Goal: Task Accomplishment & Management: Manage account settings

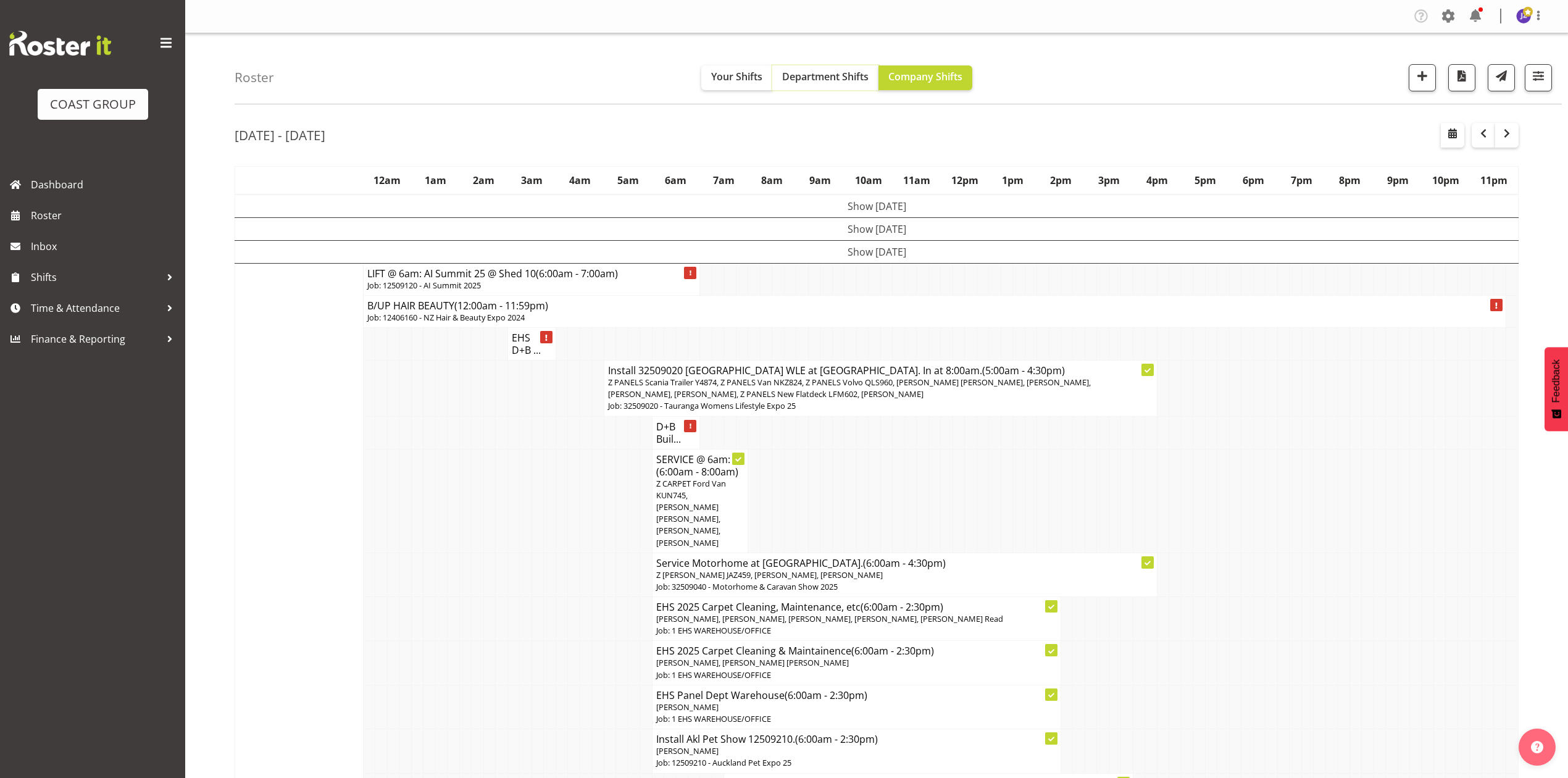
click at [791, 77] on span "Department Shifts" at bounding box center [825, 76] width 86 height 13
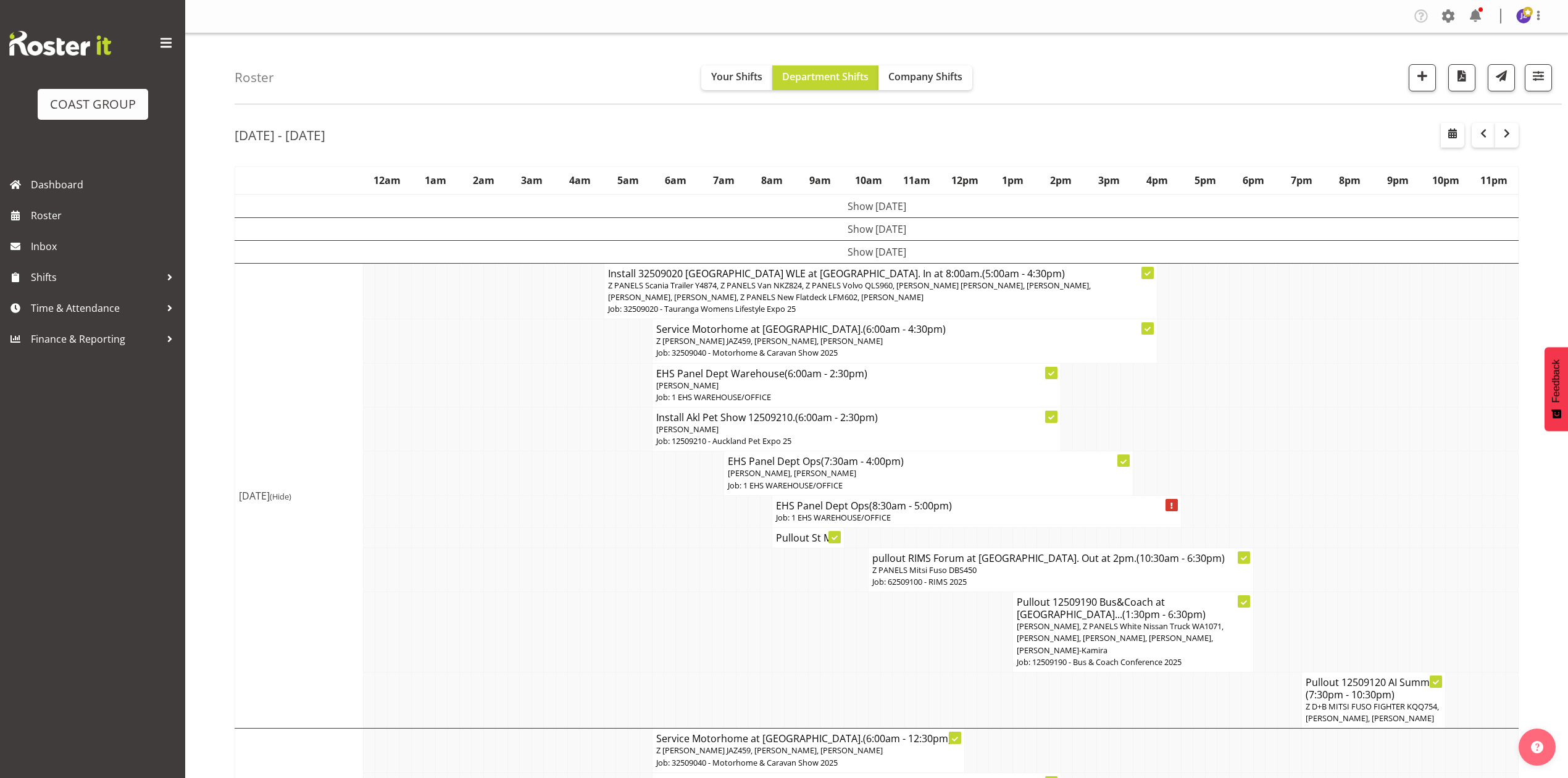
click at [1269, 472] on td at bounding box center [1271, 473] width 12 height 44
click at [1401, 433] on td at bounding box center [1403, 429] width 12 height 44
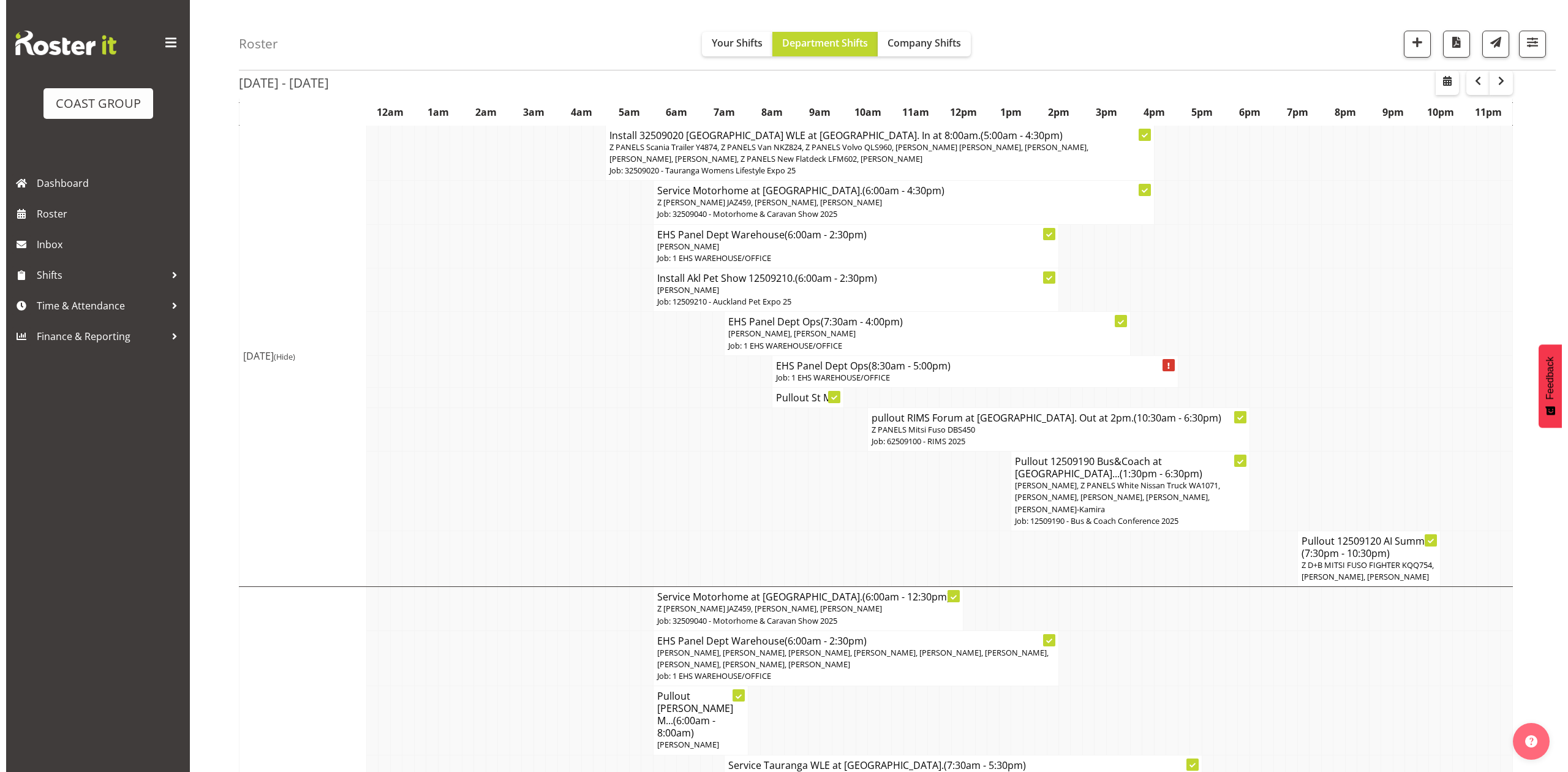
scroll to position [163, 0]
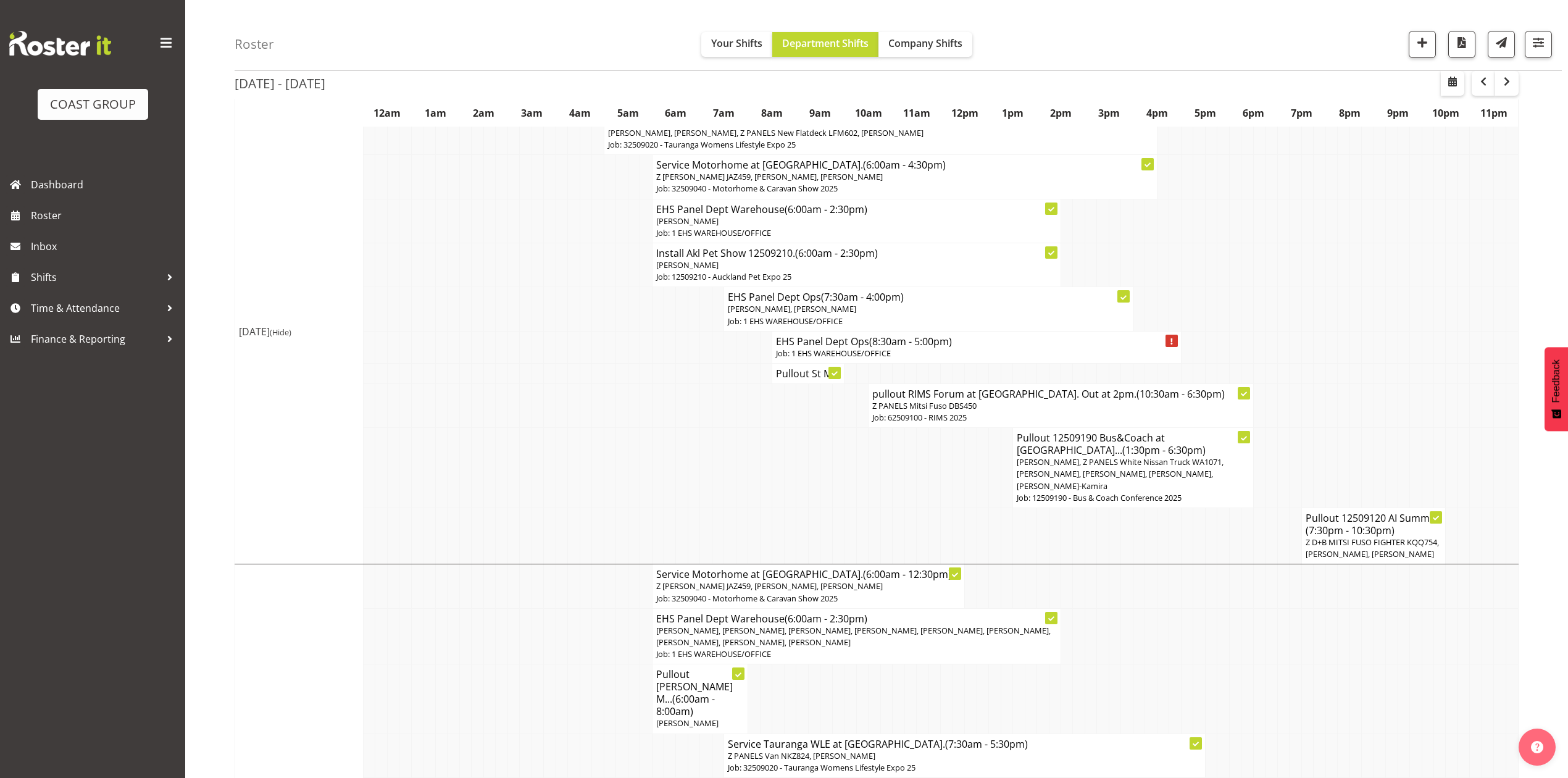
click at [1372, 536] on span "(7:30pm - 10:30pm)" at bounding box center [1350, 530] width 89 height 13
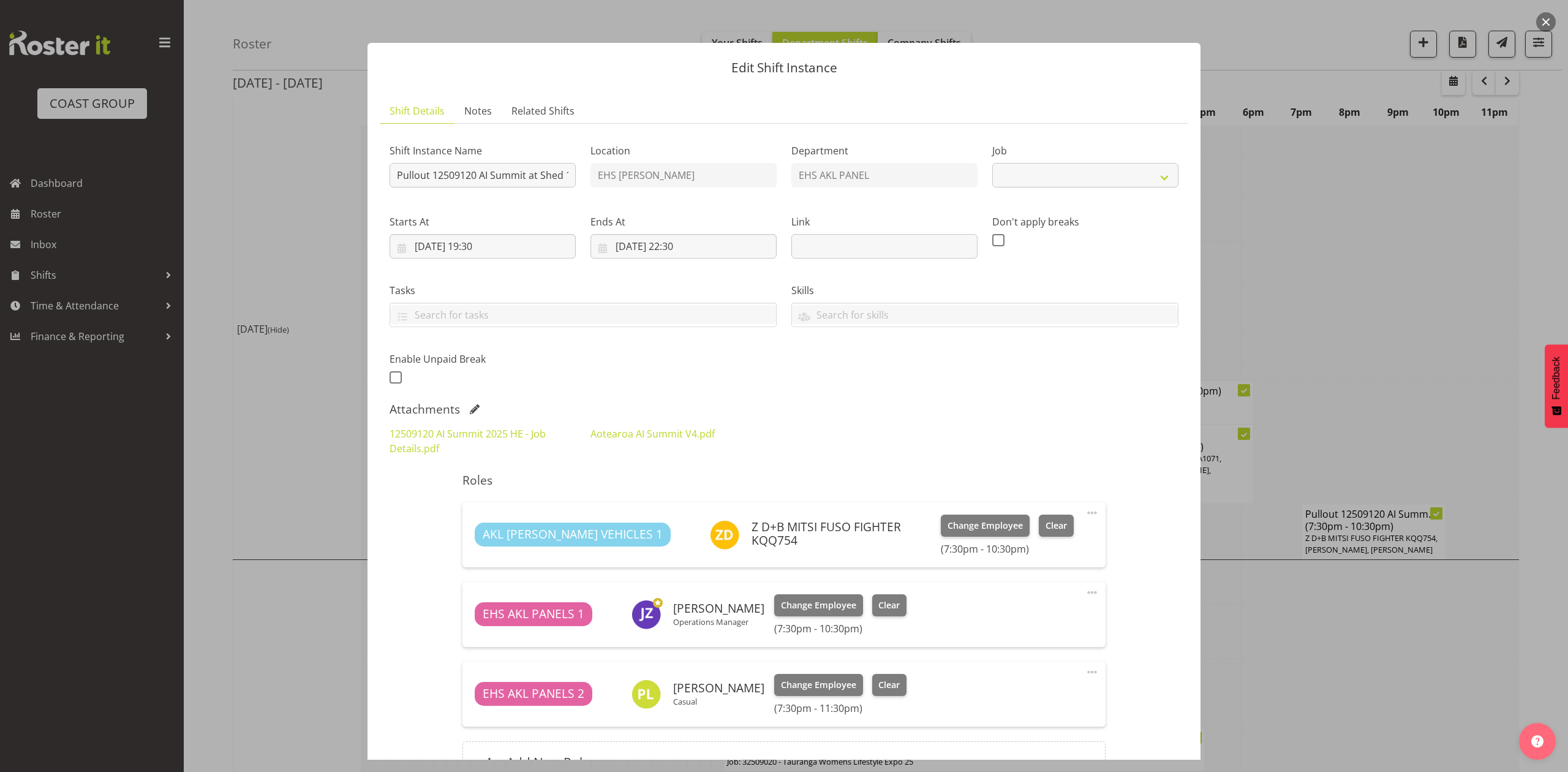
select select "9449"
click at [545, 175] on input "Pullout 12509120 AI Summit at Shed 10. Out at 8:00pm." at bounding box center [483, 175] width 187 height 25
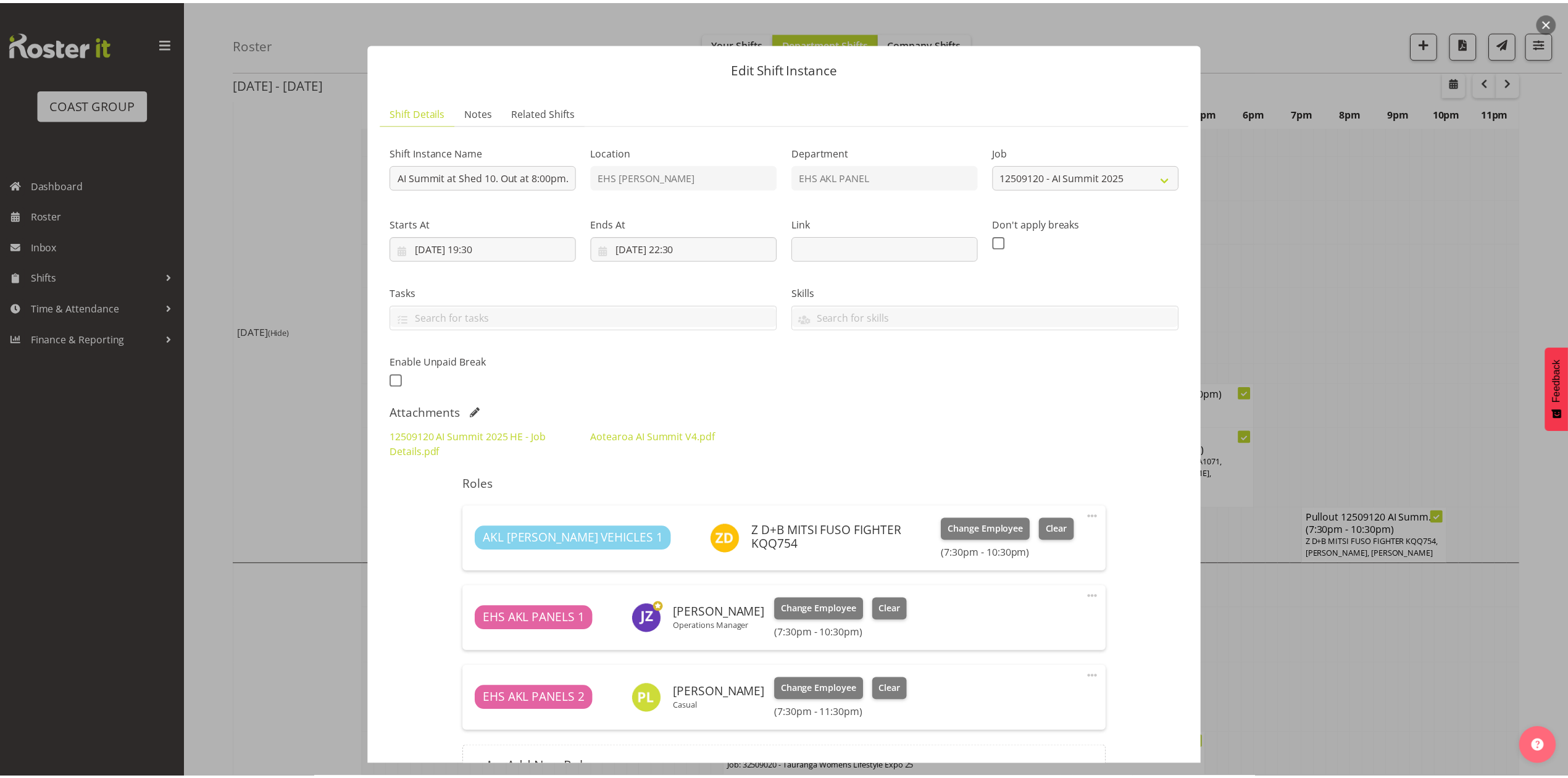
scroll to position [0, 0]
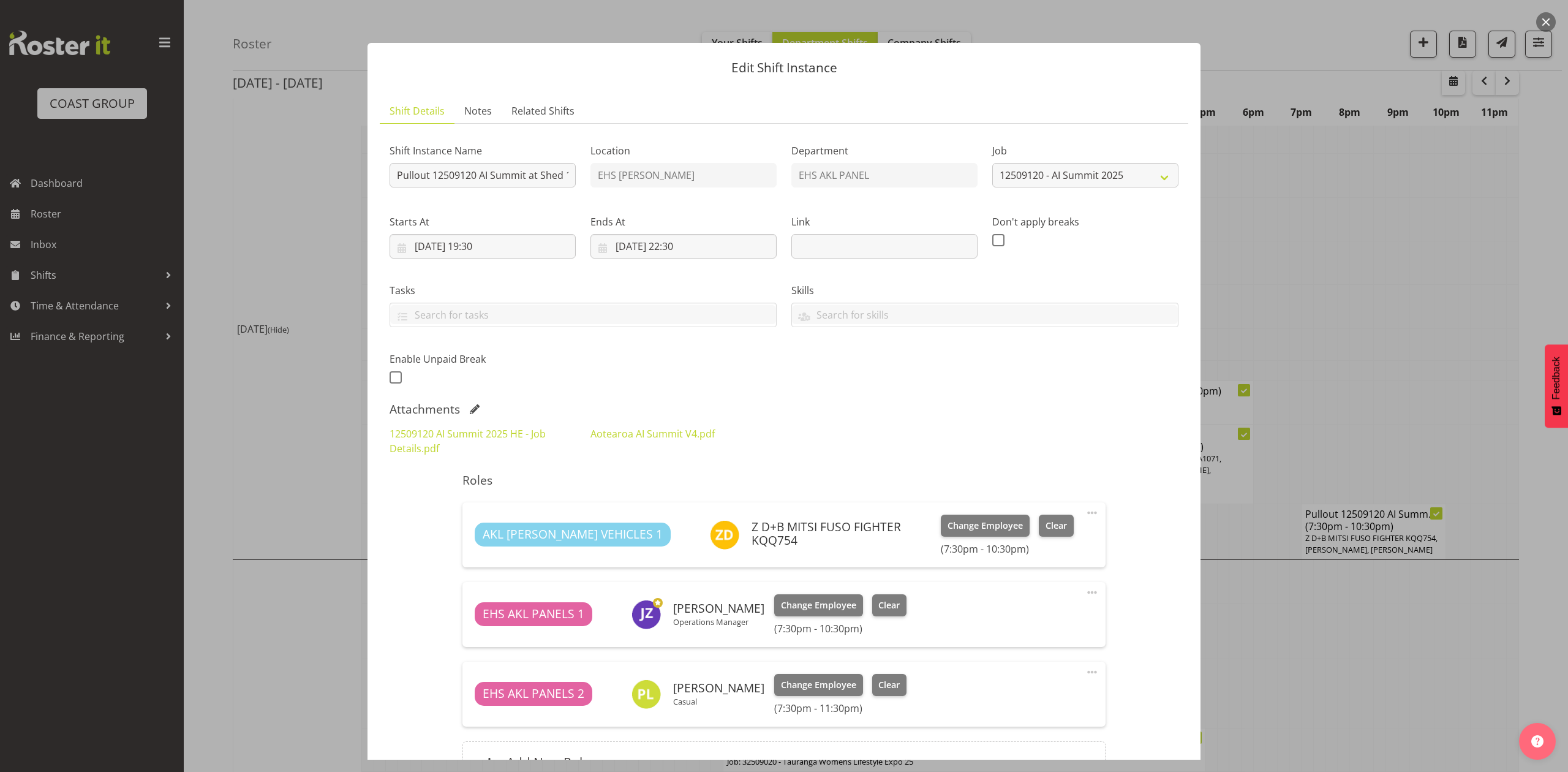
click at [1548, 18] on button "button" at bounding box center [1546, 22] width 20 height 20
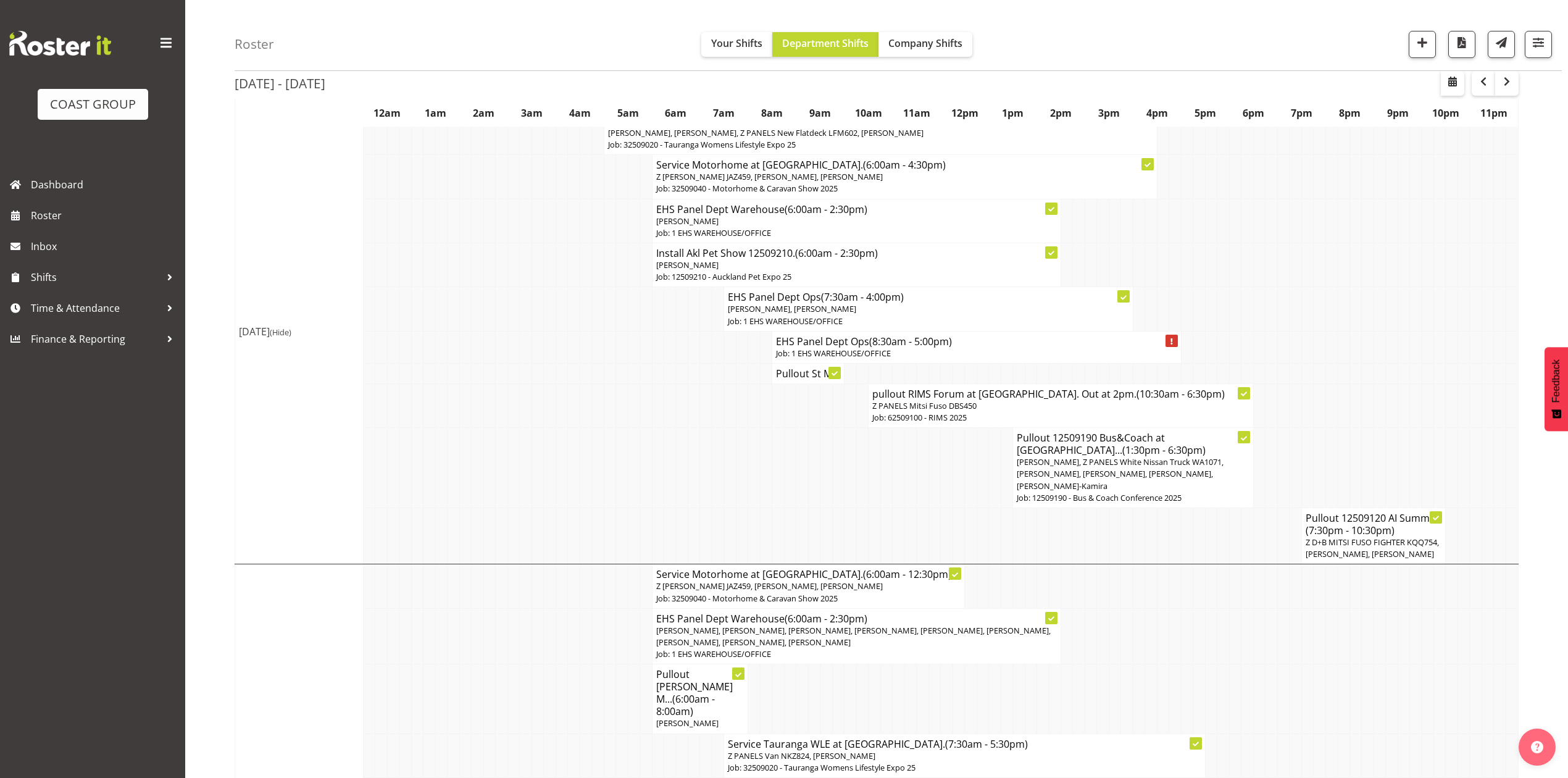
click at [1365, 442] on td at bounding box center [1367, 468] width 12 height 81
click at [1359, 443] on td at bounding box center [1355, 468] width 12 height 81
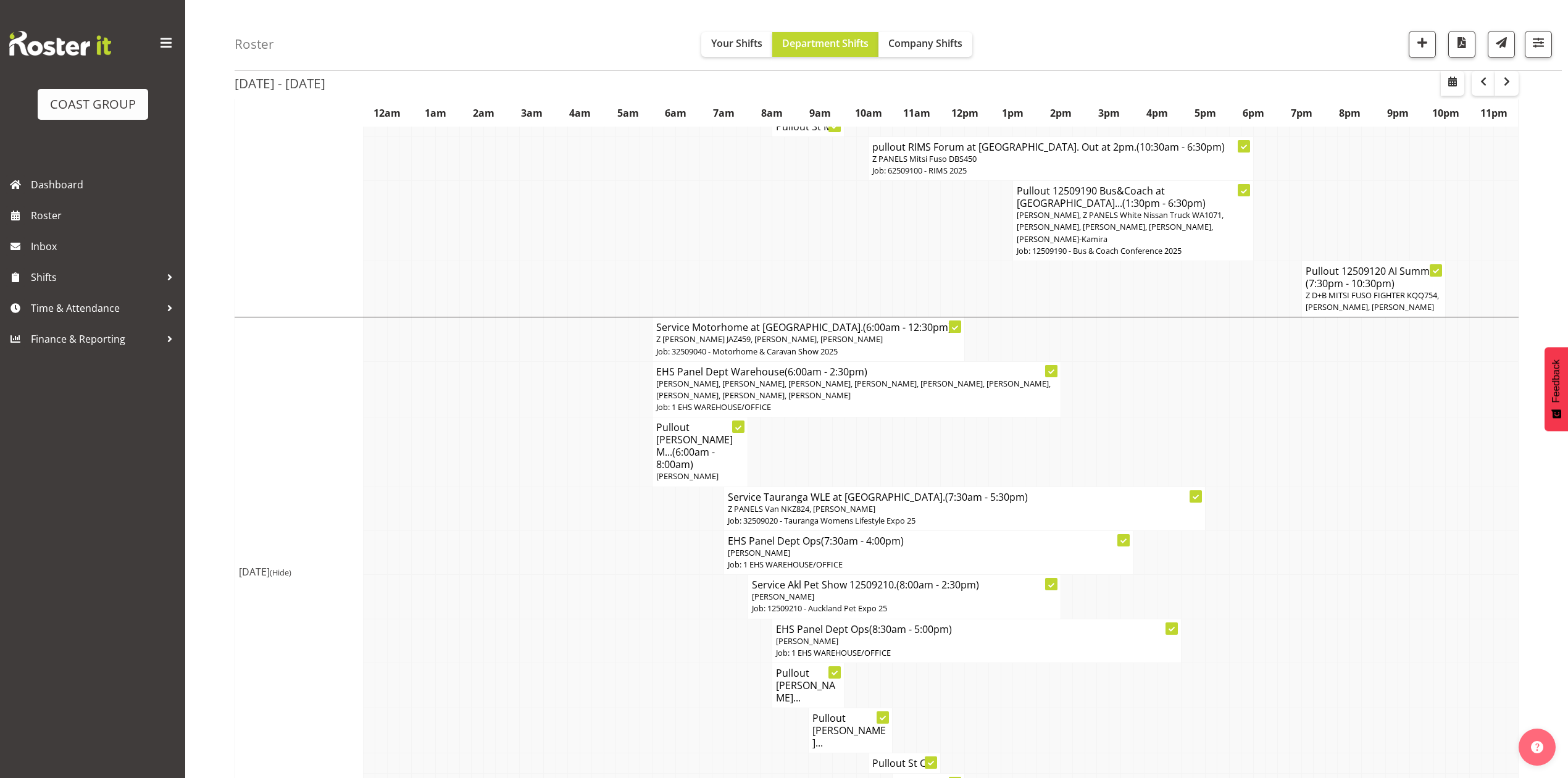
scroll to position [494, 0]
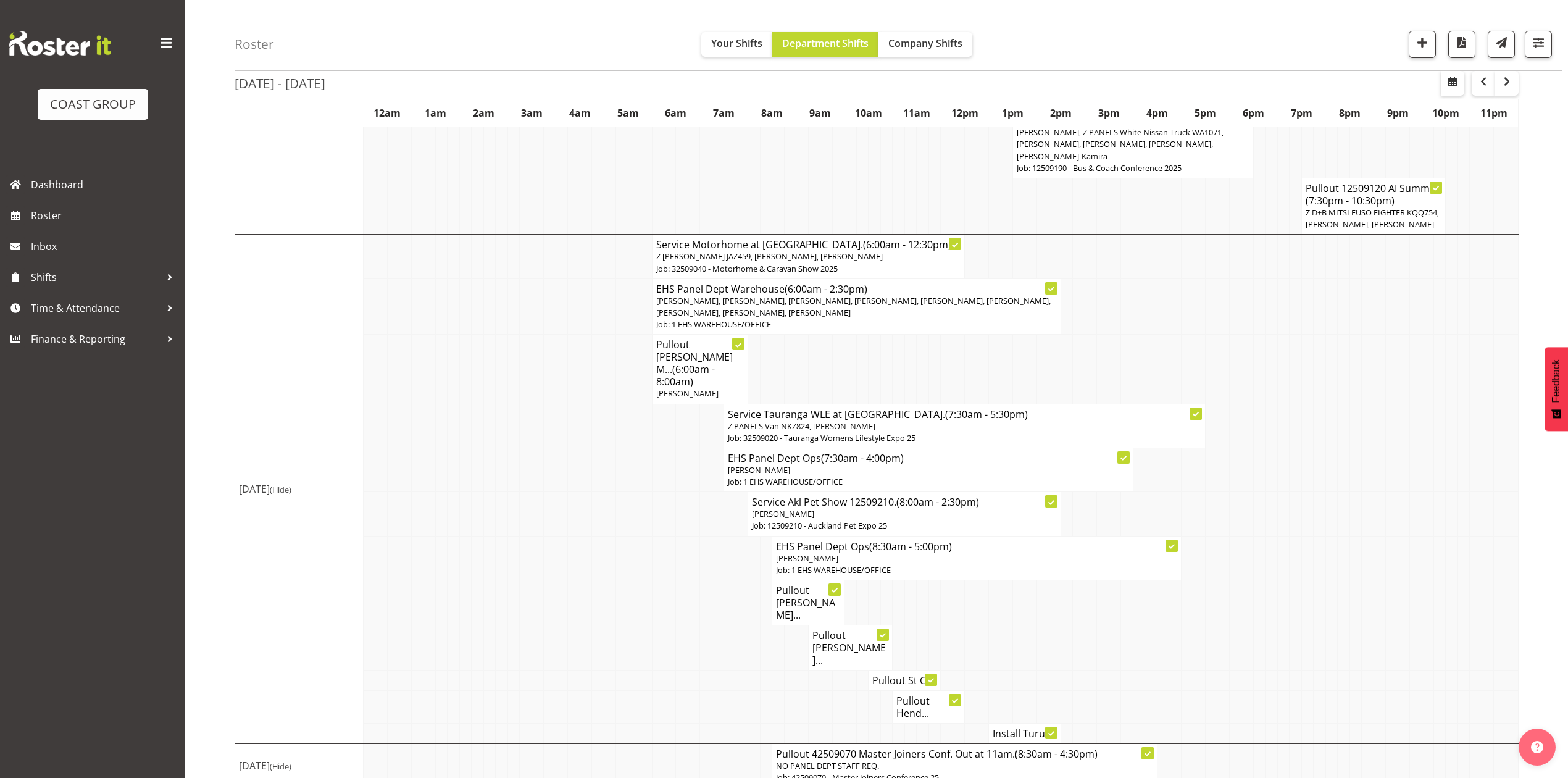
click at [1284, 447] on td at bounding box center [1283, 469] width 12 height 44
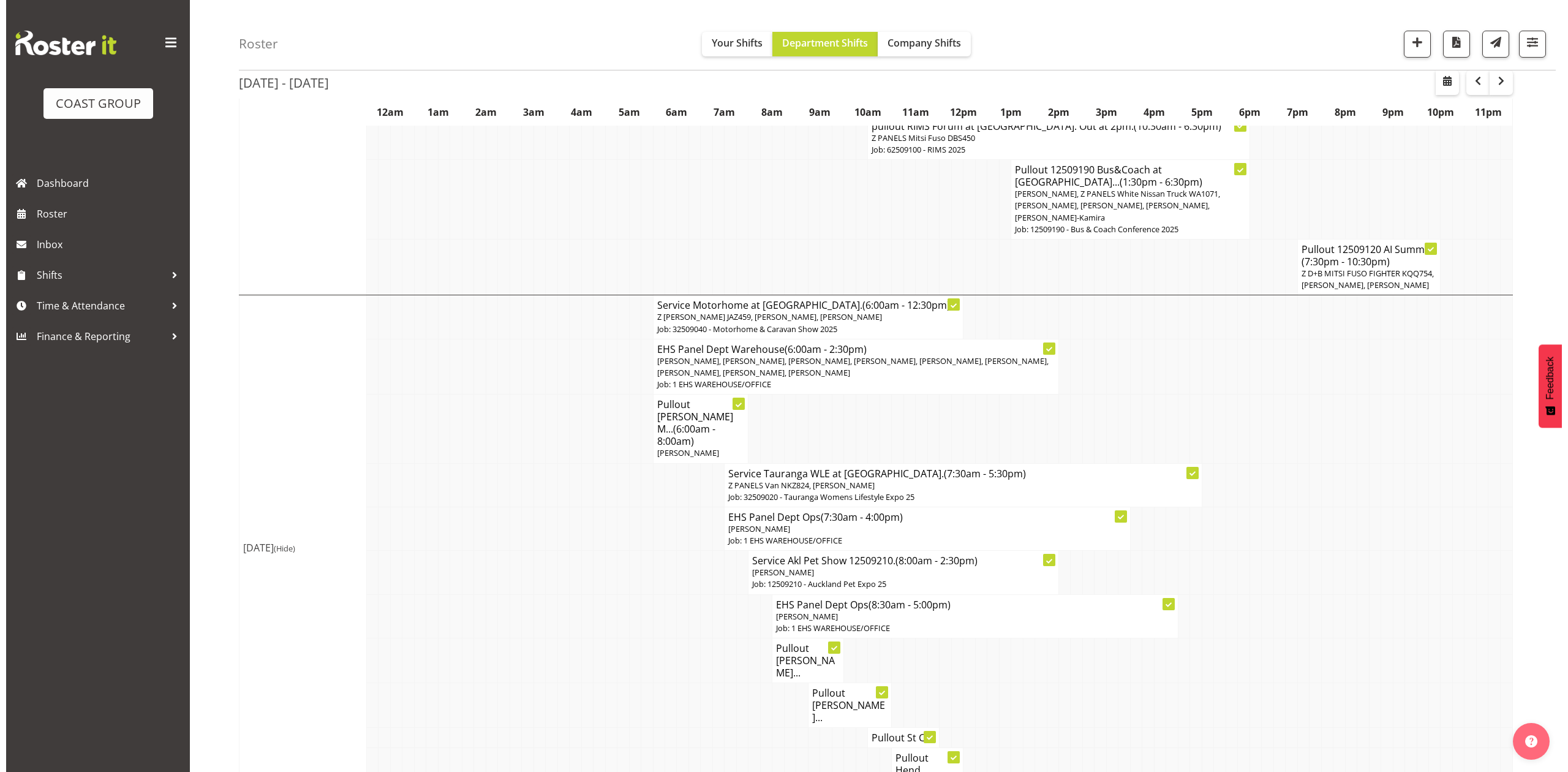
scroll to position [510, 0]
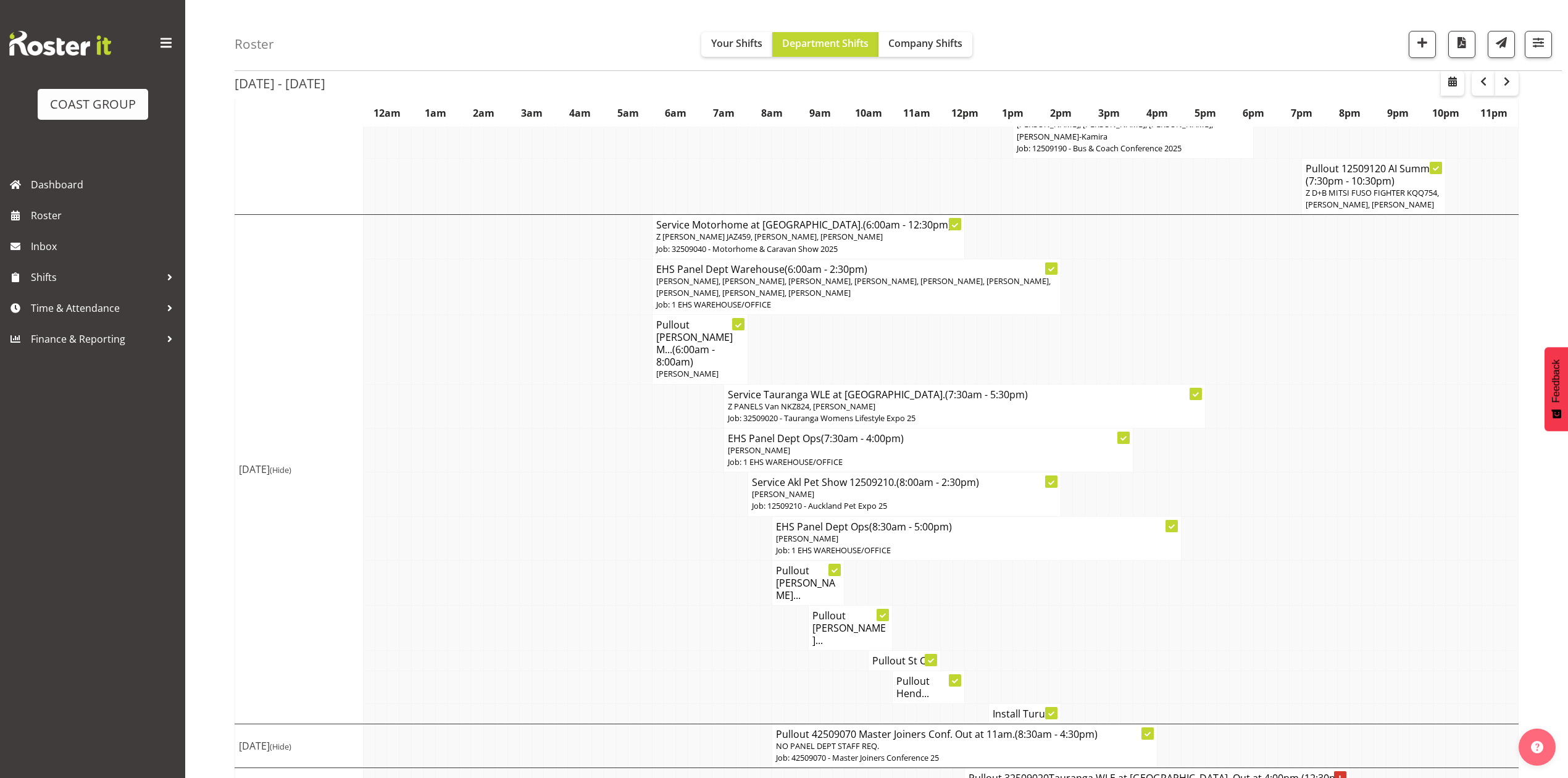
click at [676, 343] on span "(6:00am - 8:00am)" at bounding box center [685, 355] width 59 height 26
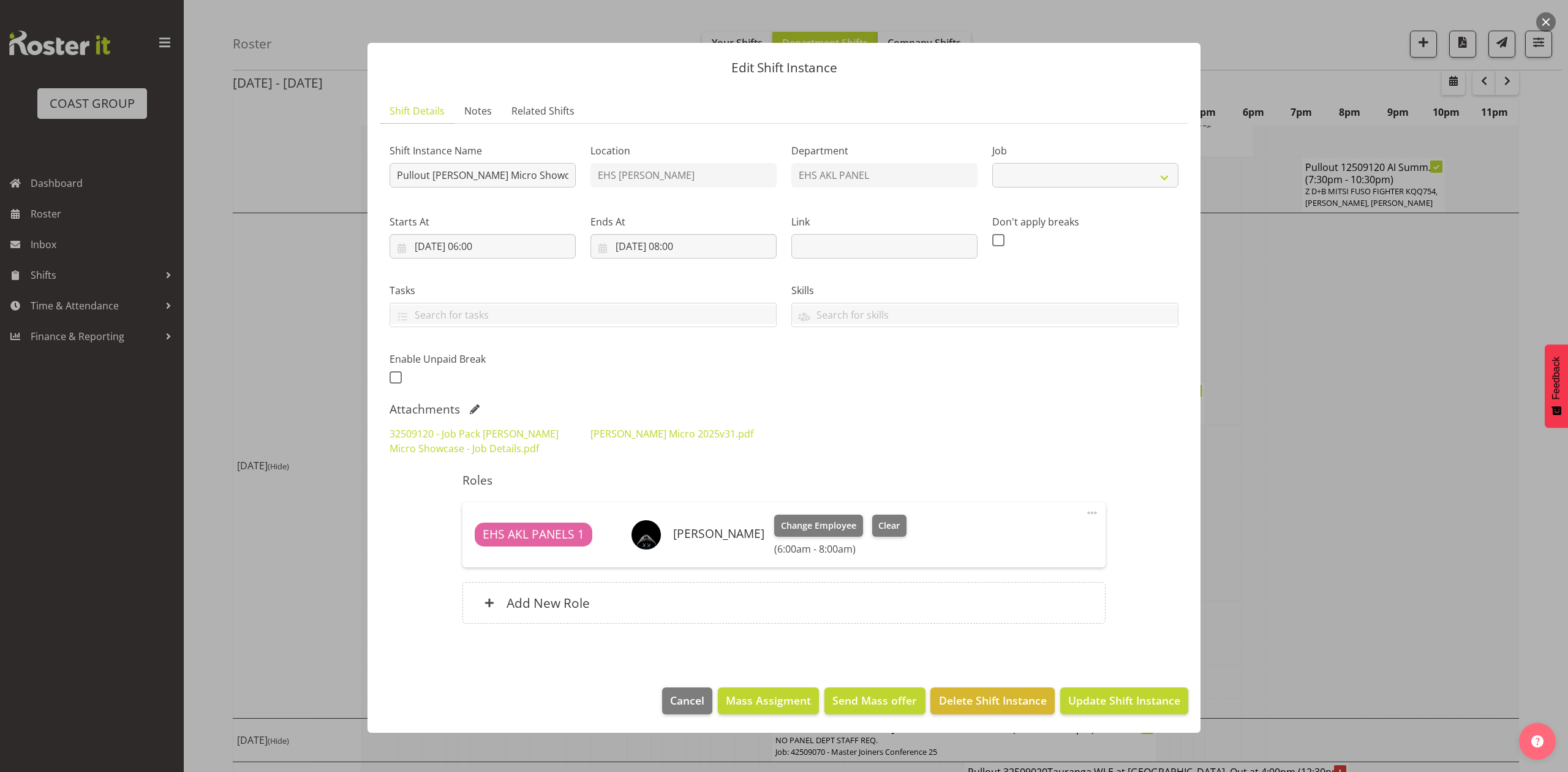
select select "9134"
click at [1382, 304] on div at bounding box center [784, 386] width 1568 height 772
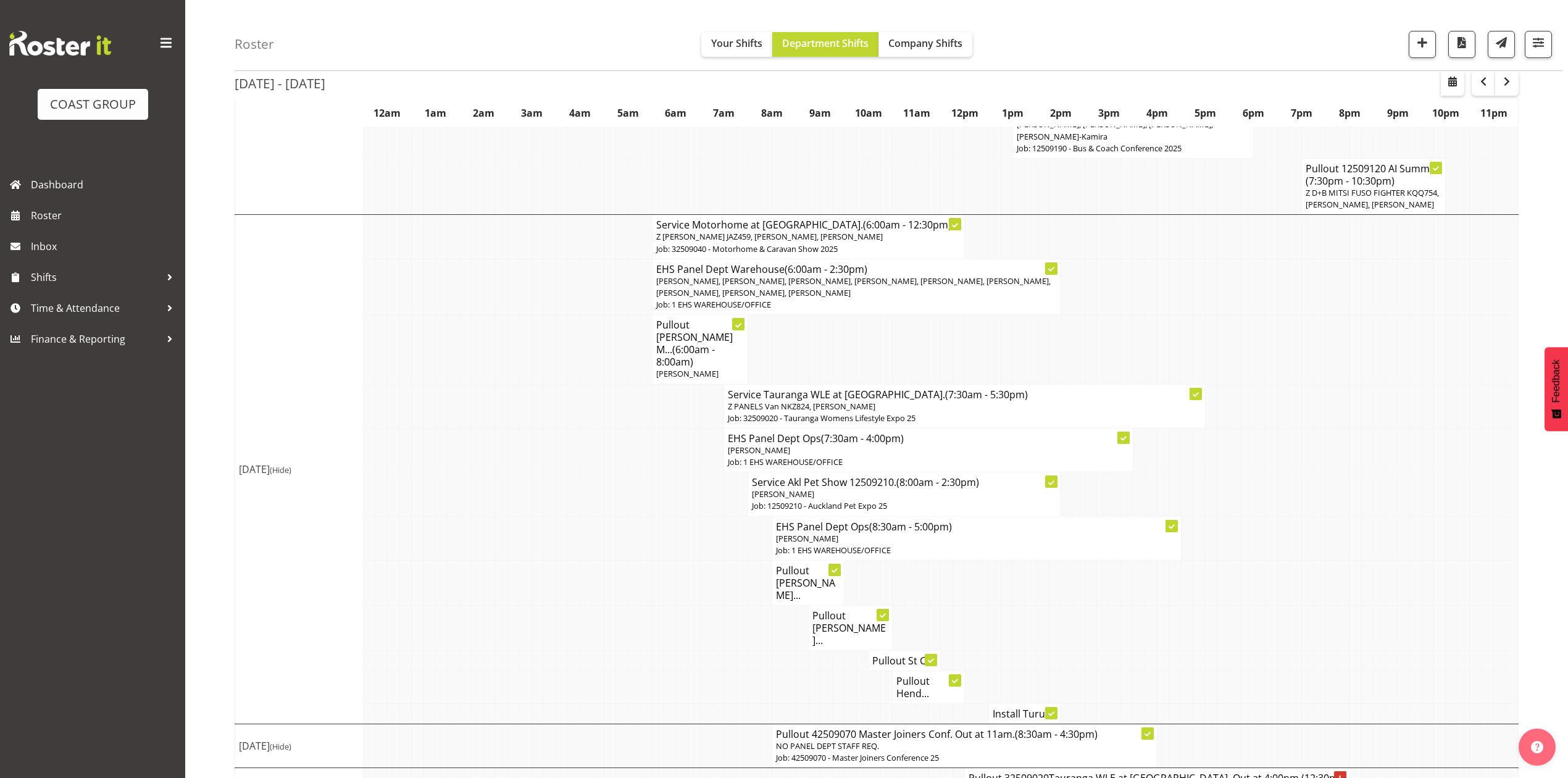
click at [796, 564] on h4 "Pullout [PERSON_NAME]..." at bounding box center [808, 582] width 64 height 37
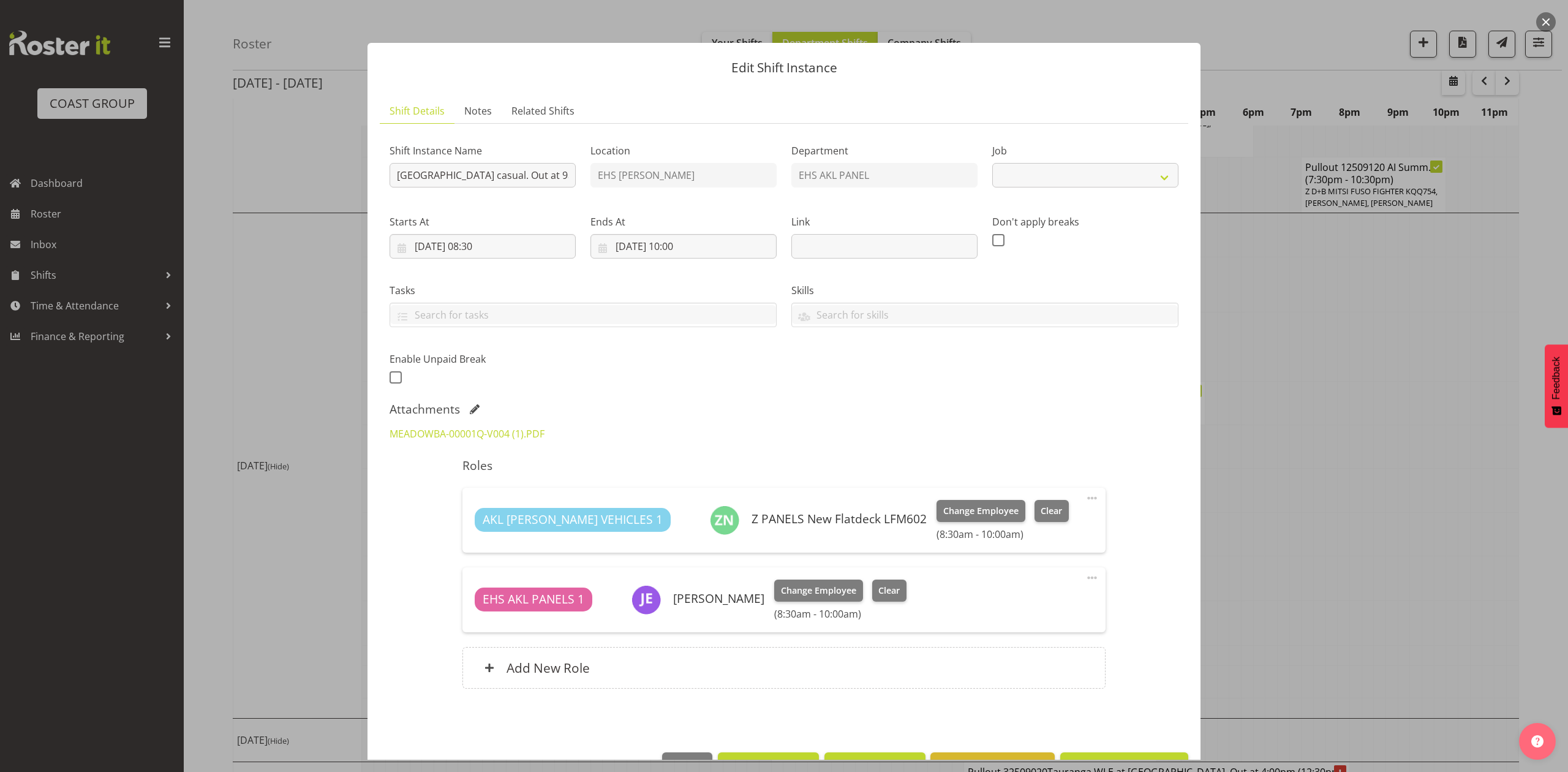
select select "8653"
click at [1280, 449] on div at bounding box center [784, 386] width 1568 height 772
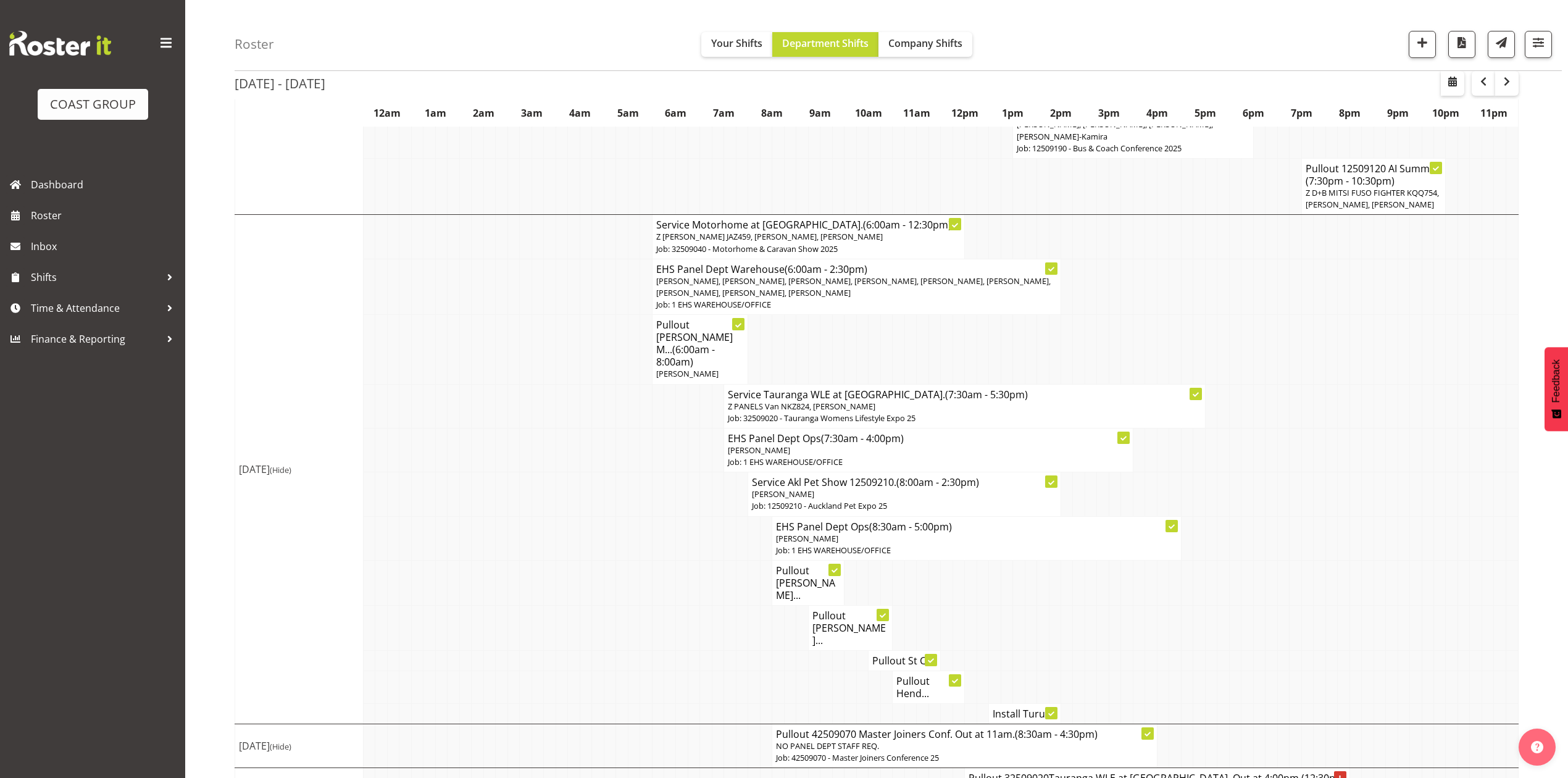
click at [845, 609] on h4 "Pullout [PERSON_NAME]..." at bounding box center [850, 627] width 76 height 37
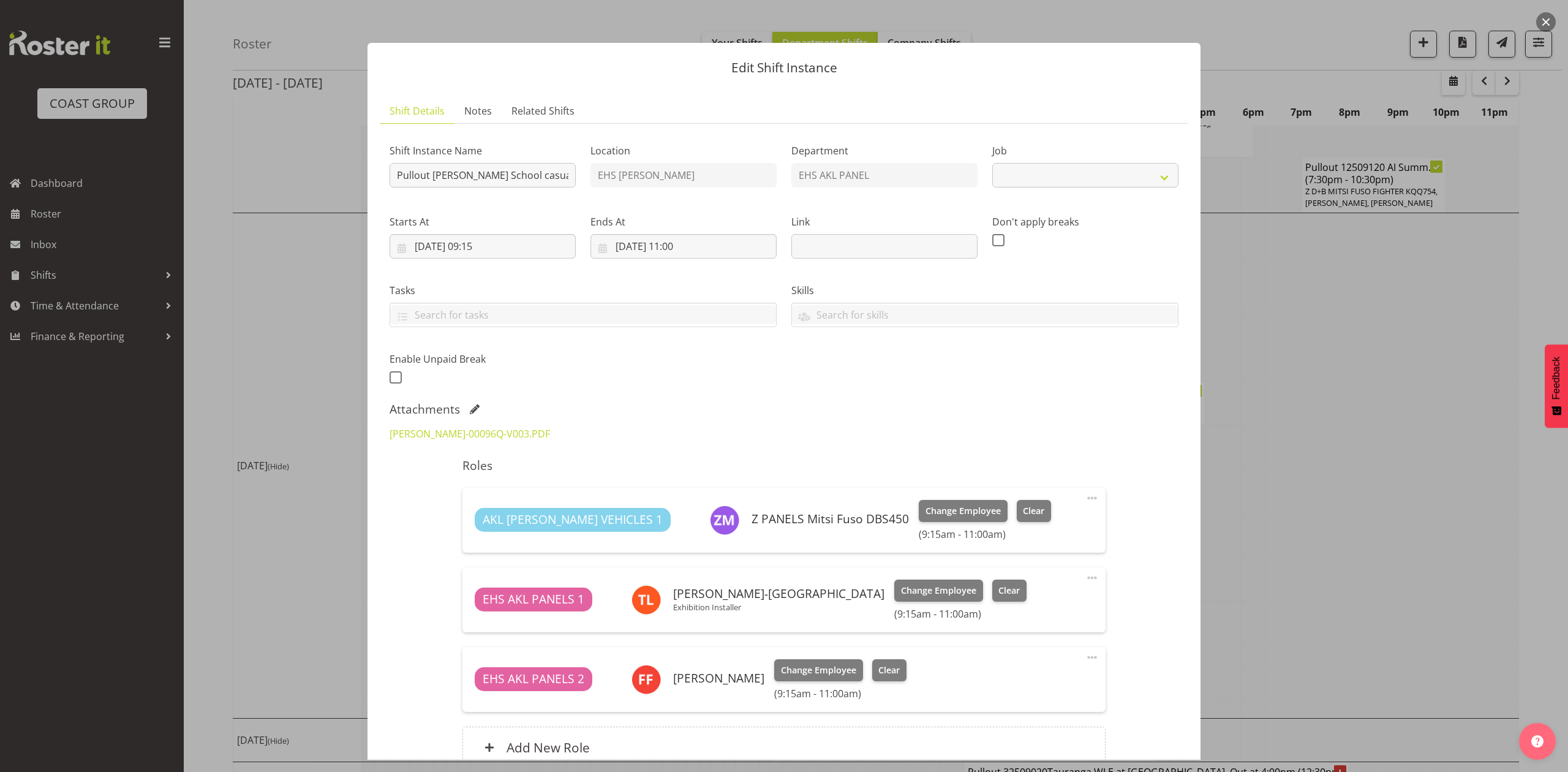
select select "8653"
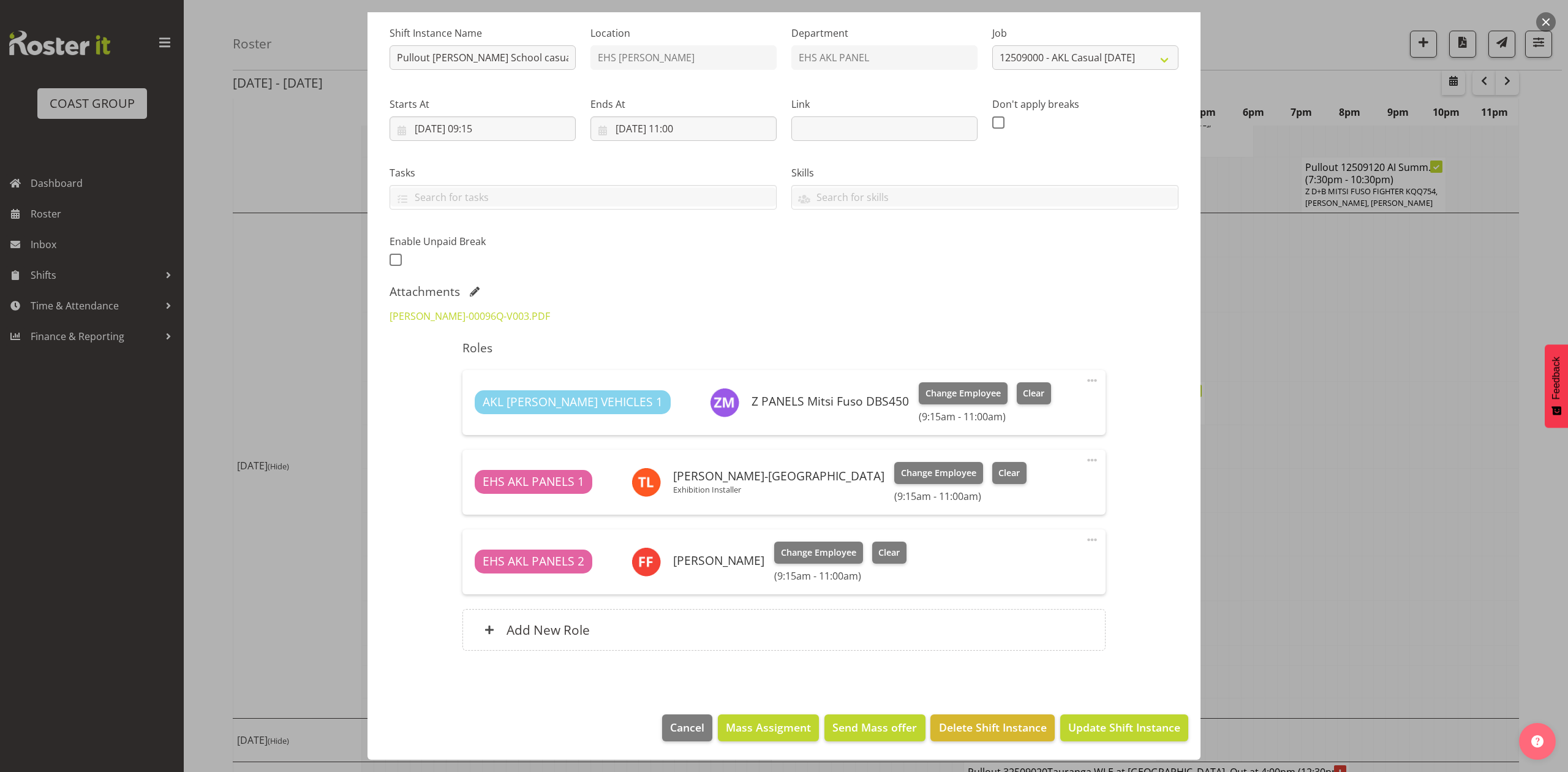
scroll to position [118, 0]
click at [1198, 476] on div "Edit Shift Instance Shift Details Notes Related Shifts Shift Instance Name Pull…" at bounding box center [784, 269] width 858 height 747
click at [1295, 453] on div at bounding box center [784, 386] width 1568 height 772
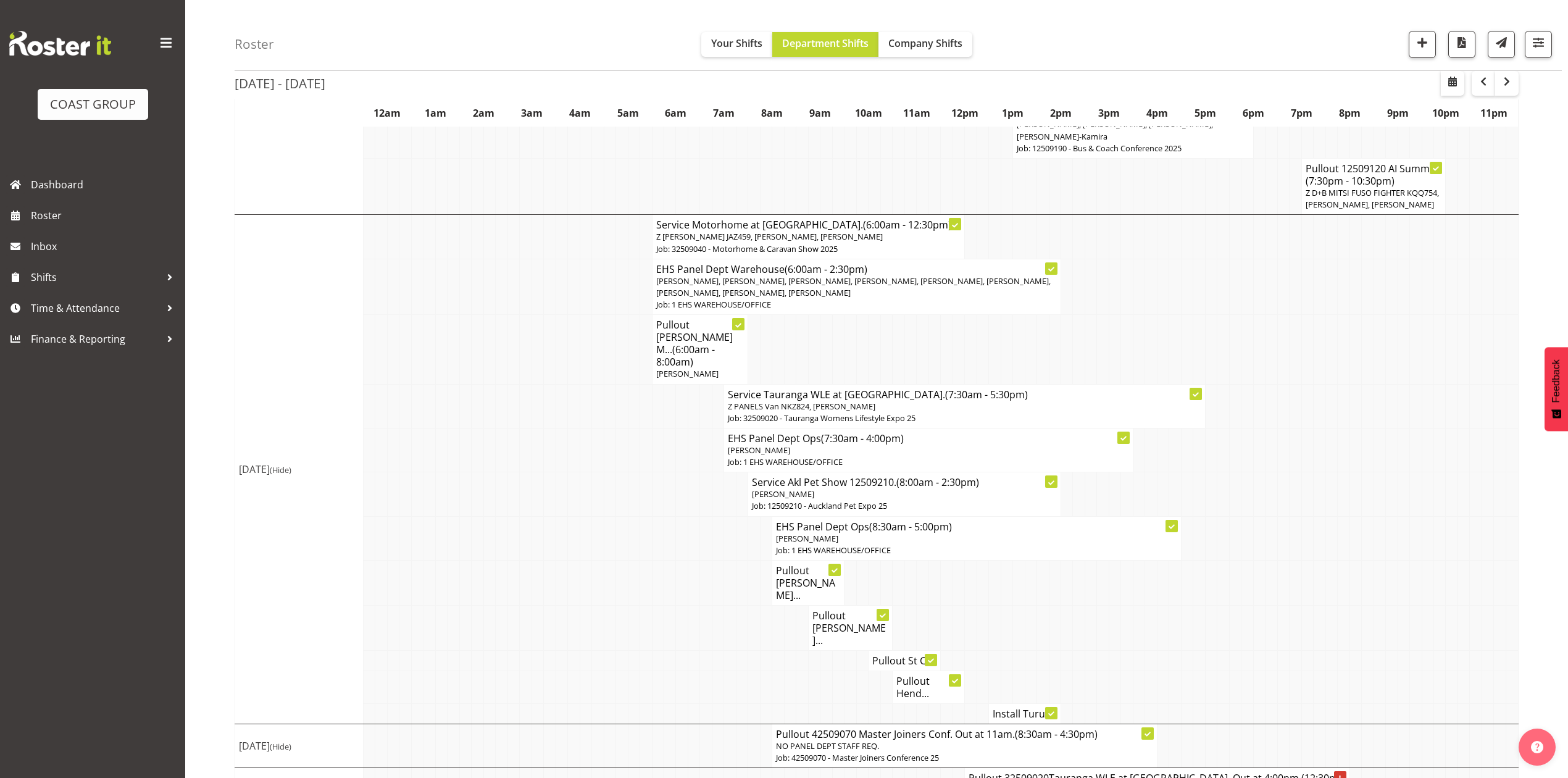
click at [895, 654] on h4 "Pullout St C..." at bounding box center [904, 660] width 64 height 12
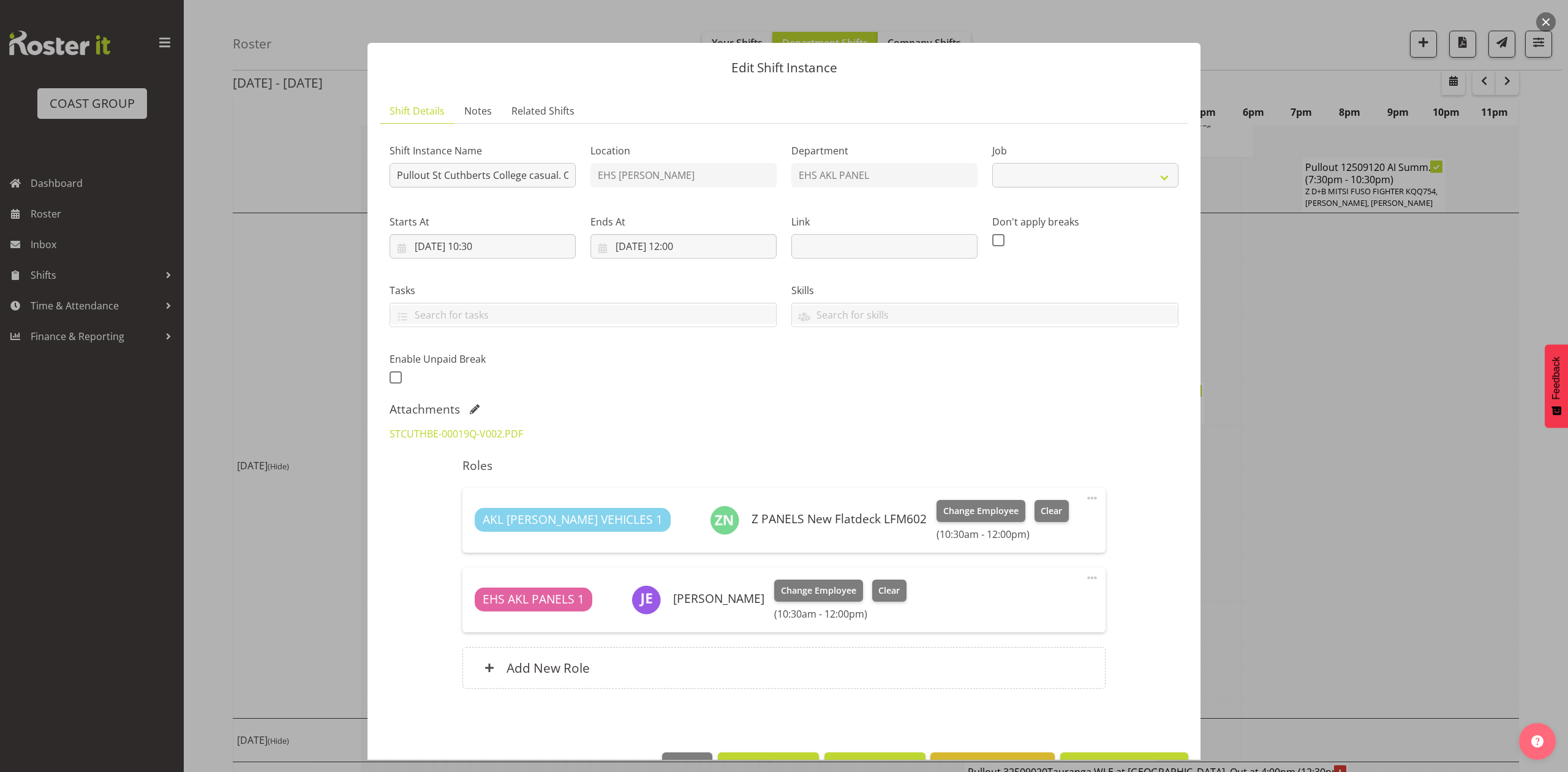
select select "8653"
click at [1365, 471] on div at bounding box center [784, 386] width 1568 height 772
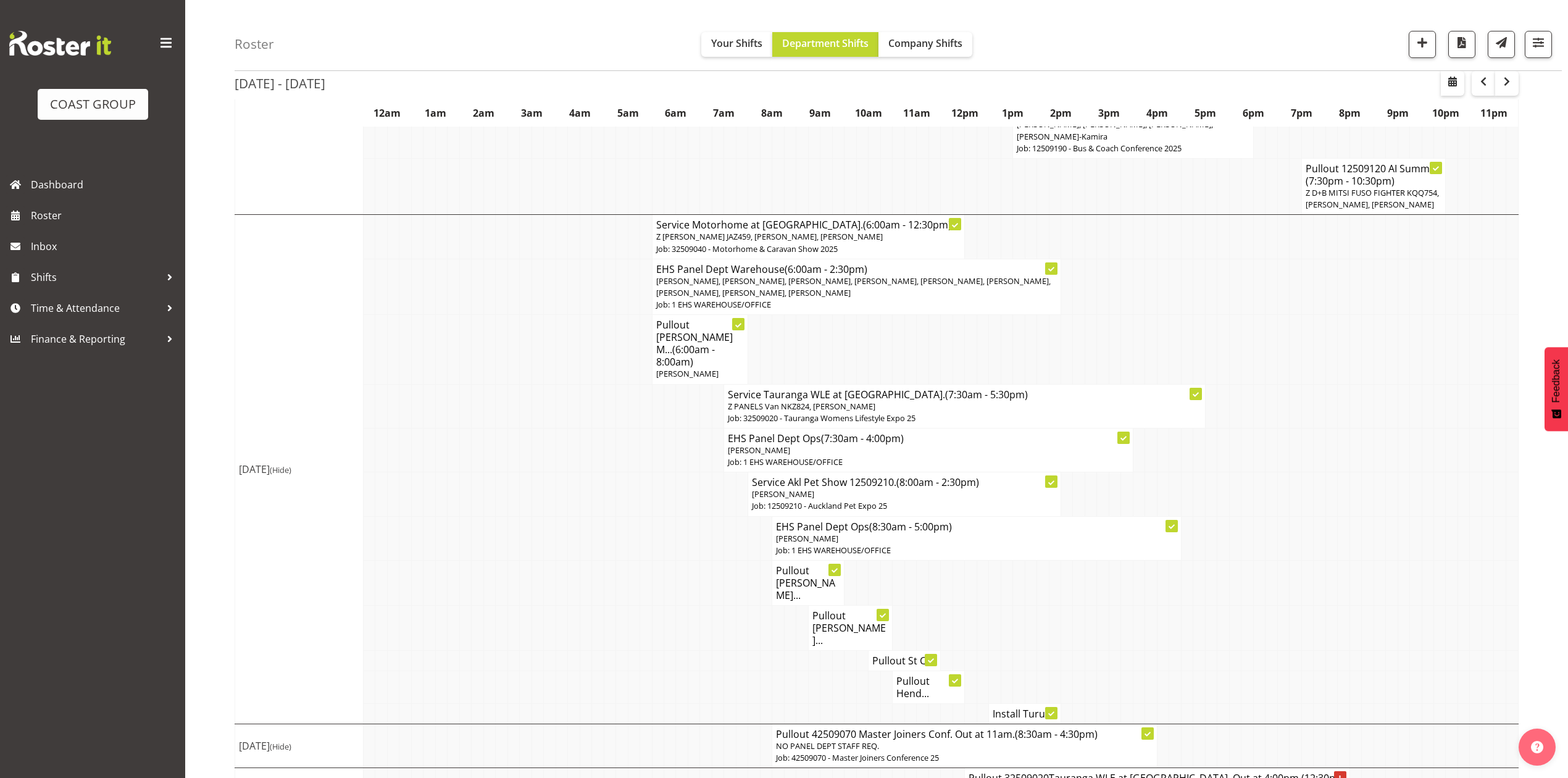
click at [909, 675] on h4 "Pullout Hend..." at bounding box center [928, 687] width 64 height 25
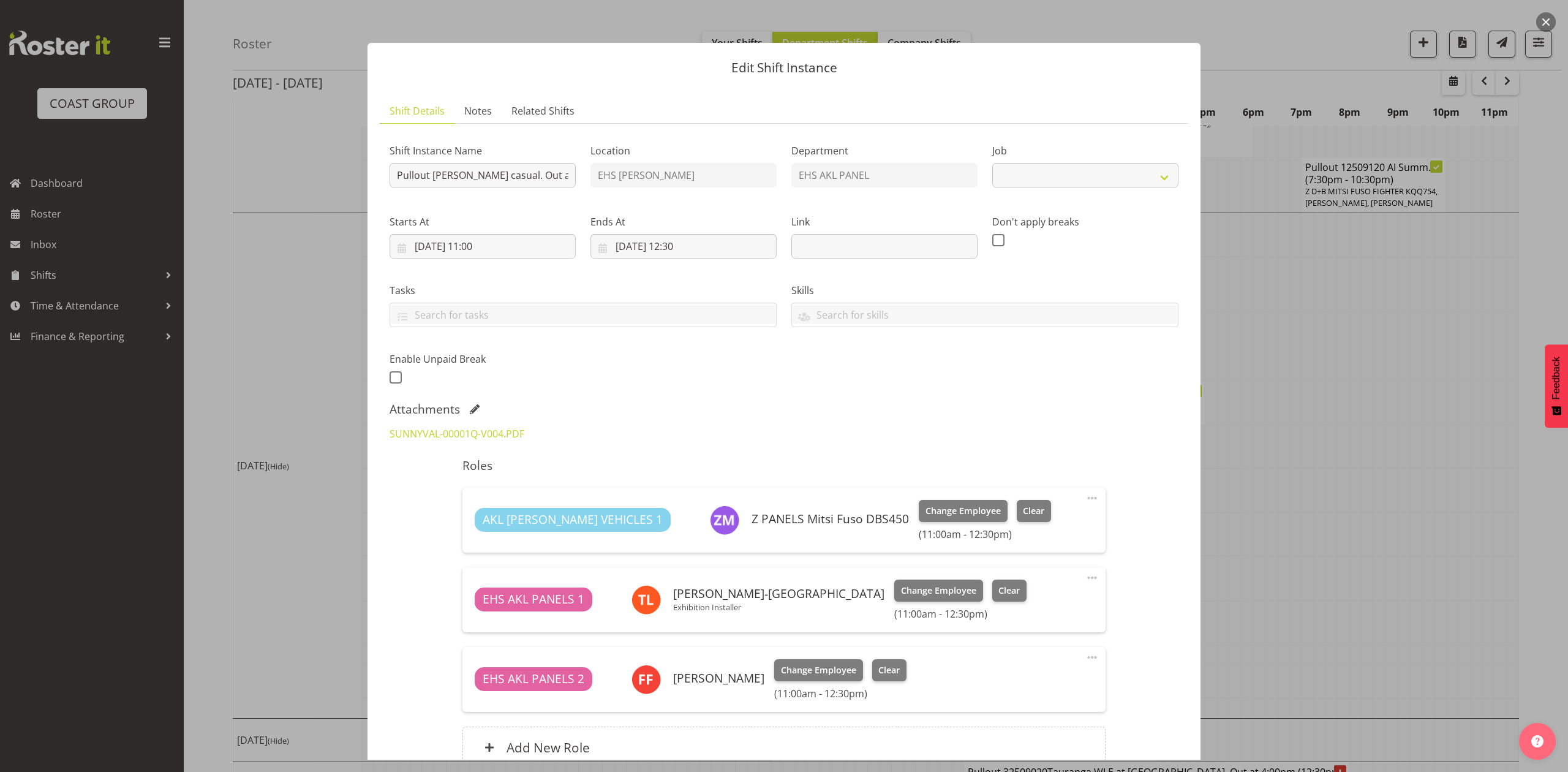
select select "8653"
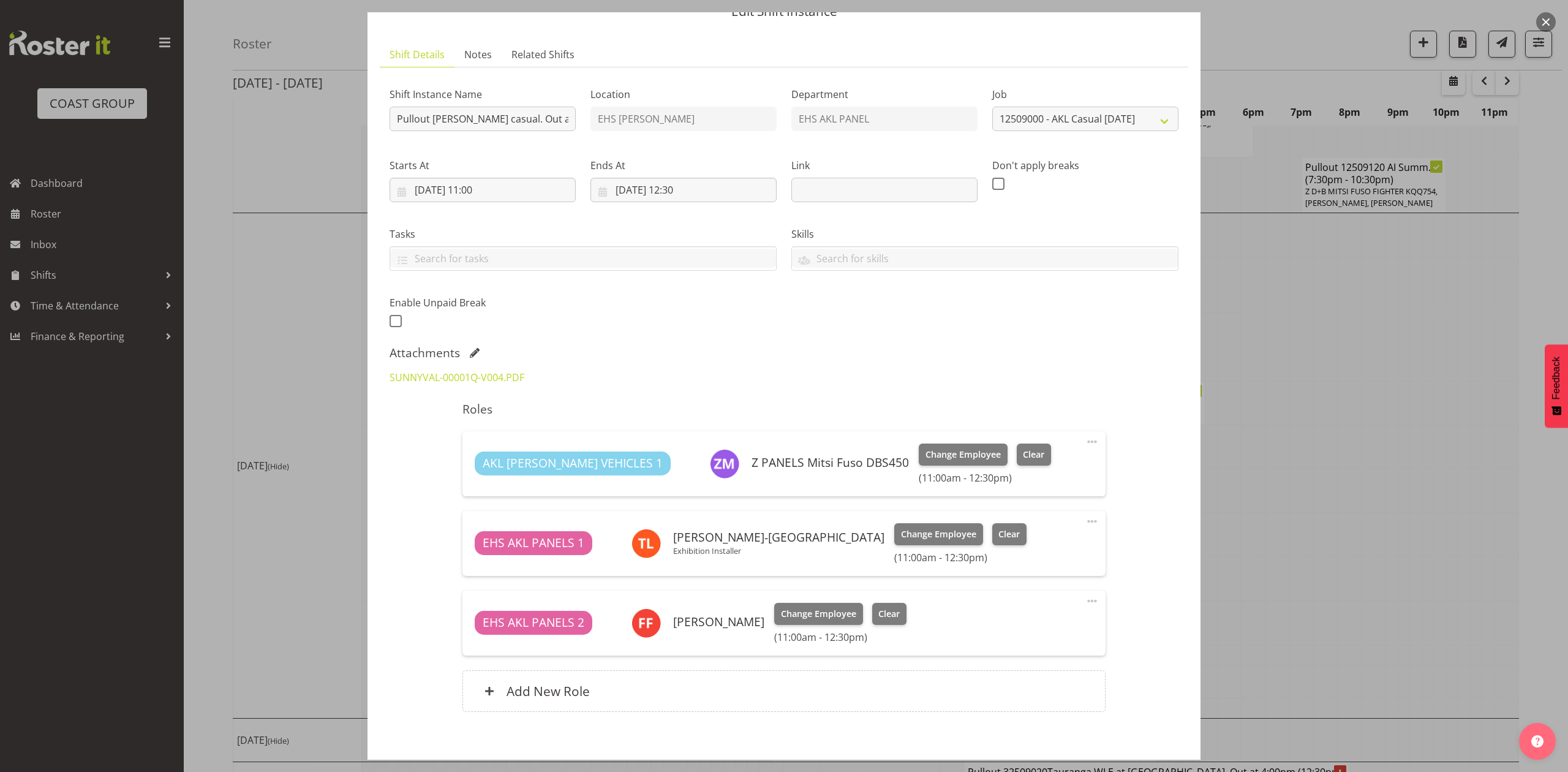
scroll to position [81, 0]
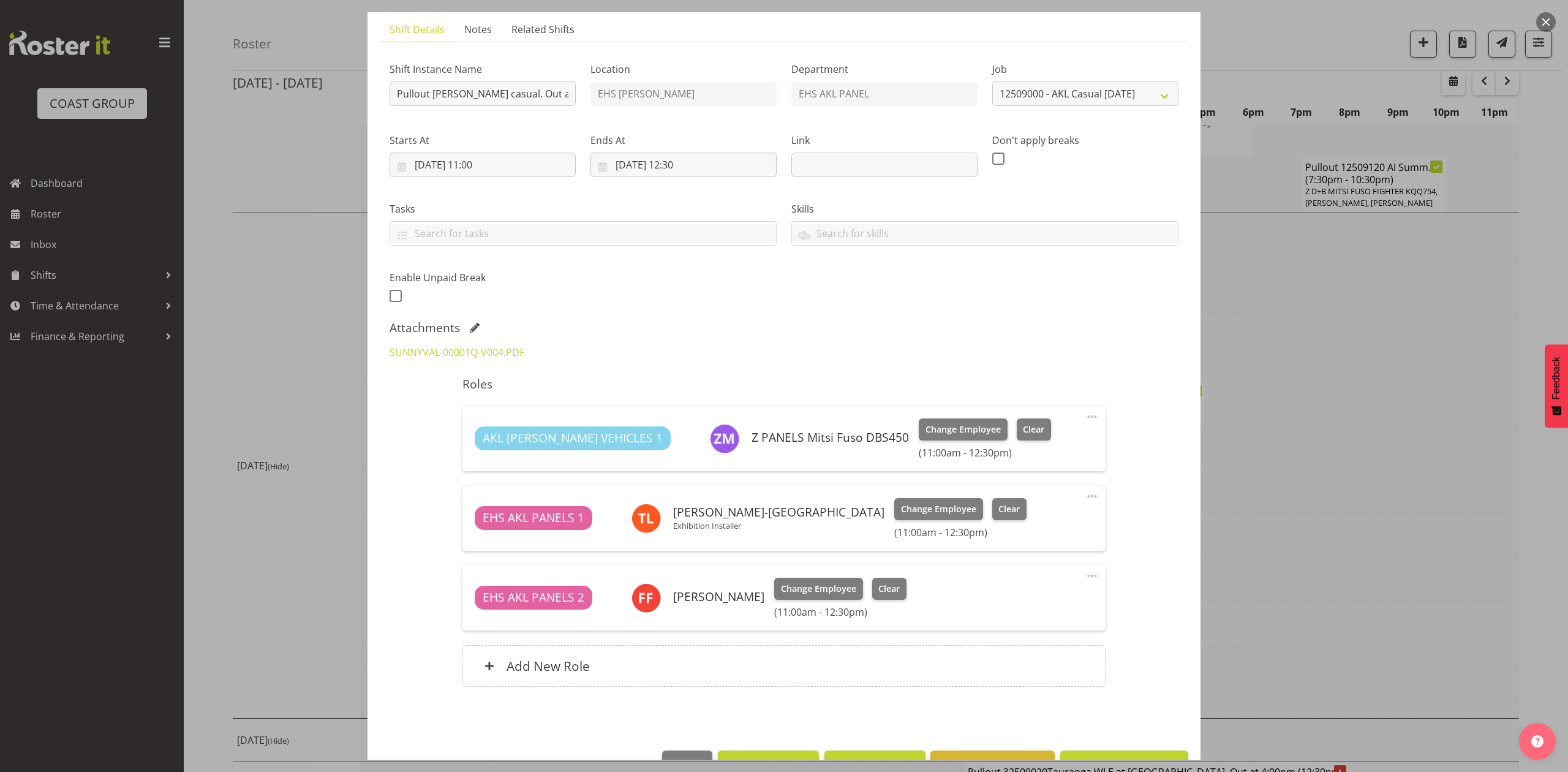
click at [1389, 432] on div at bounding box center [784, 386] width 1568 height 772
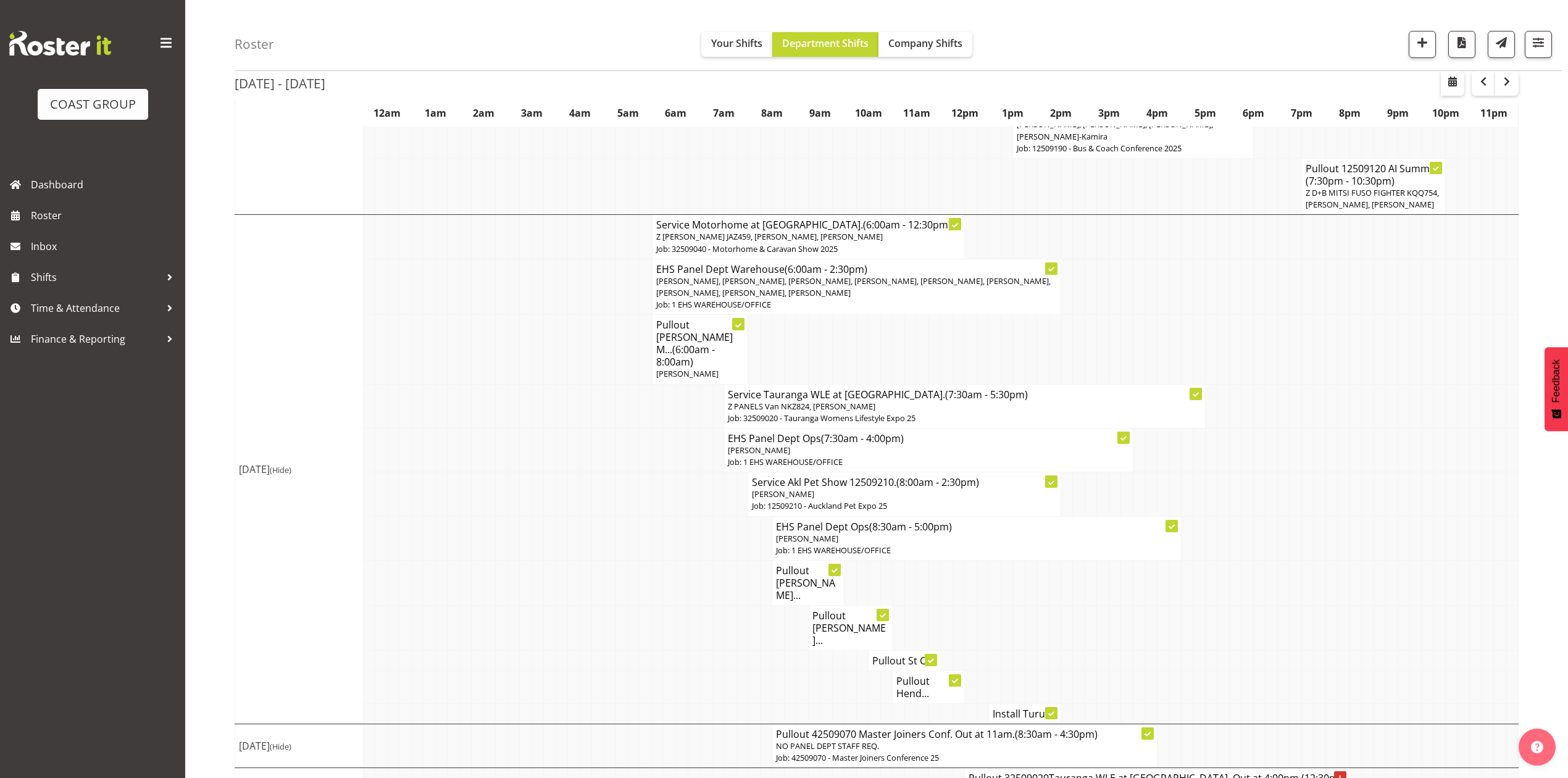
click at [1008, 707] on h4 "Install Turu..." at bounding box center [1025, 713] width 64 height 12
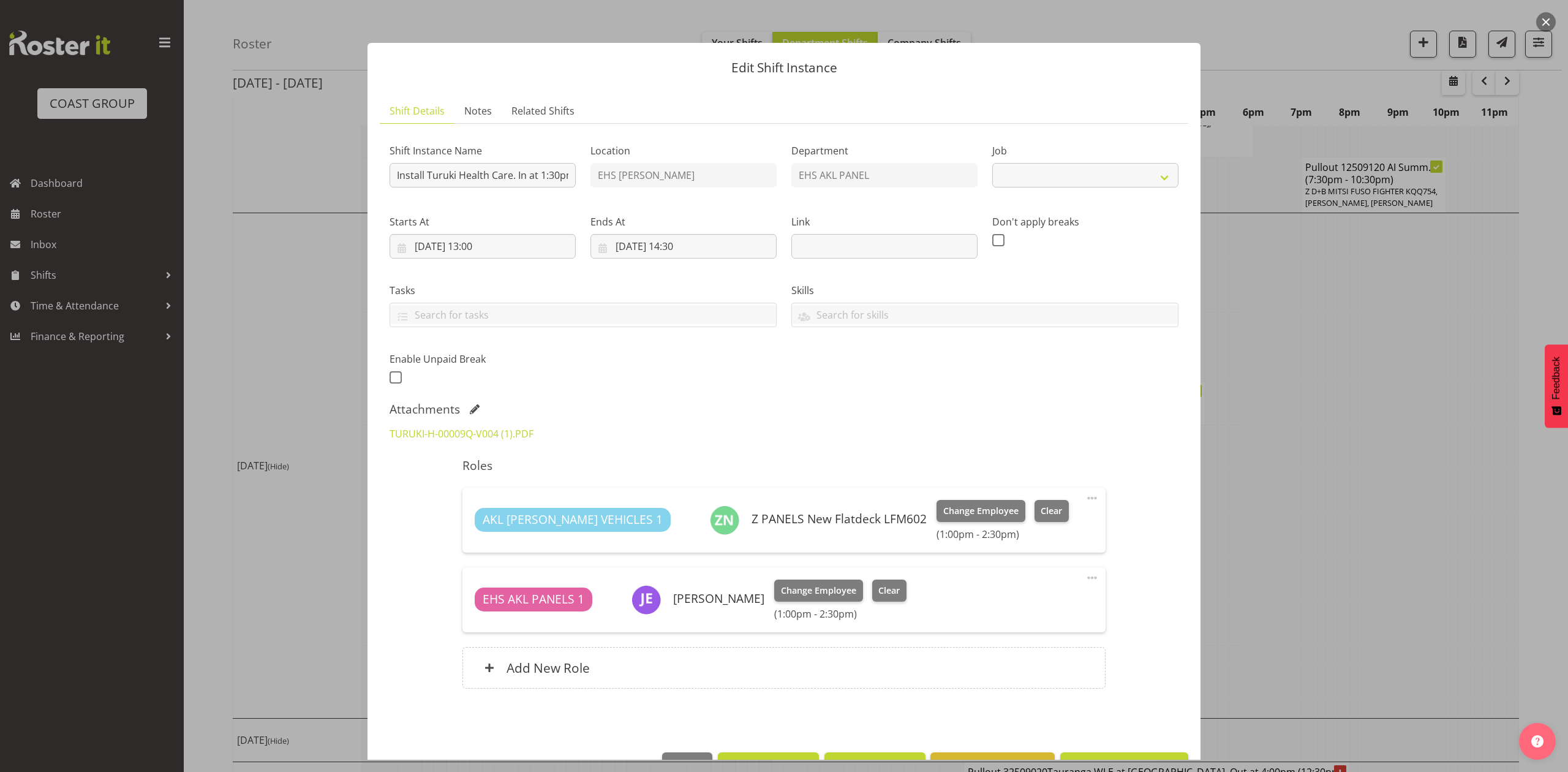
select select "8653"
click at [1276, 448] on div at bounding box center [784, 386] width 1568 height 772
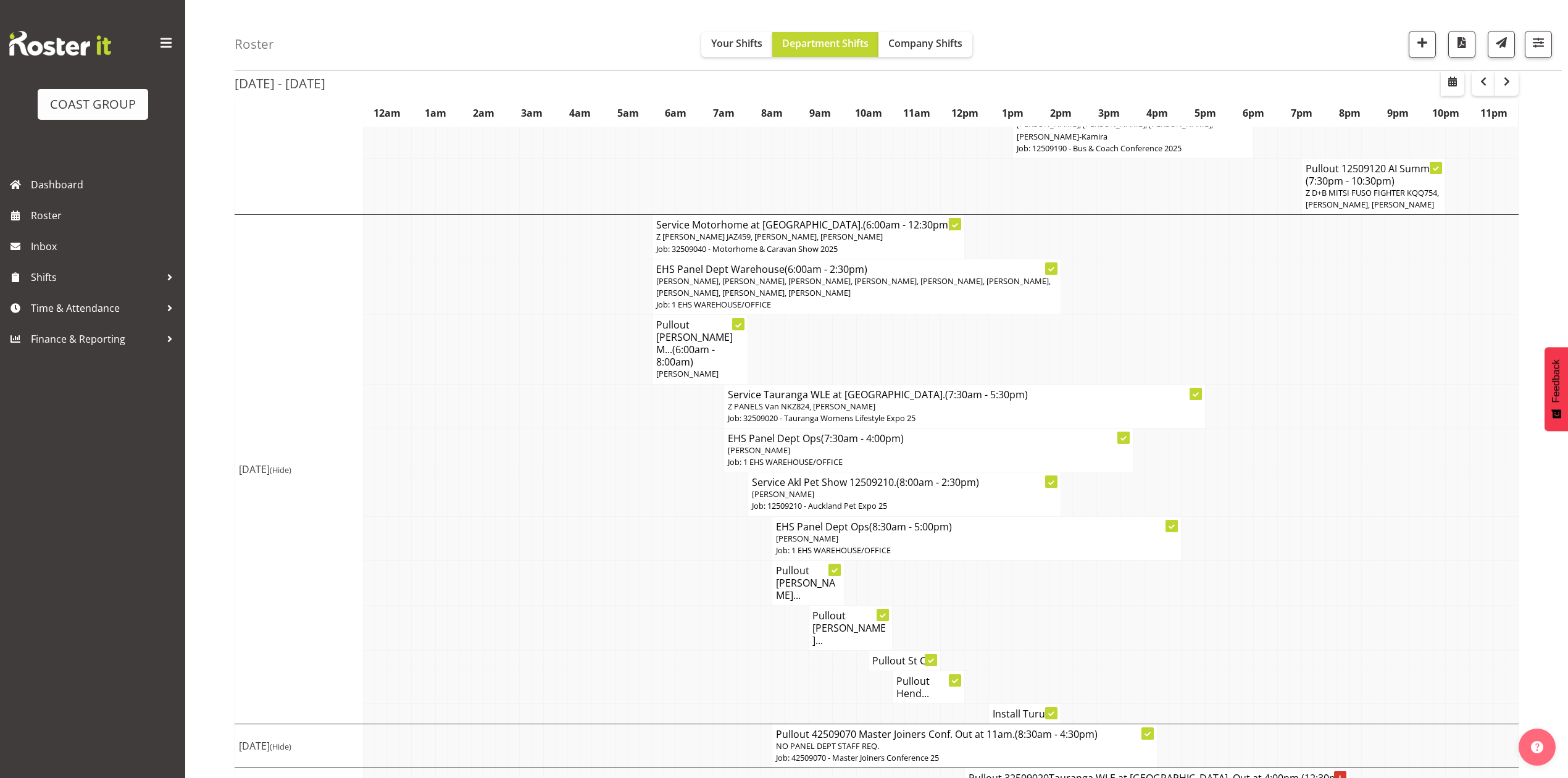
click at [1341, 400] on td at bounding box center [1343, 406] width 12 height 44
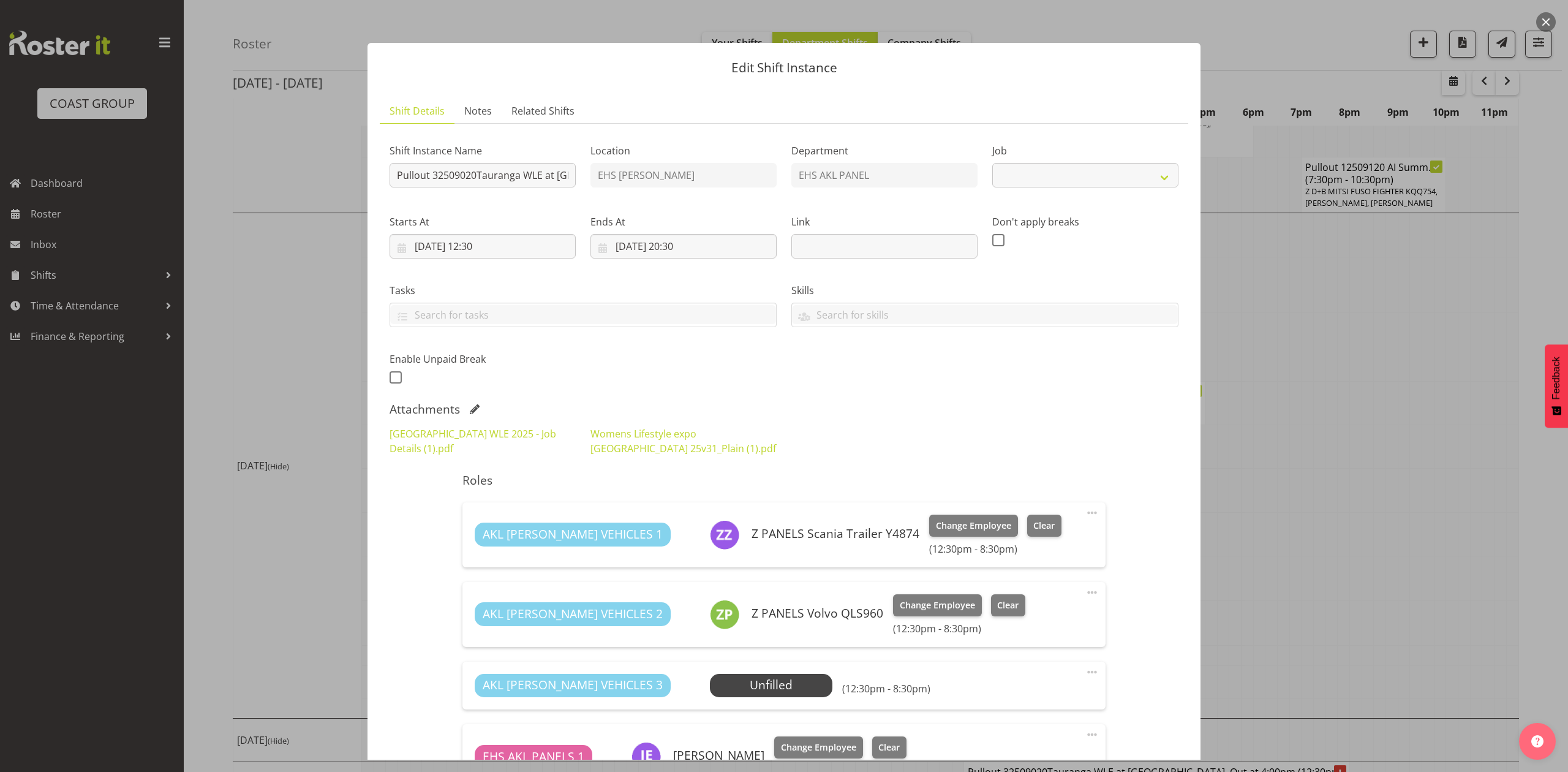
select select "8967"
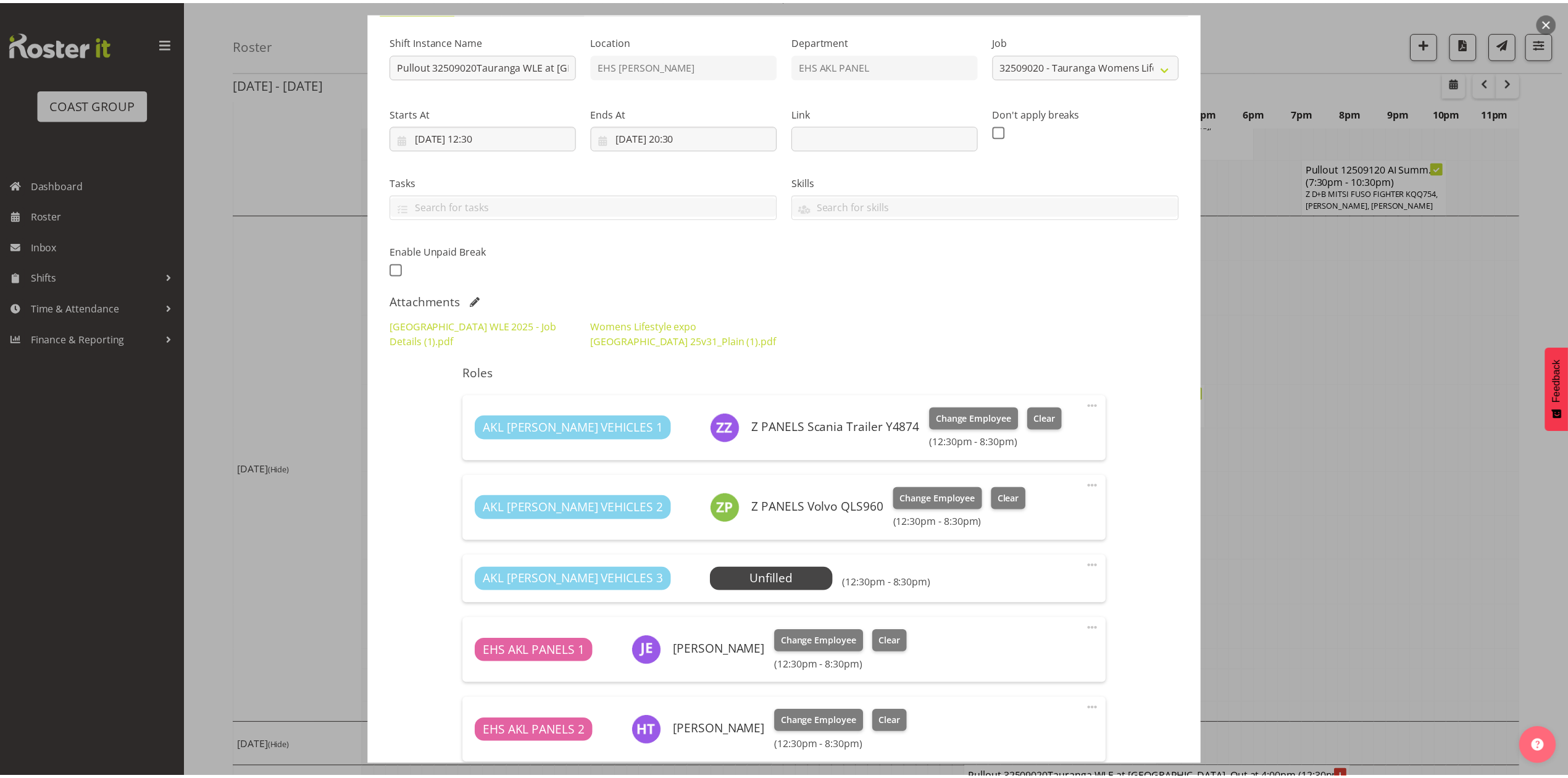
scroll to position [28, 0]
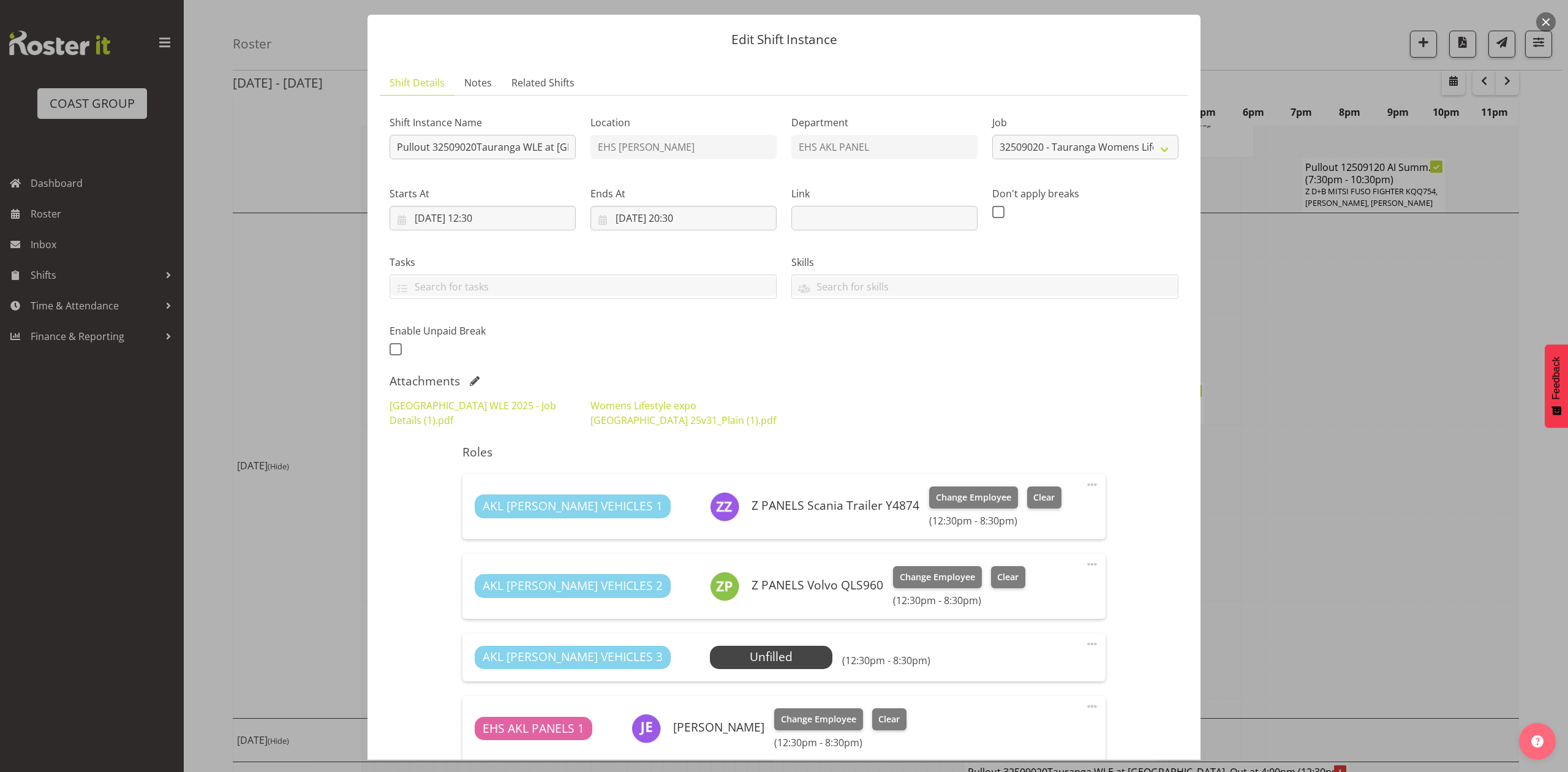
click at [1351, 437] on div at bounding box center [784, 386] width 1568 height 772
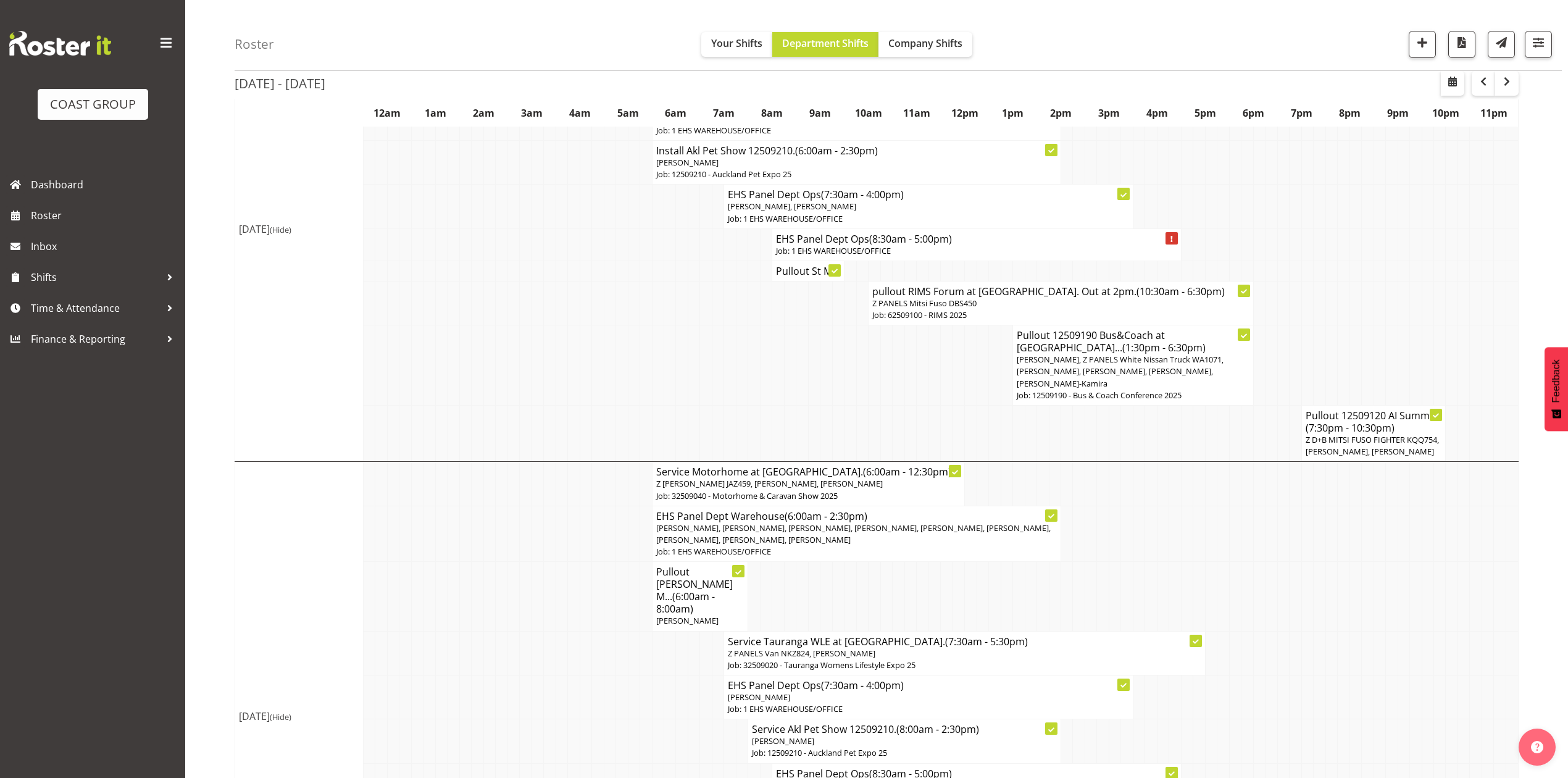
scroll to position [514, 0]
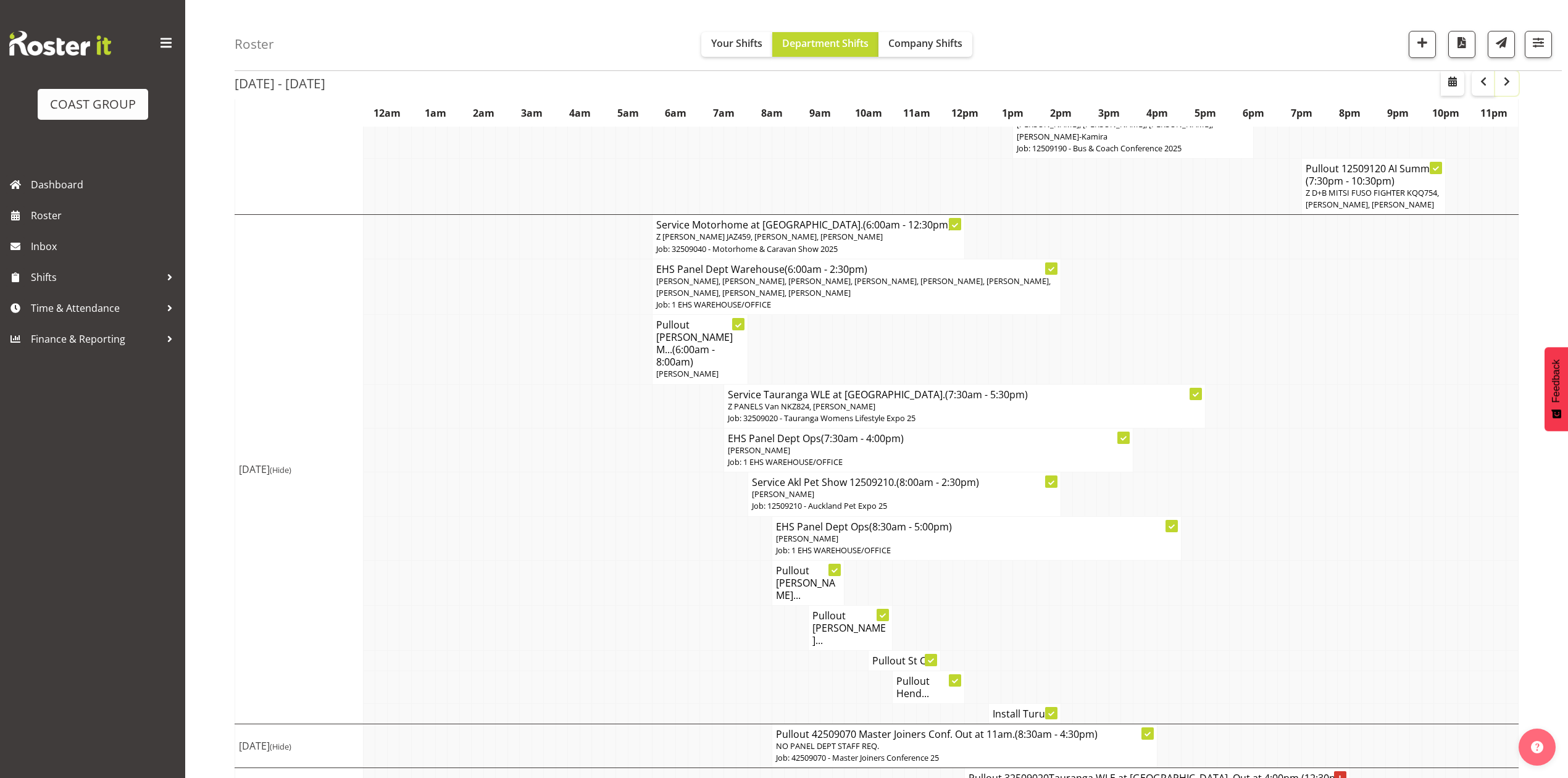
click at [1516, 78] on button "button" at bounding box center [1507, 83] width 23 height 25
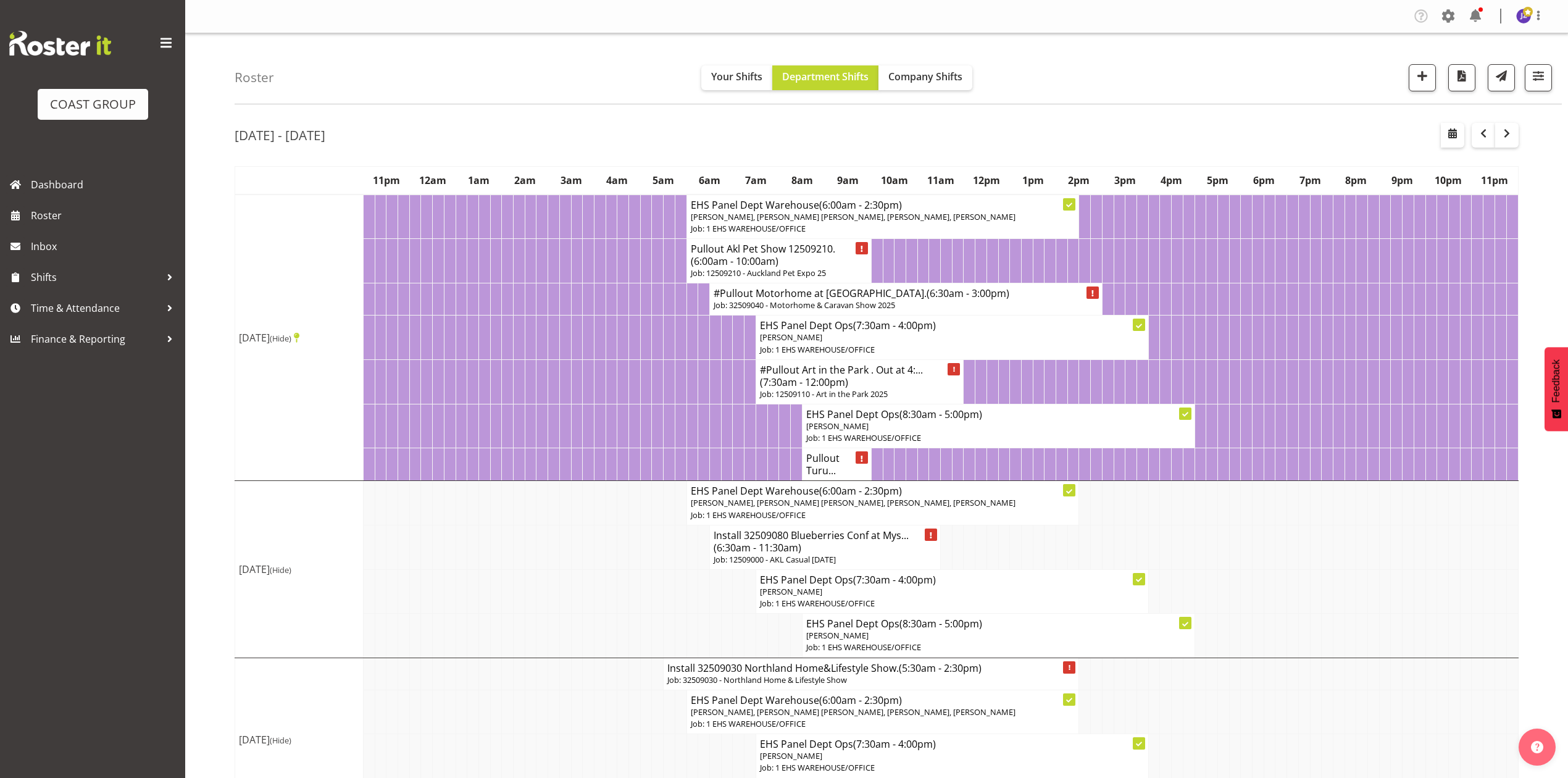
click at [1333, 569] on td at bounding box center [1338, 546] width 12 height 45
click at [1268, 733] on td at bounding box center [1269, 712] width 12 height 44
click at [1506, 132] on span "button" at bounding box center [1507, 133] width 15 height 15
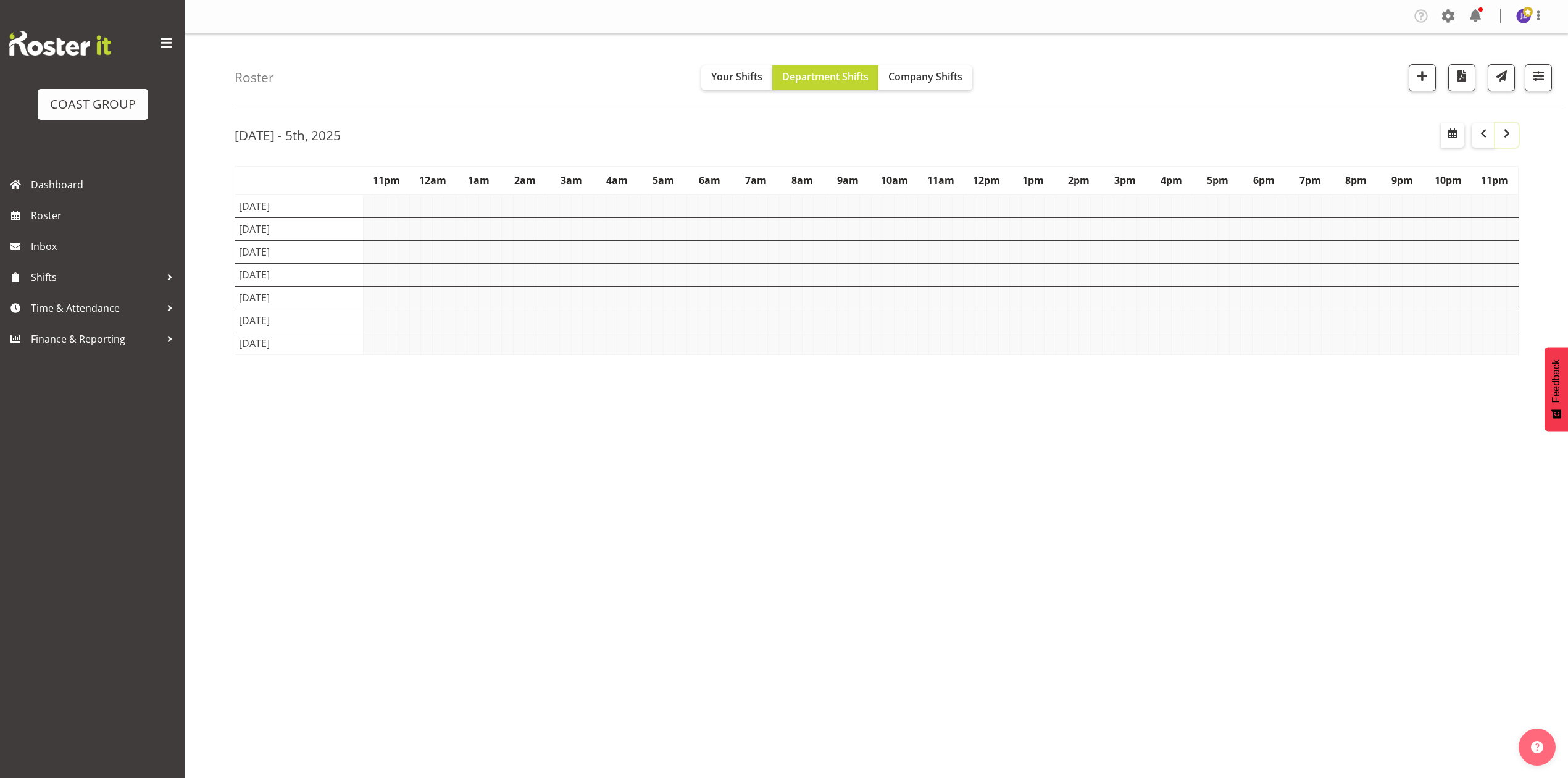
click at [1506, 134] on span "button" at bounding box center [1507, 133] width 15 height 15
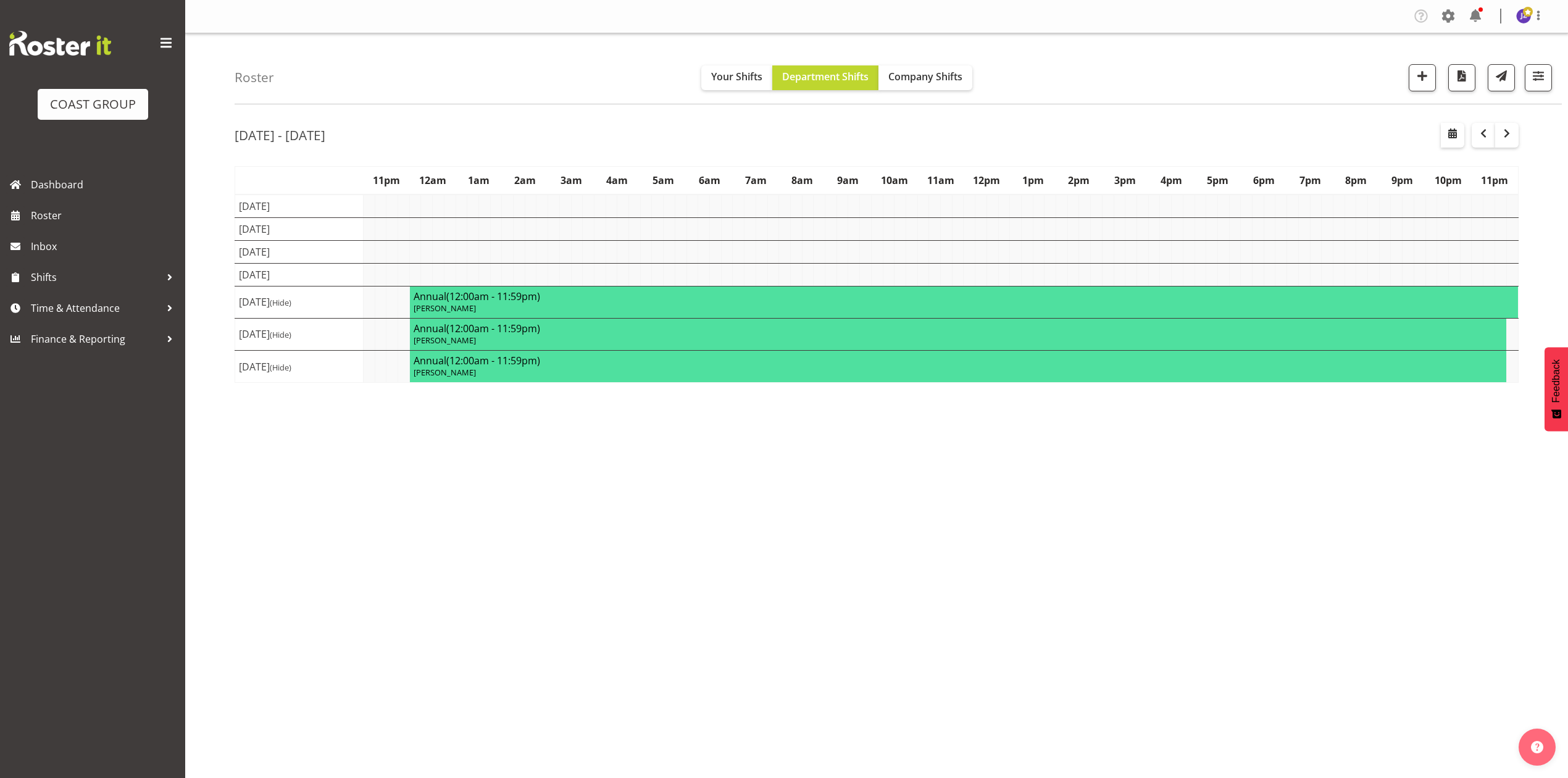
click at [1124, 119] on div "[DATE] - [DATE] [DATE] - [DATE] [DATE] Day Week Fortnight Month calendar Month …" at bounding box center [901, 360] width 1333 height 494
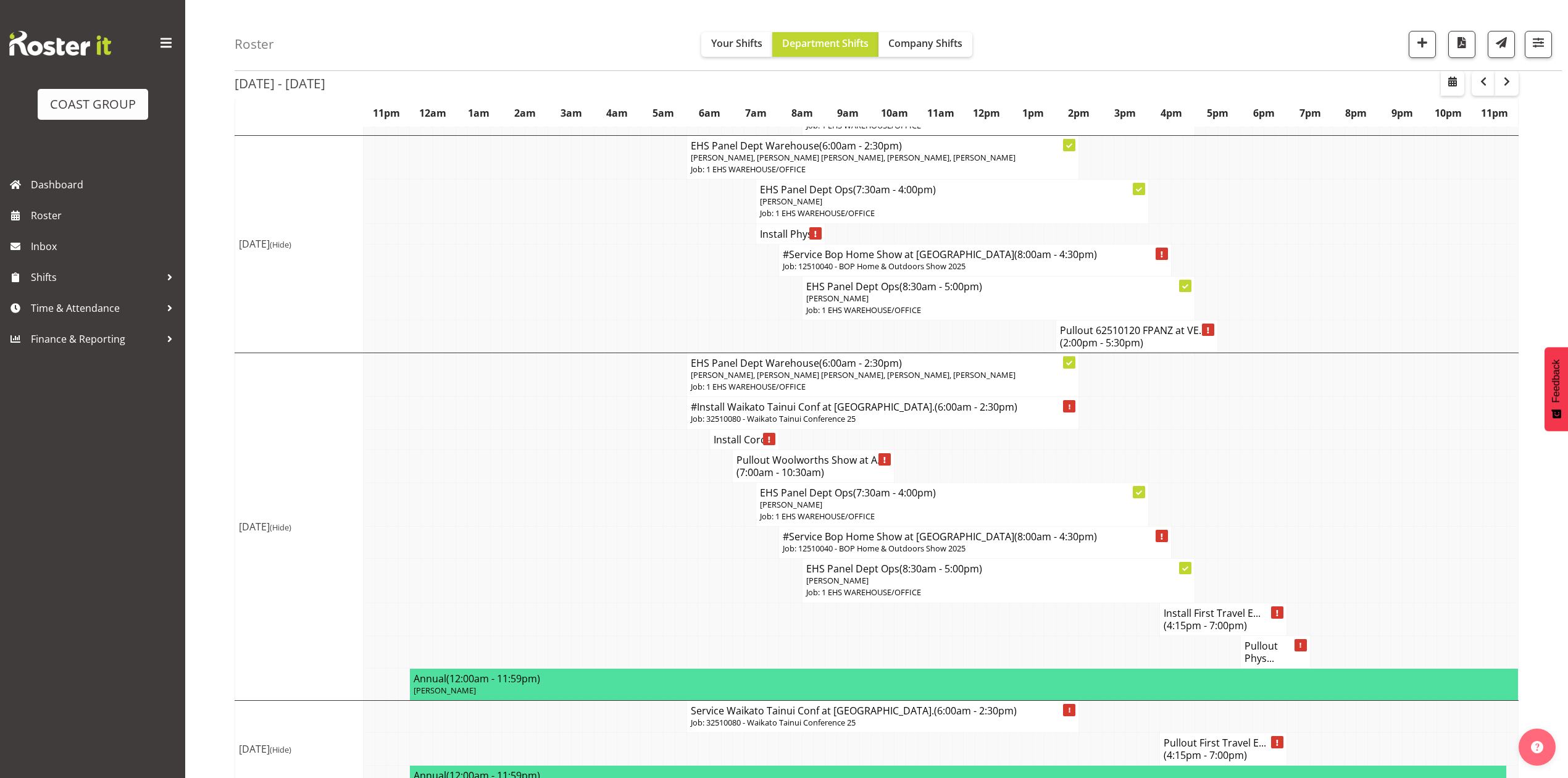
scroll to position [658, 0]
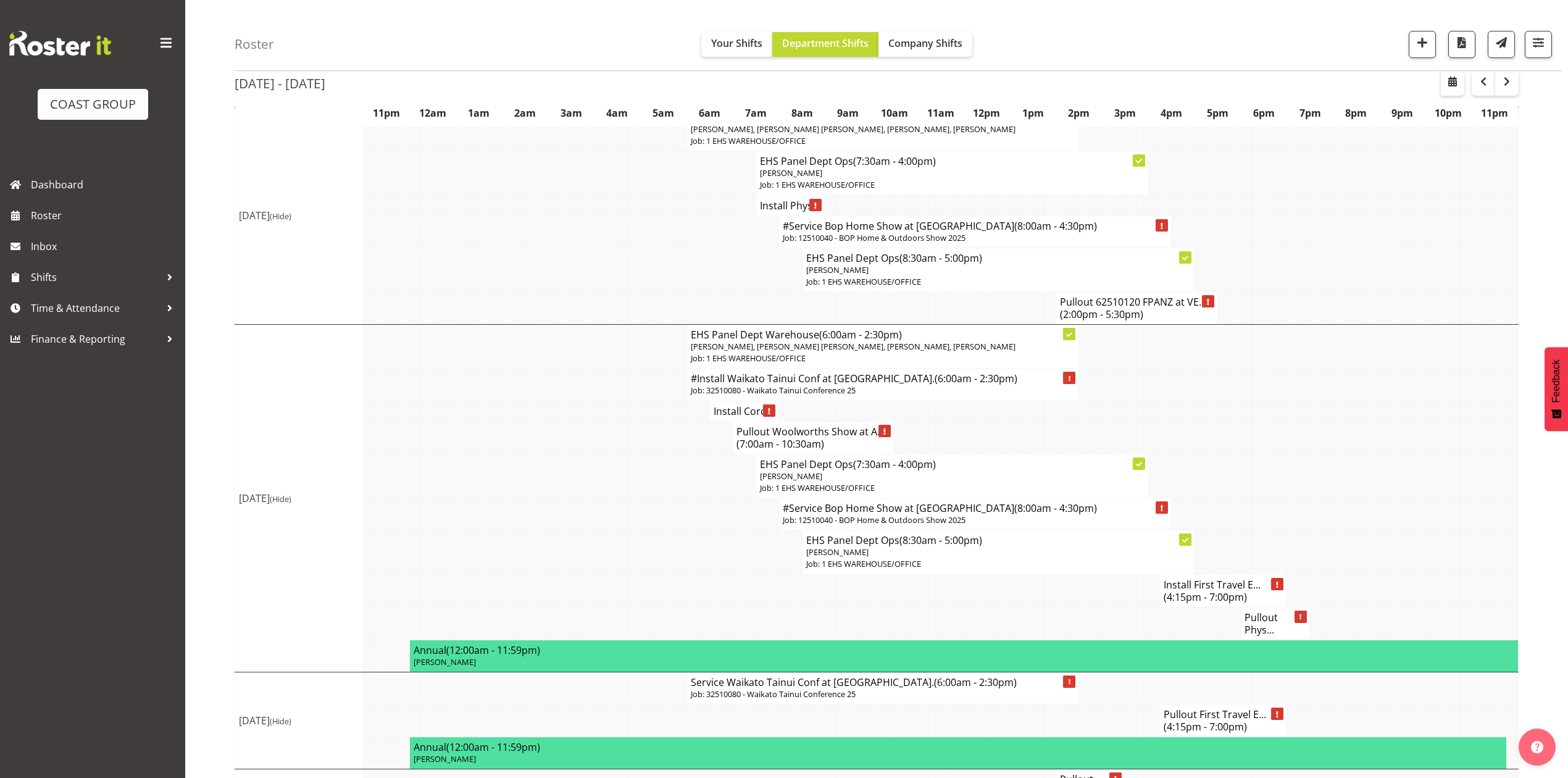
click at [984, 454] on td at bounding box center [981, 437] width 12 height 33
click at [979, 454] on td at bounding box center [981, 437] width 12 height 33
click at [1152, 401] on td at bounding box center [1154, 384] width 12 height 32
click at [1206, 401] on td at bounding box center [1212, 384] width 12 height 32
click at [746, 417] on h4 "Install Cord..." at bounding box center [744, 411] width 61 height 12
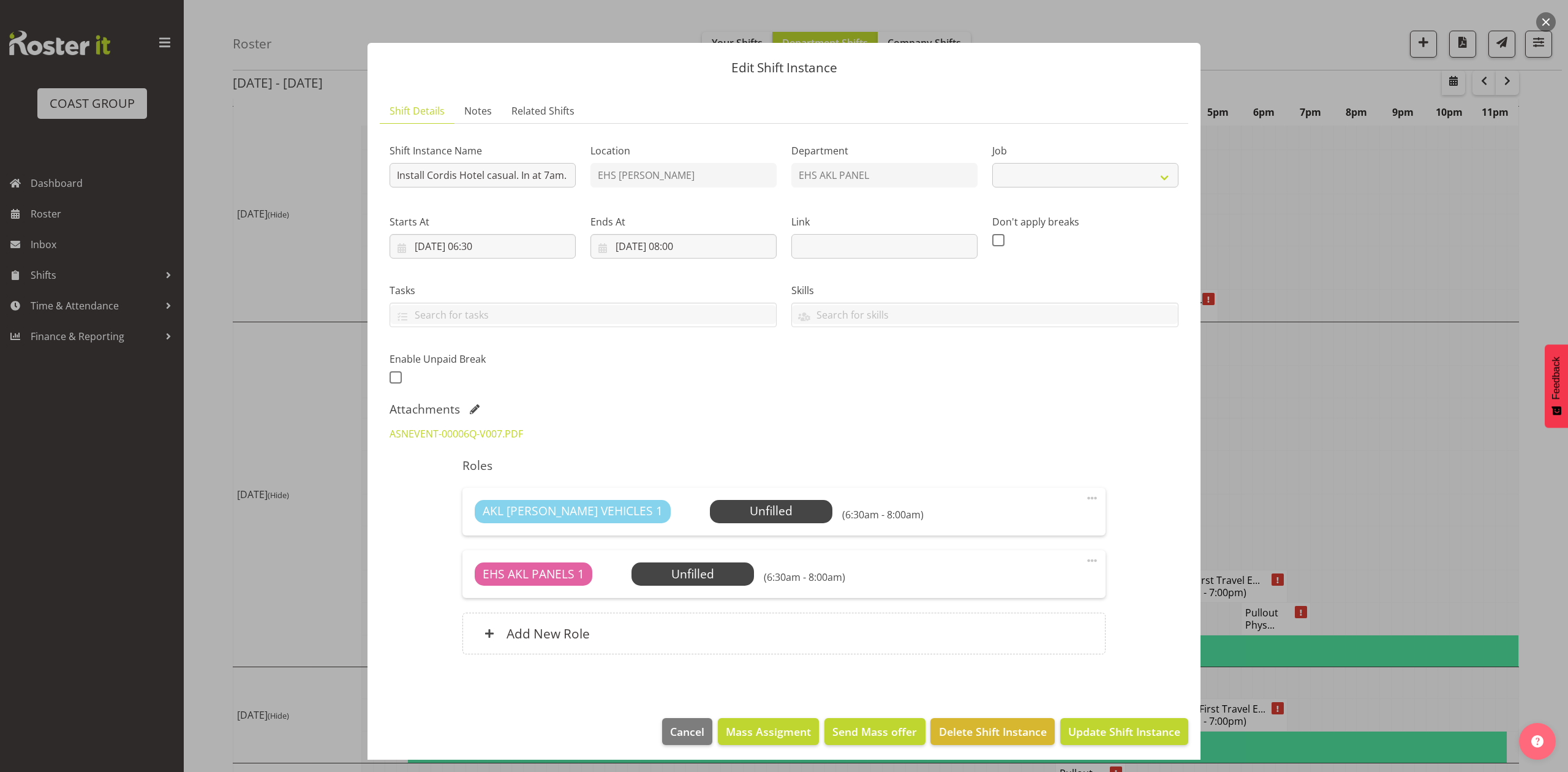
select select "8654"
click at [474, 434] on link "ASNEVENT-00006Q-V007.PDF" at bounding box center [457, 433] width 133 height 13
click at [473, 407] on span at bounding box center [475, 409] width 10 height 10
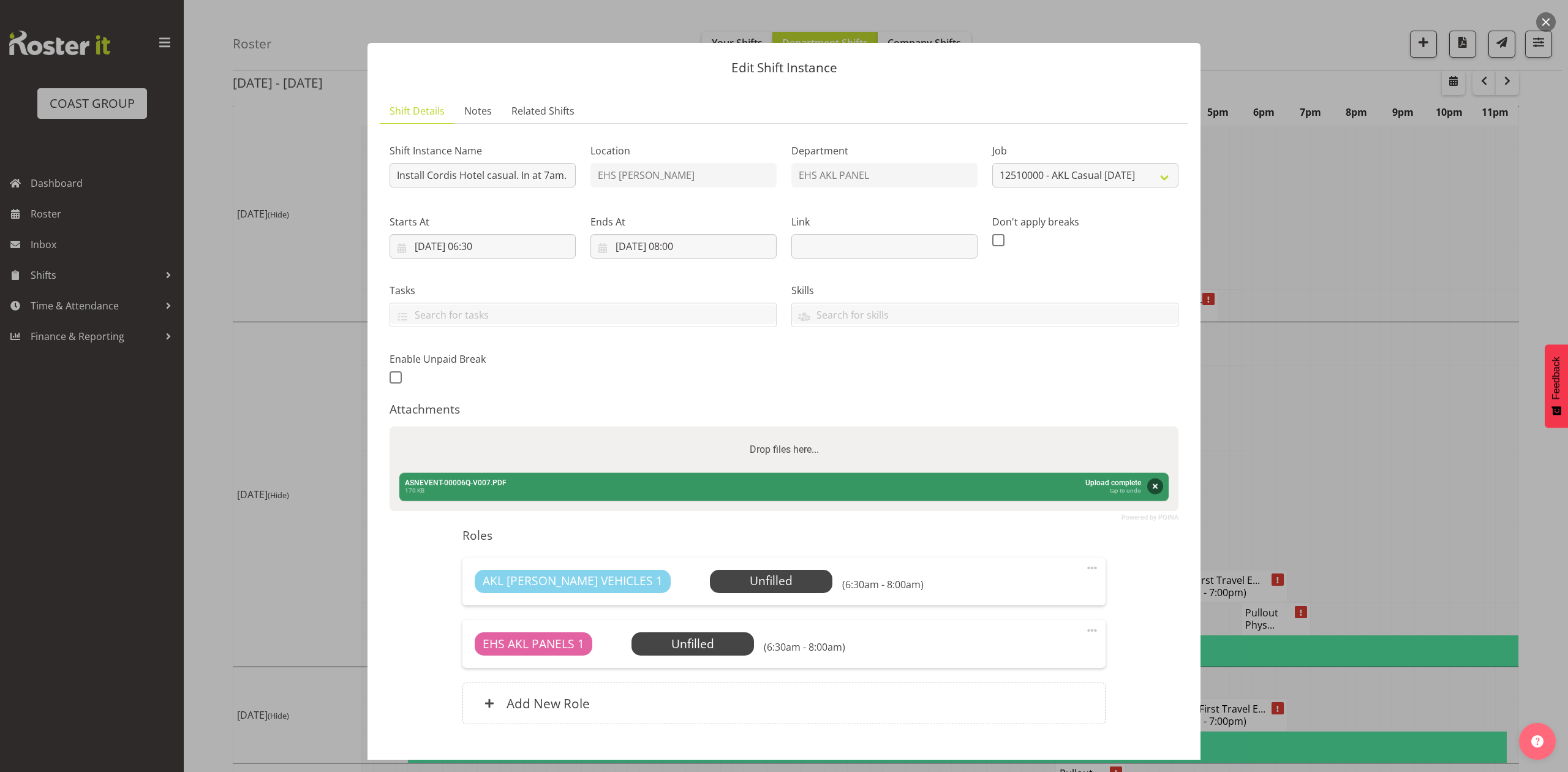
click at [511, 437] on div "Drop files here..." at bounding box center [784, 449] width 789 height 46
click at [390, 426] on input "Drop files here..." at bounding box center [784, 428] width 789 height 4
type input "C:\fakepath\ASNEVENT-00006Q-V010 (1).PDF"
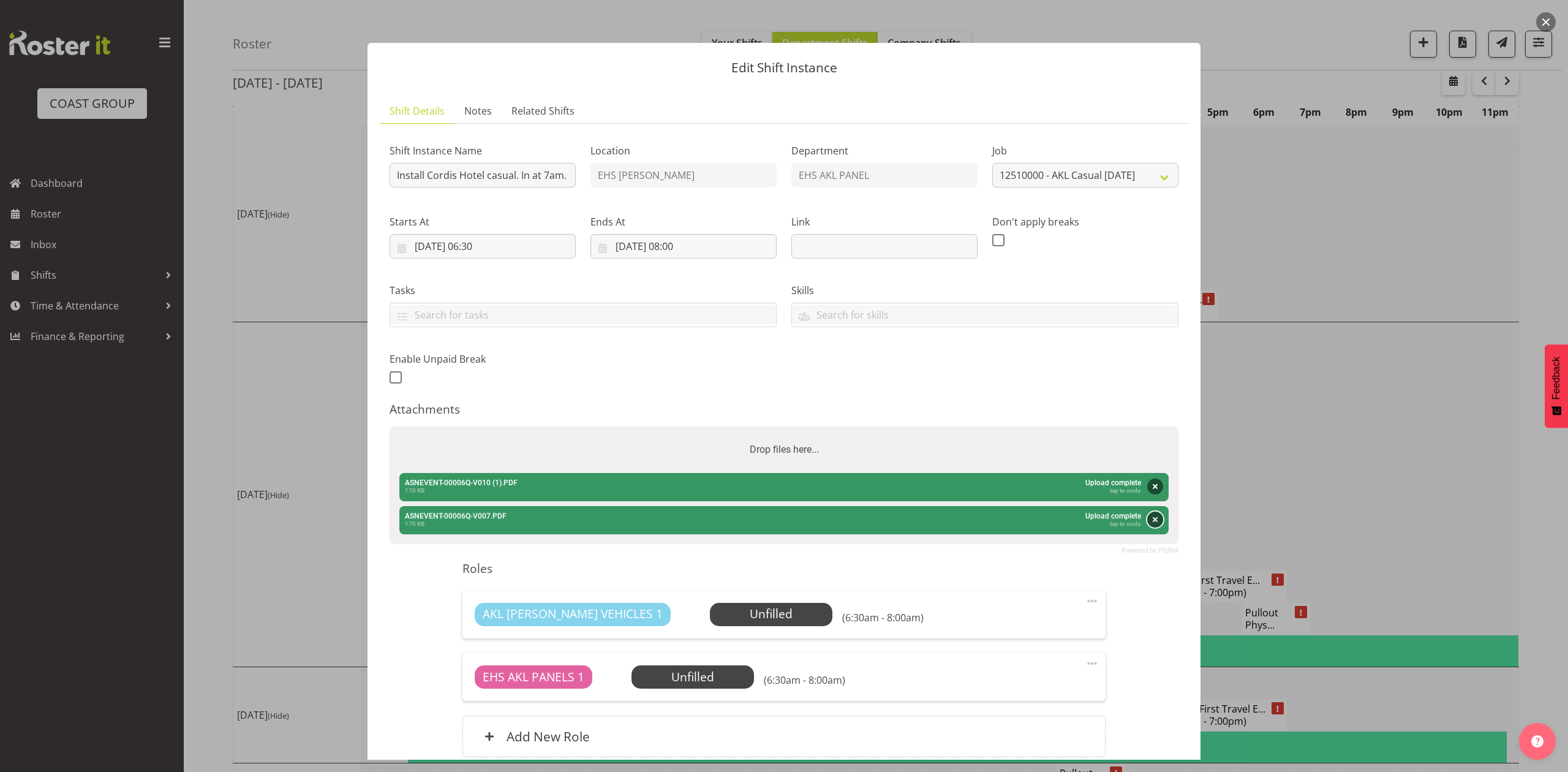
click at [1147, 520] on button "Remove" at bounding box center [1155, 519] width 16 height 16
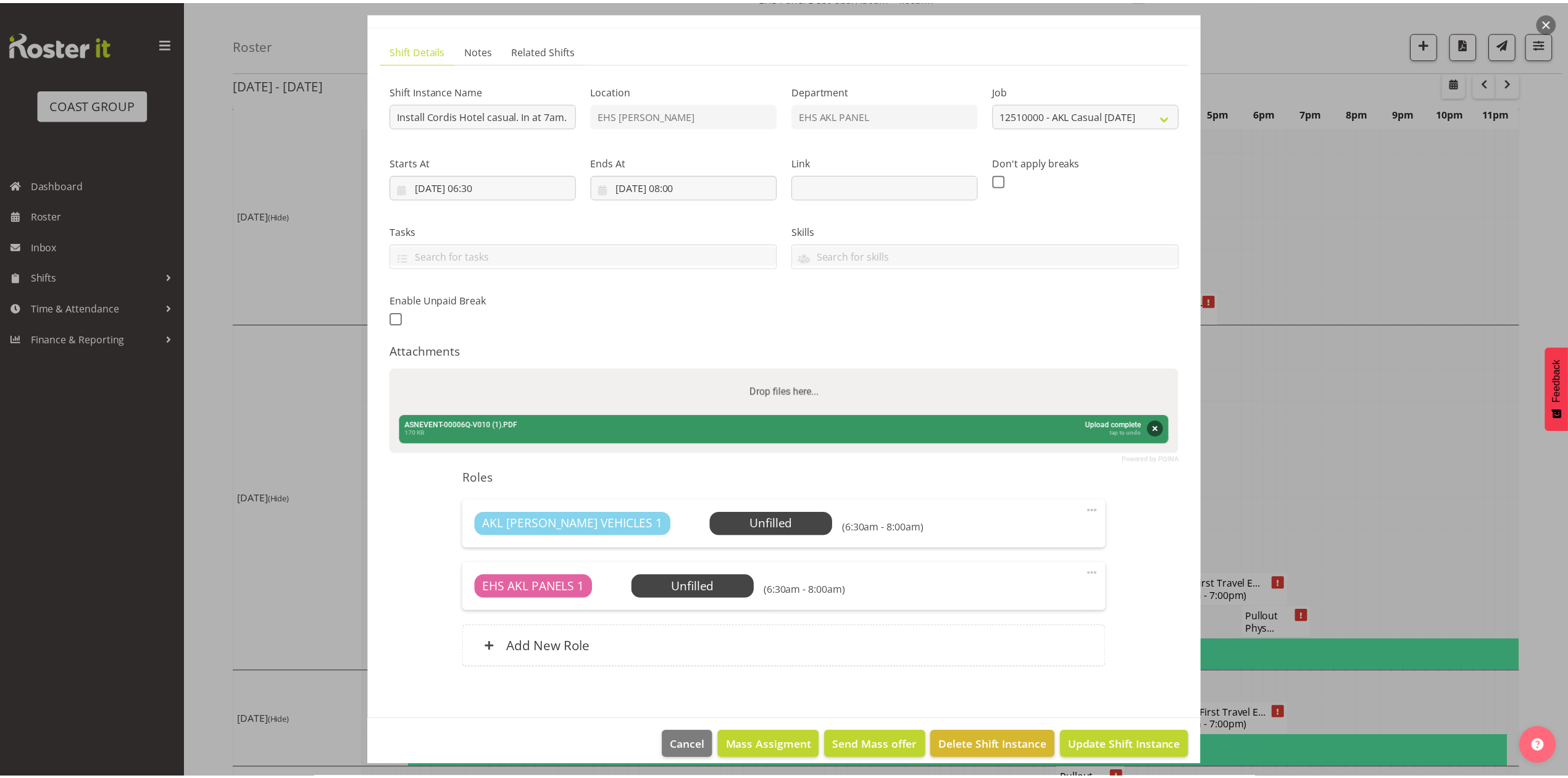
scroll to position [76, 0]
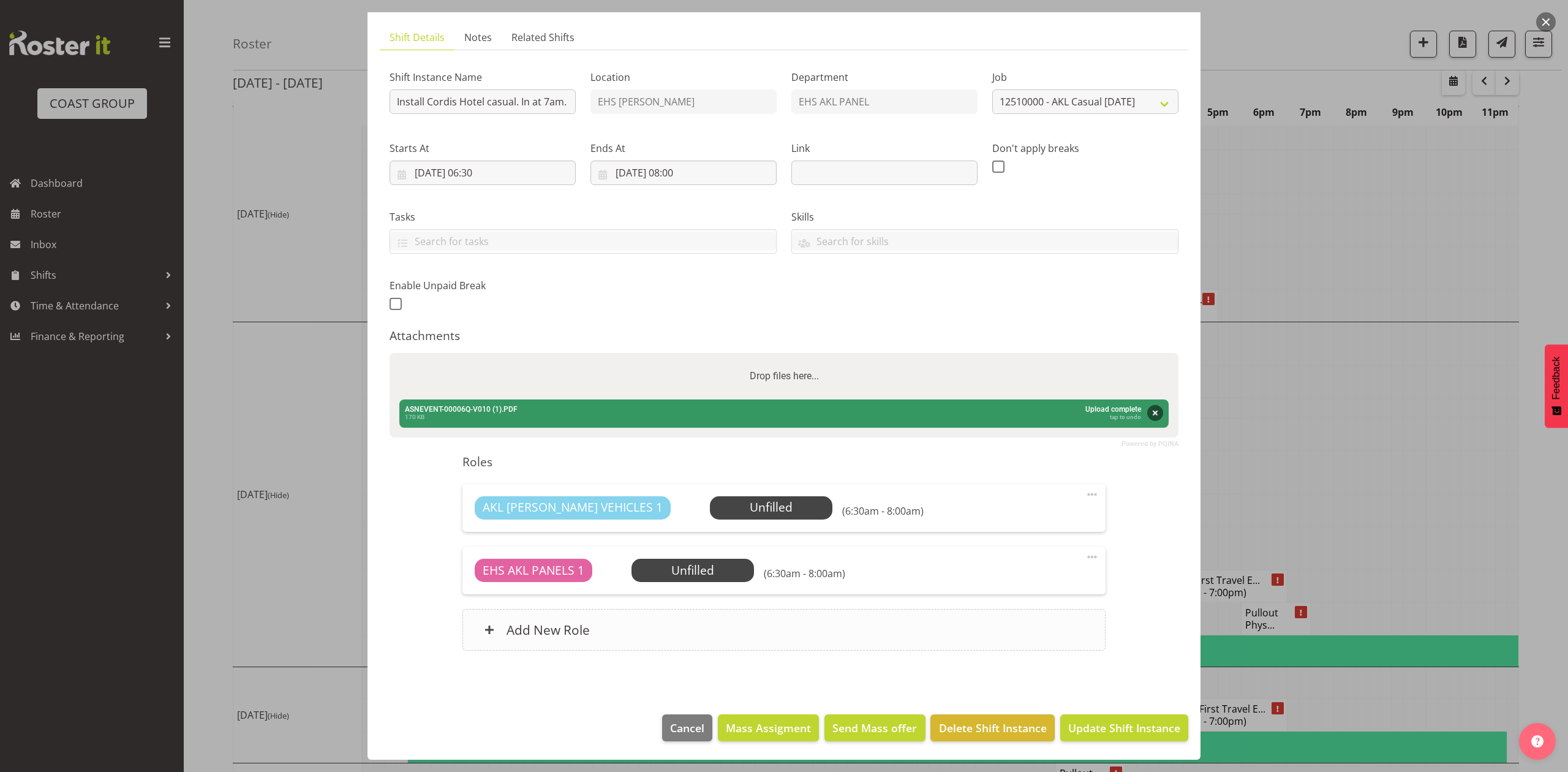
click at [654, 647] on div "Add New Role" at bounding box center [783, 629] width 642 height 41
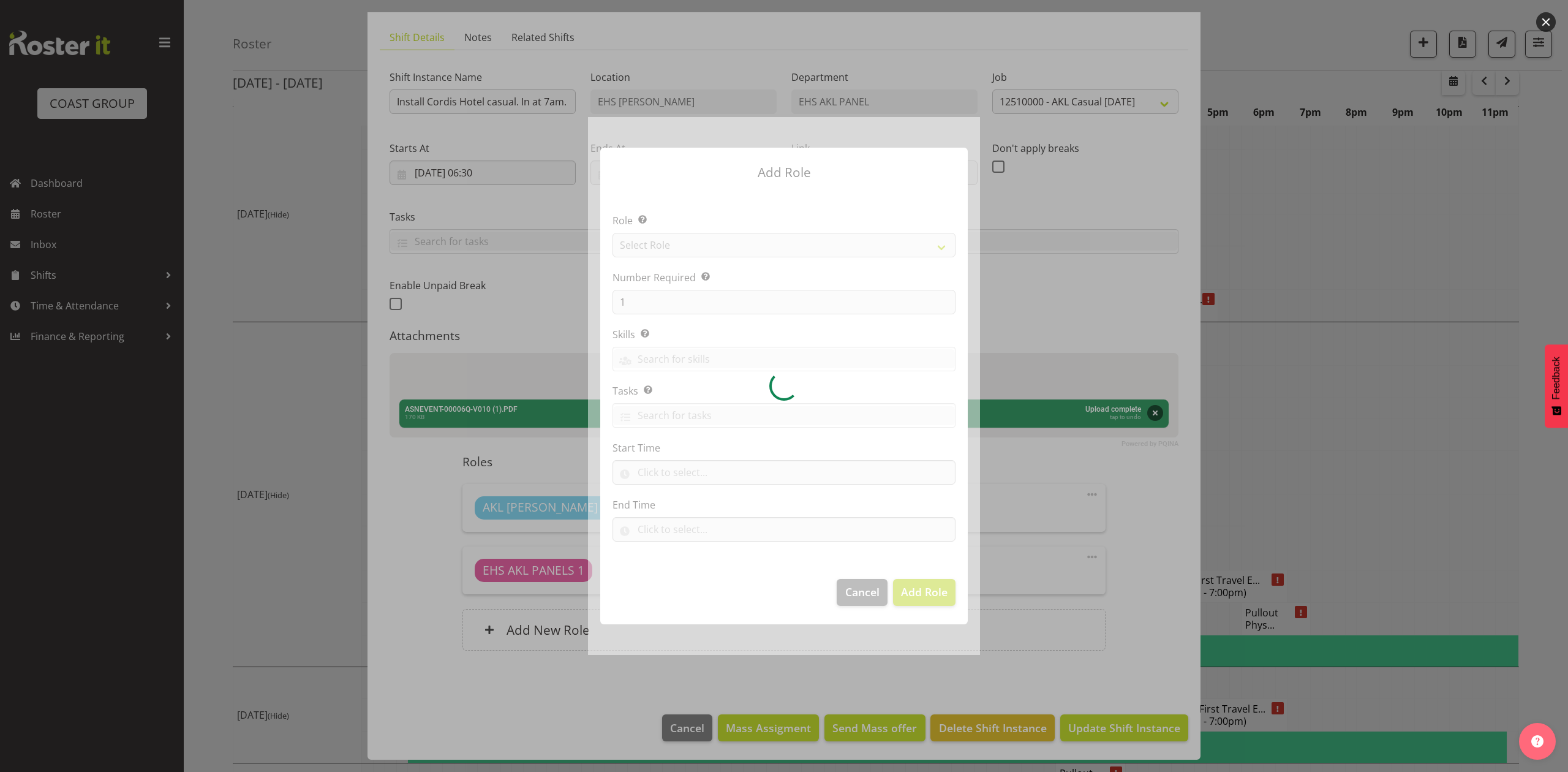
click at [736, 233] on div at bounding box center [784, 386] width 392 height 537
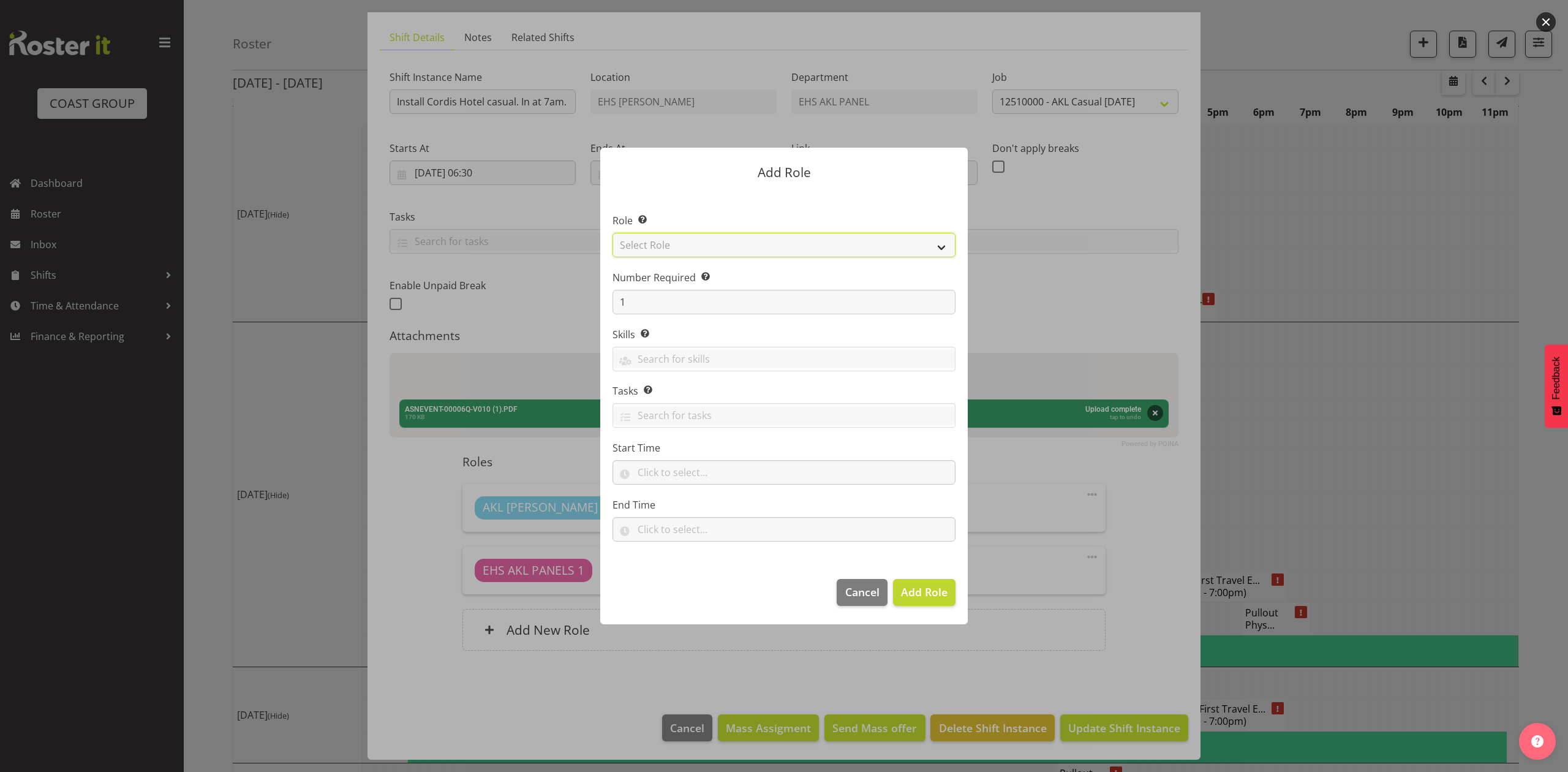
click at [723, 241] on select "Select Role ACCOUNT MANAGER ACCOUNT MANAGER DW ACCOUNTS [PERSON_NAME] VEHICLES …" at bounding box center [783, 245] width 343 height 25
click at [612, 233] on select "Select Role ACCOUNT MANAGER ACCOUNT MANAGER DW ACCOUNTS [PERSON_NAME] VEHICLES …" at bounding box center [783, 245] width 343 height 25
click at [702, 238] on select "ACCOUNT MANAGER ACCOUNT MANAGER DW ACCOUNTS [PERSON_NAME] VEHICLES AKL [PERSON_…" at bounding box center [783, 245] width 343 height 25
select select "188"
click at [612, 233] on select "ACCOUNT MANAGER ACCOUNT MANAGER DW ACCOUNTS [PERSON_NAME] VEHICLES AKL [PERSON_…" at bounding box center [783, 245] width 343 height 25
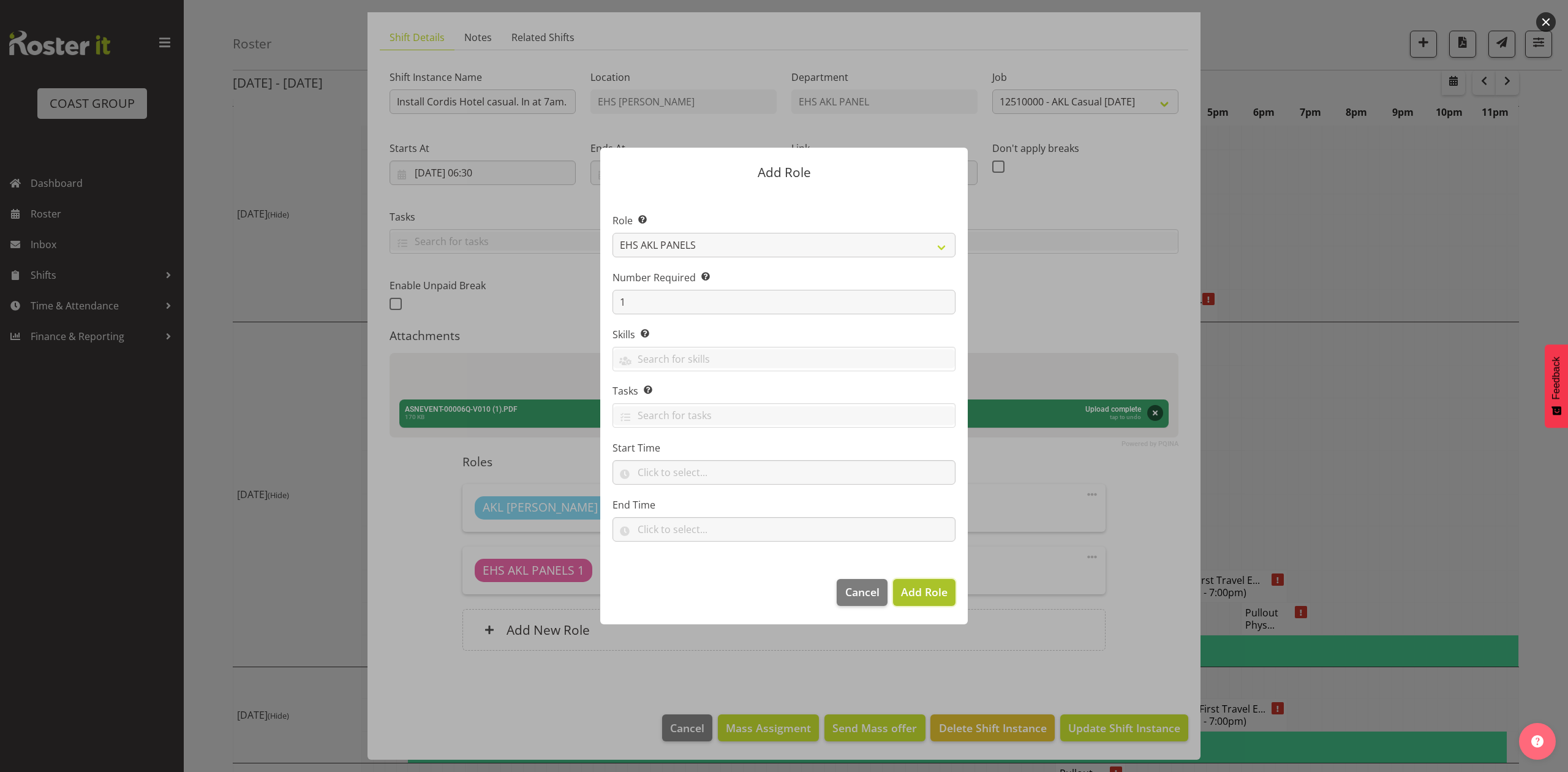
click at [919, 589] on span "Add Role" at bounding box center [924, 591] width 46 height 15
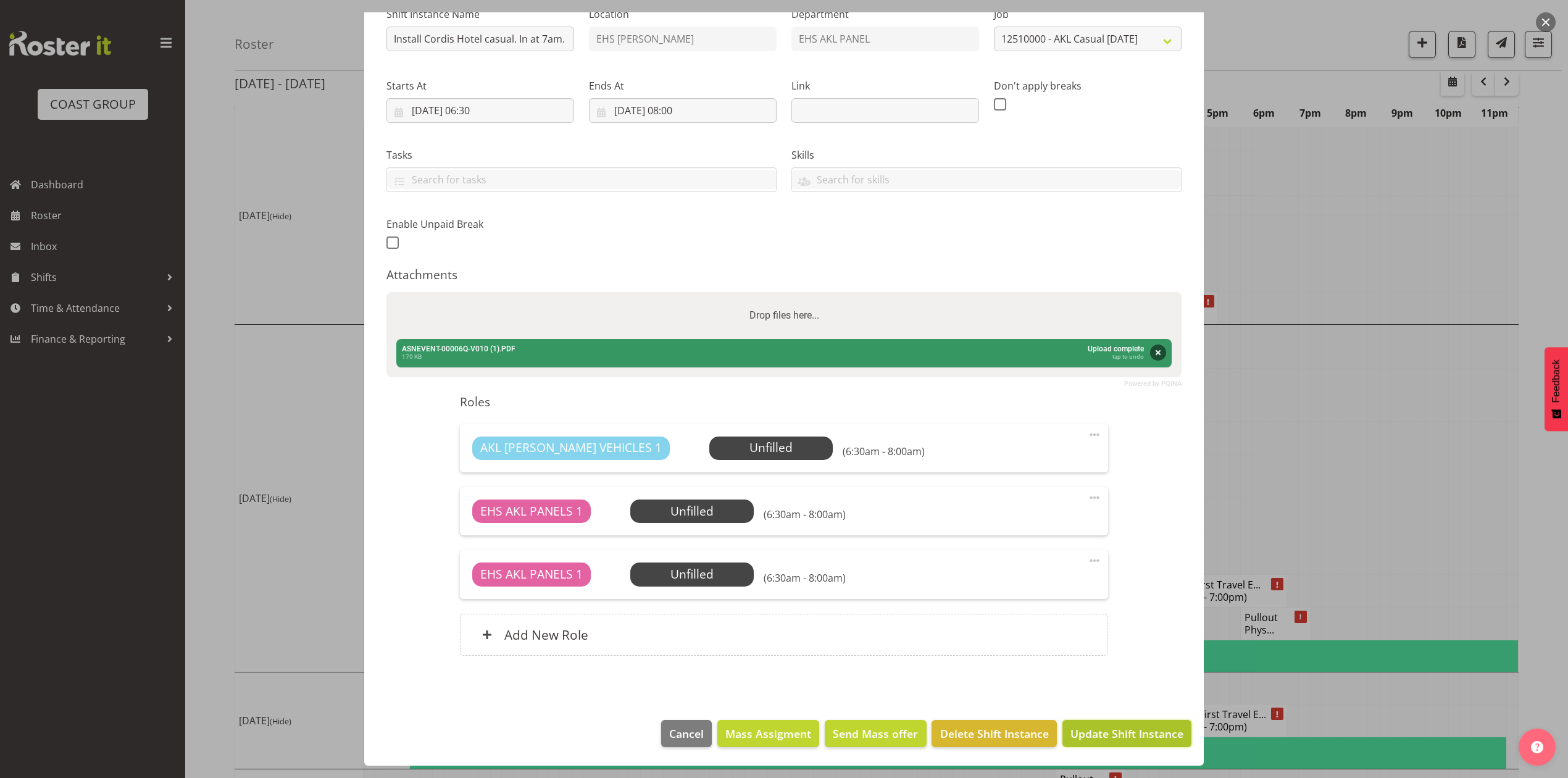
click at [1117, 744] on button "Update Shift Instance" at bounding box center [1126, 733] width 129 height 27
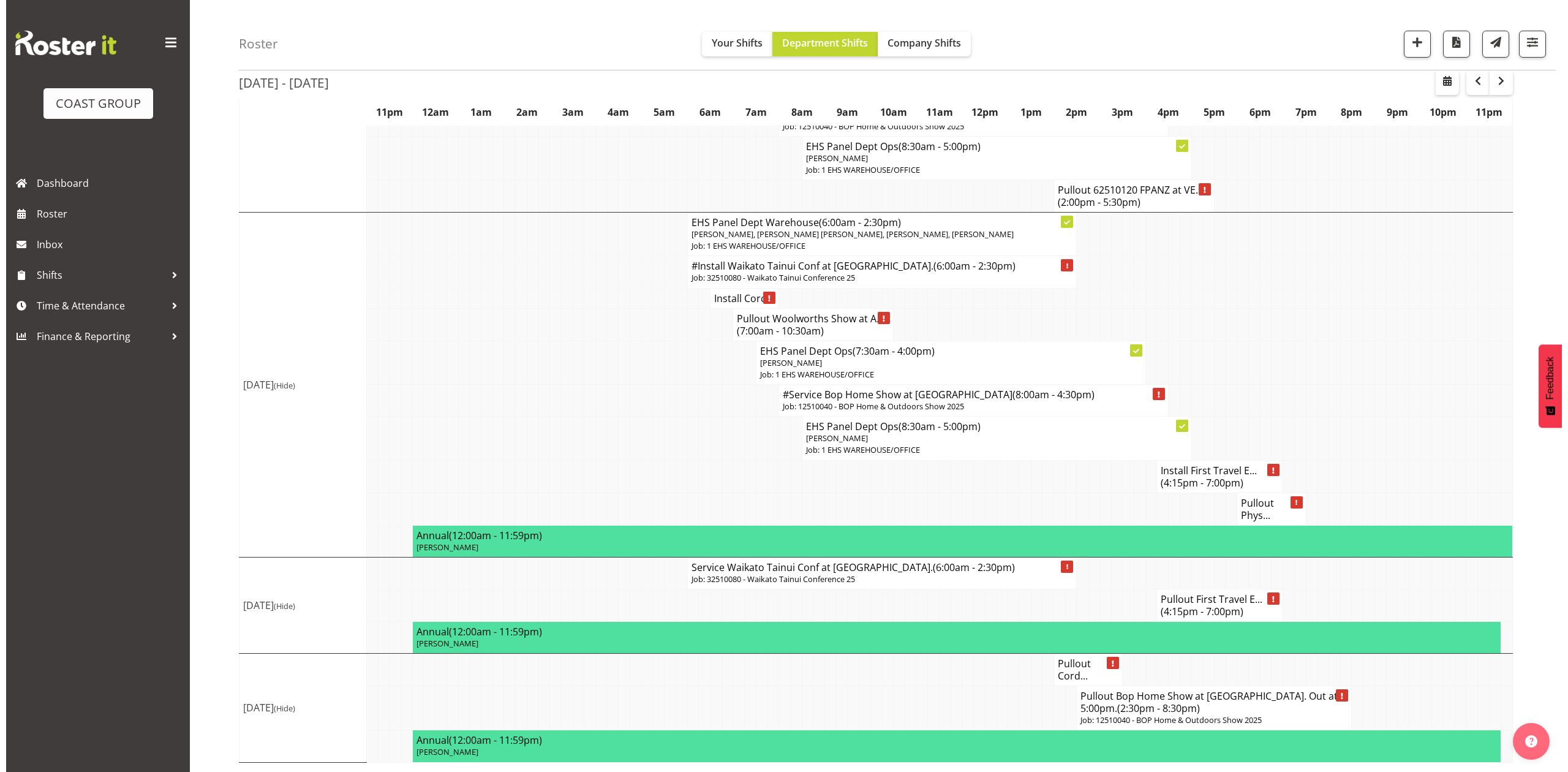
scroll to position [829, 0]
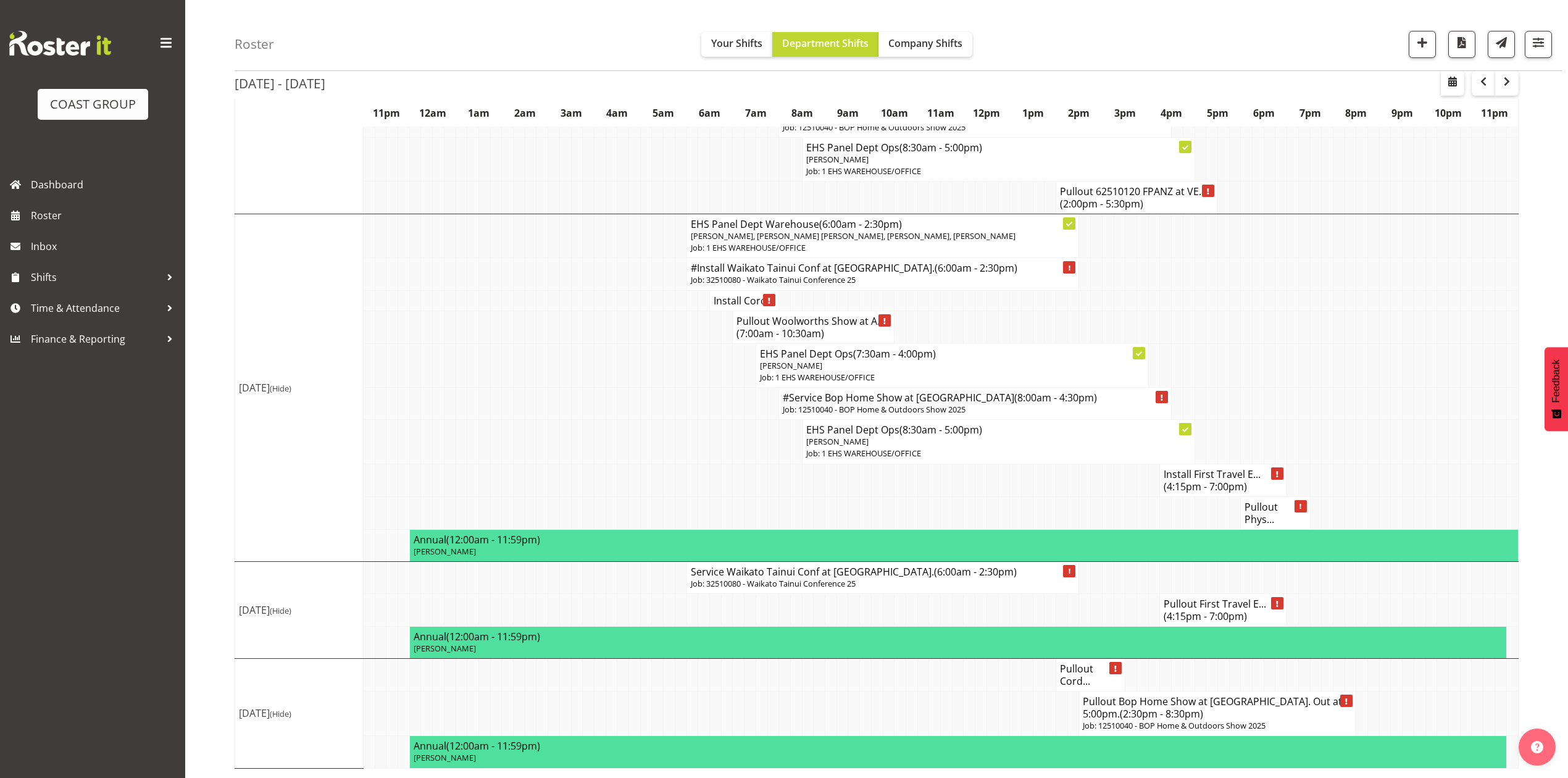
click at [1087, 663] on h4 "Pullout Cord..." at bounding box center [1090, 674] width 61 height 25
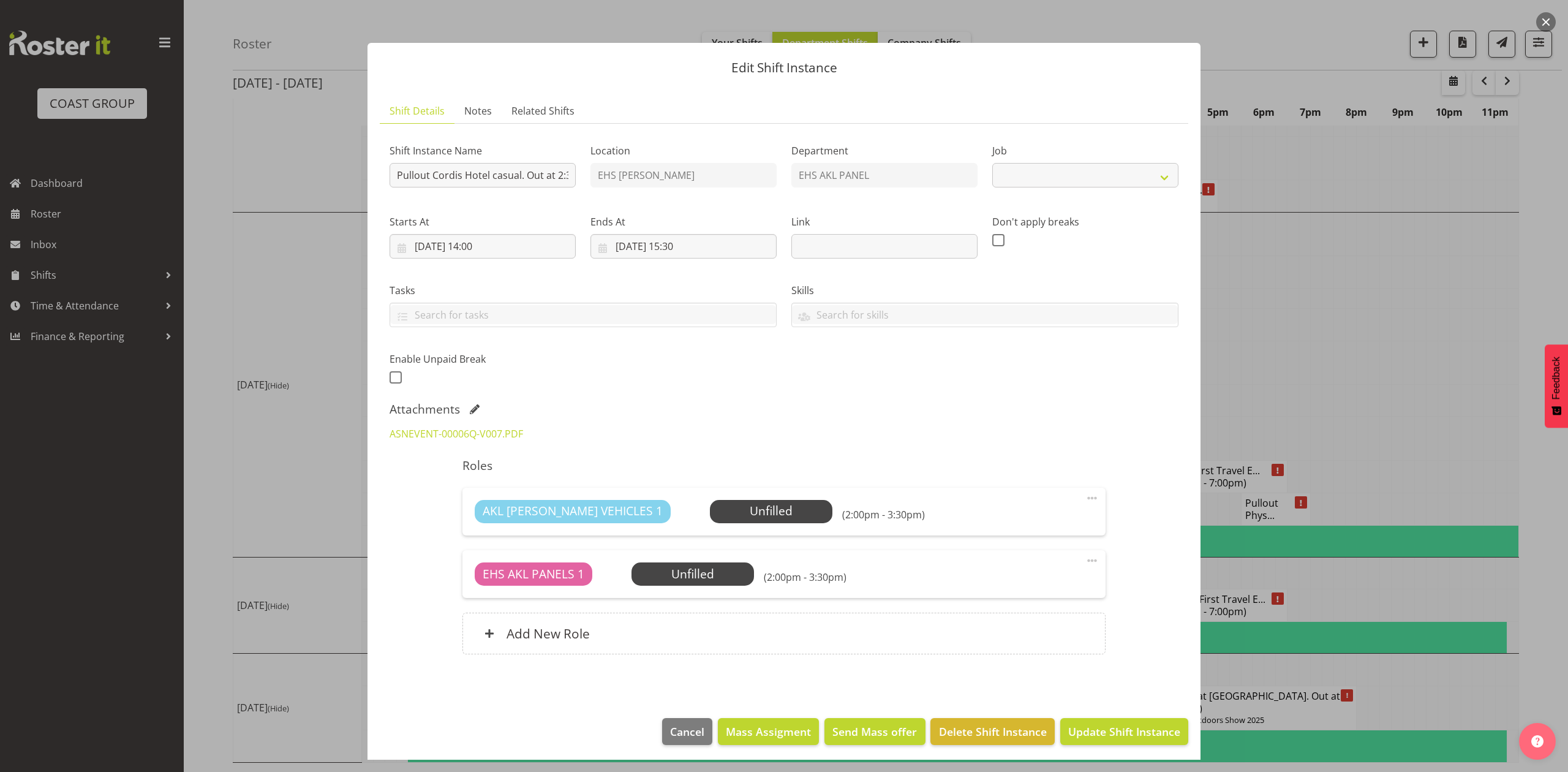
select select "8654"
click at [476, 405] on span at bounding box center [475, 409] width 10 height 10
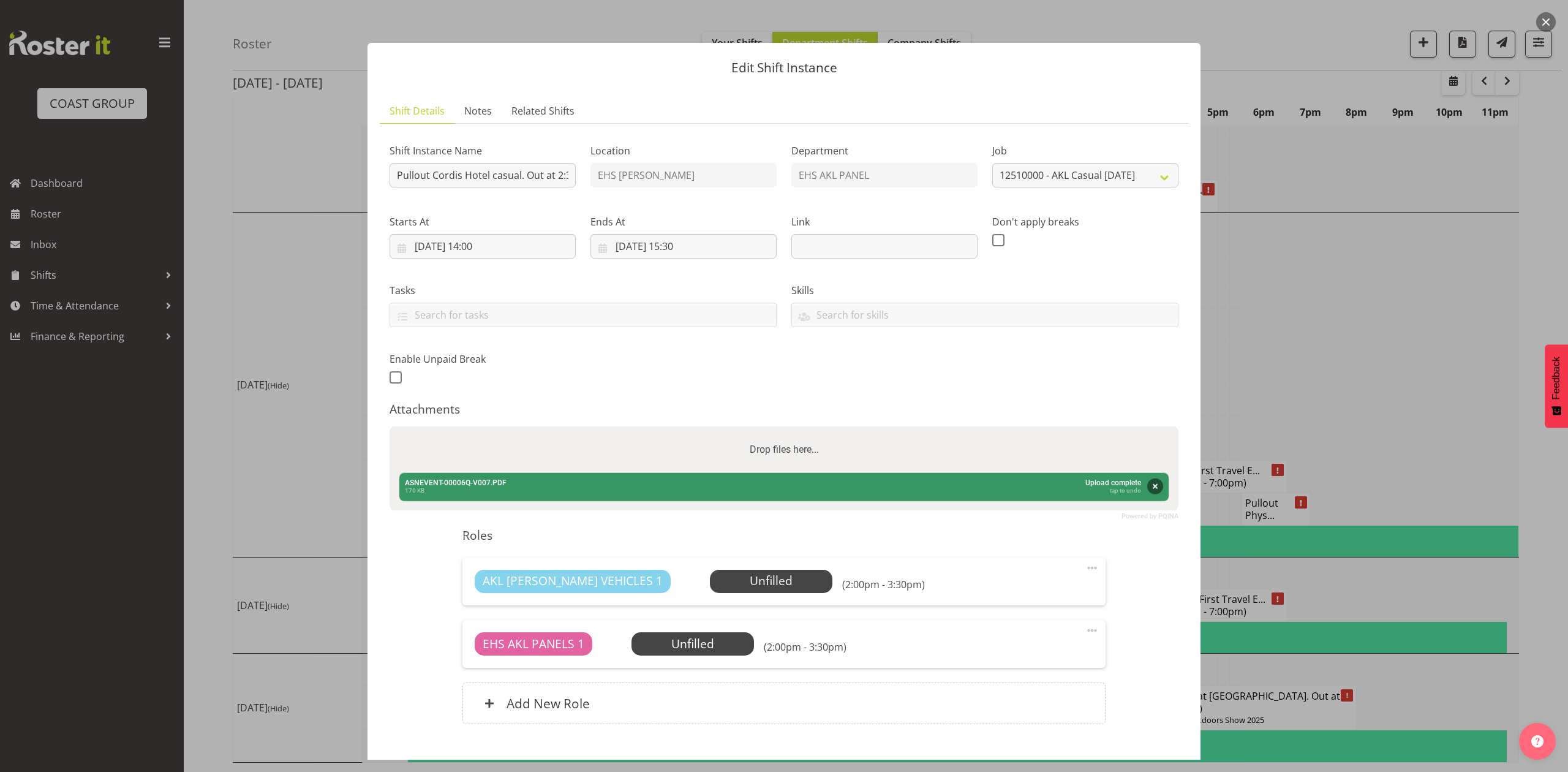
click at [520, 457] on div "Drop files here..." at bounding box center [784, 449] width 789 height 46
click at [390, 426] on input "Drop files here..." at bounding box center [784, 428] width 789 height 4
type input "C:\fakepath\ASNEVENT-00006Q-V010 (1).PDF"
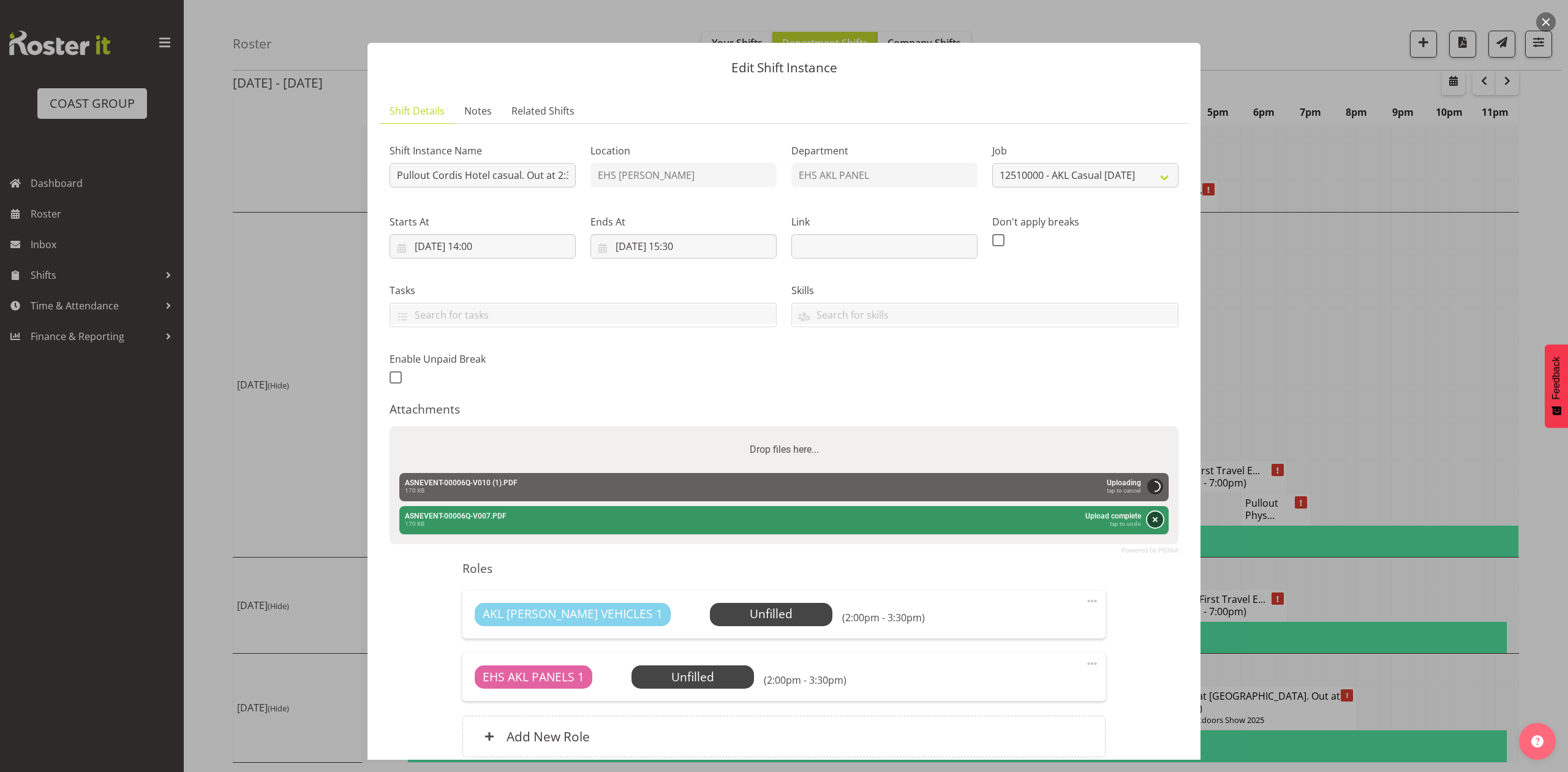
click at [1152, 524] on button "Remove" at bounding box center [1155, 519] width 16 height 16
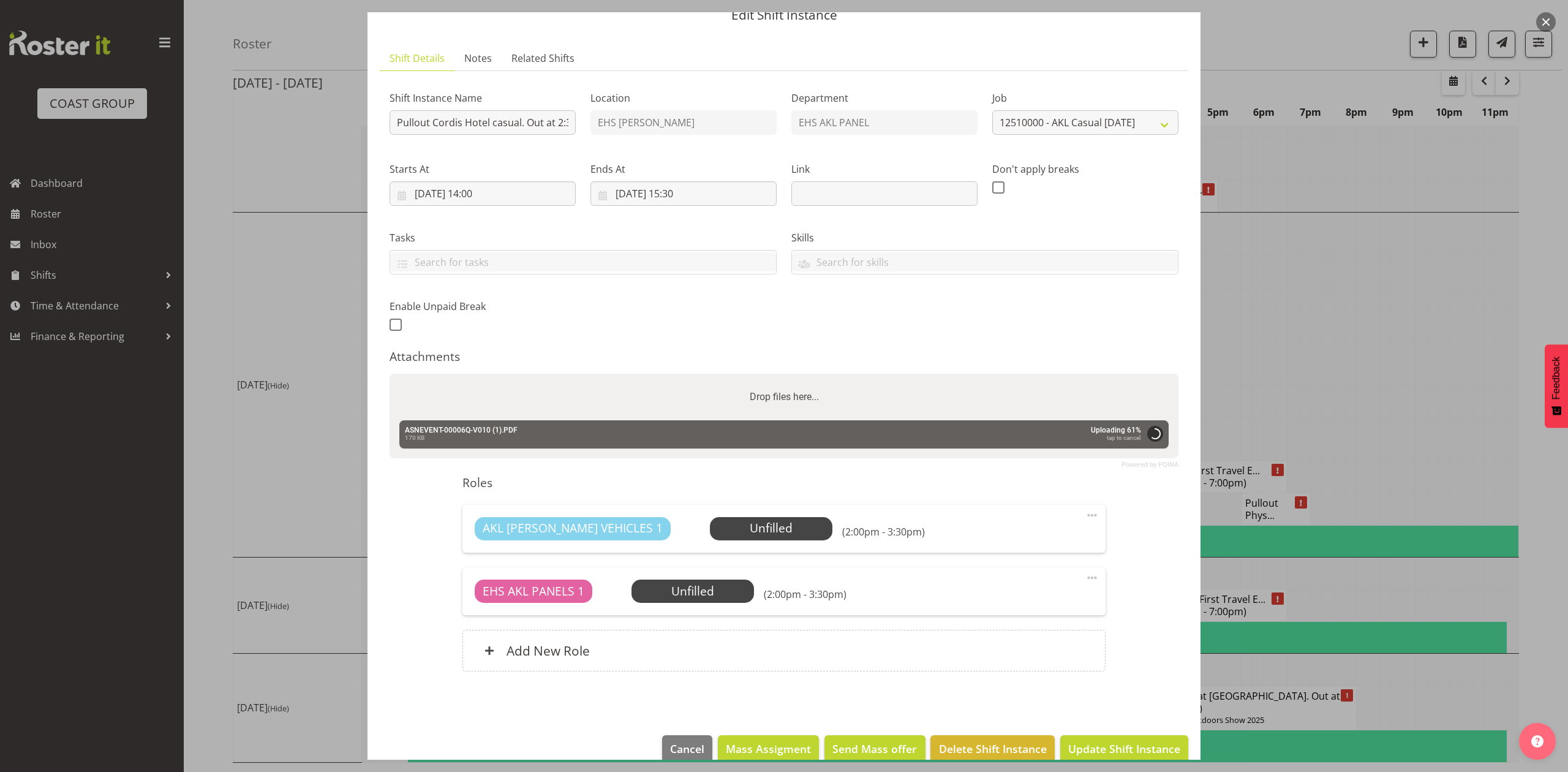
scroll to position [75, 0]
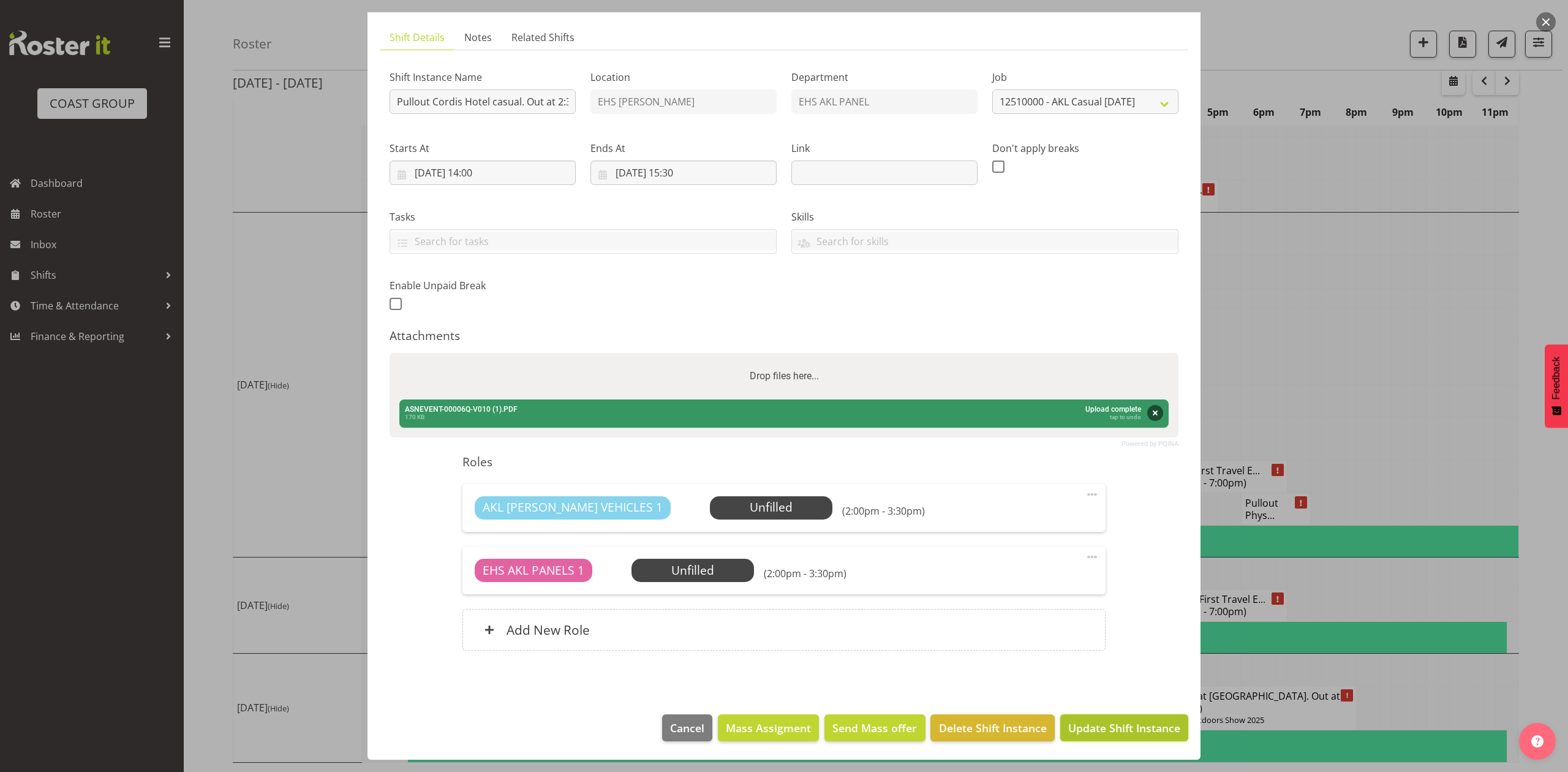
click at [1133, 721] on span "Update Shift Instance" at bounding box center [1124, 727] width 112 height 16
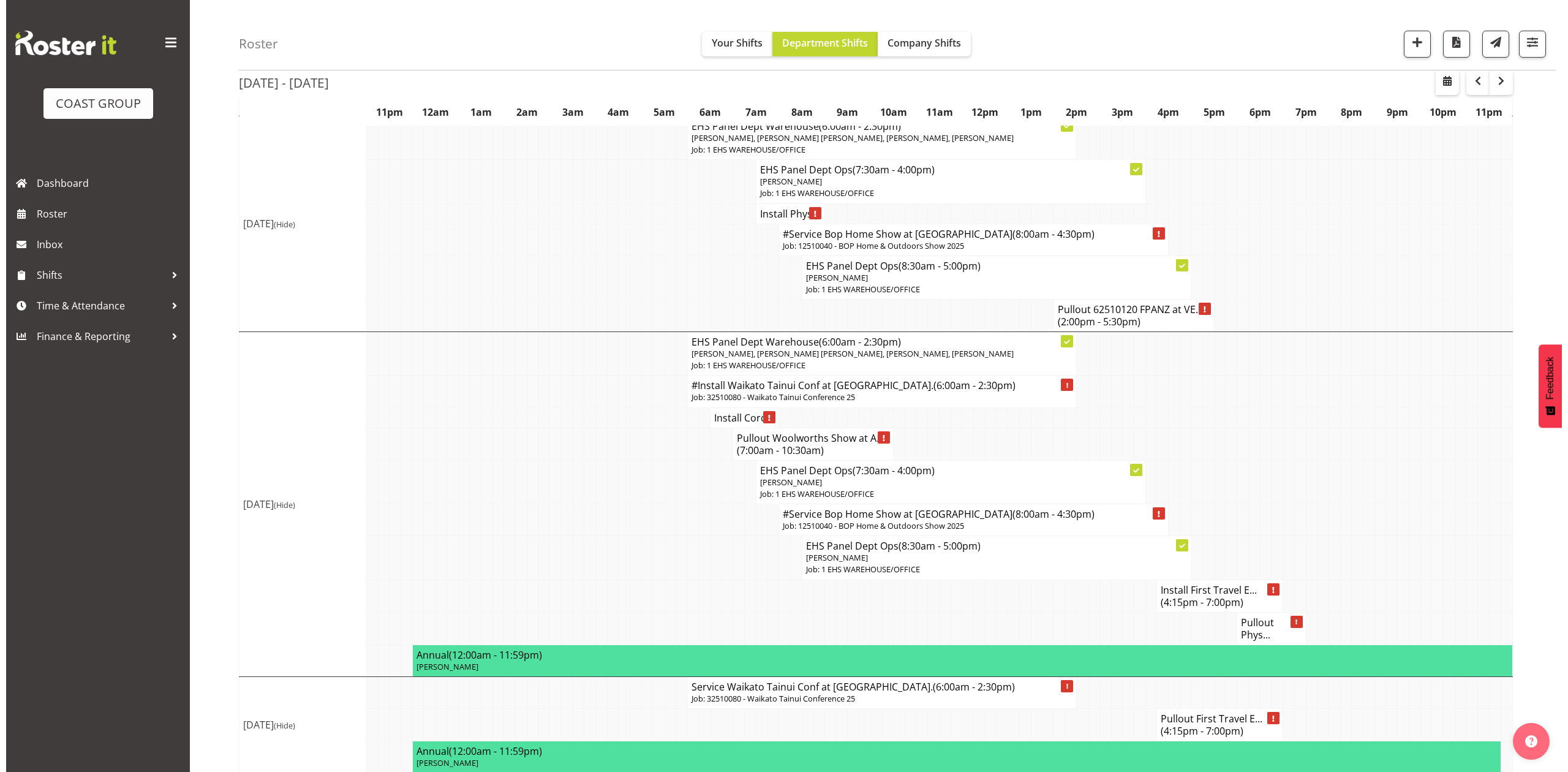
scroll to position [653, 0]
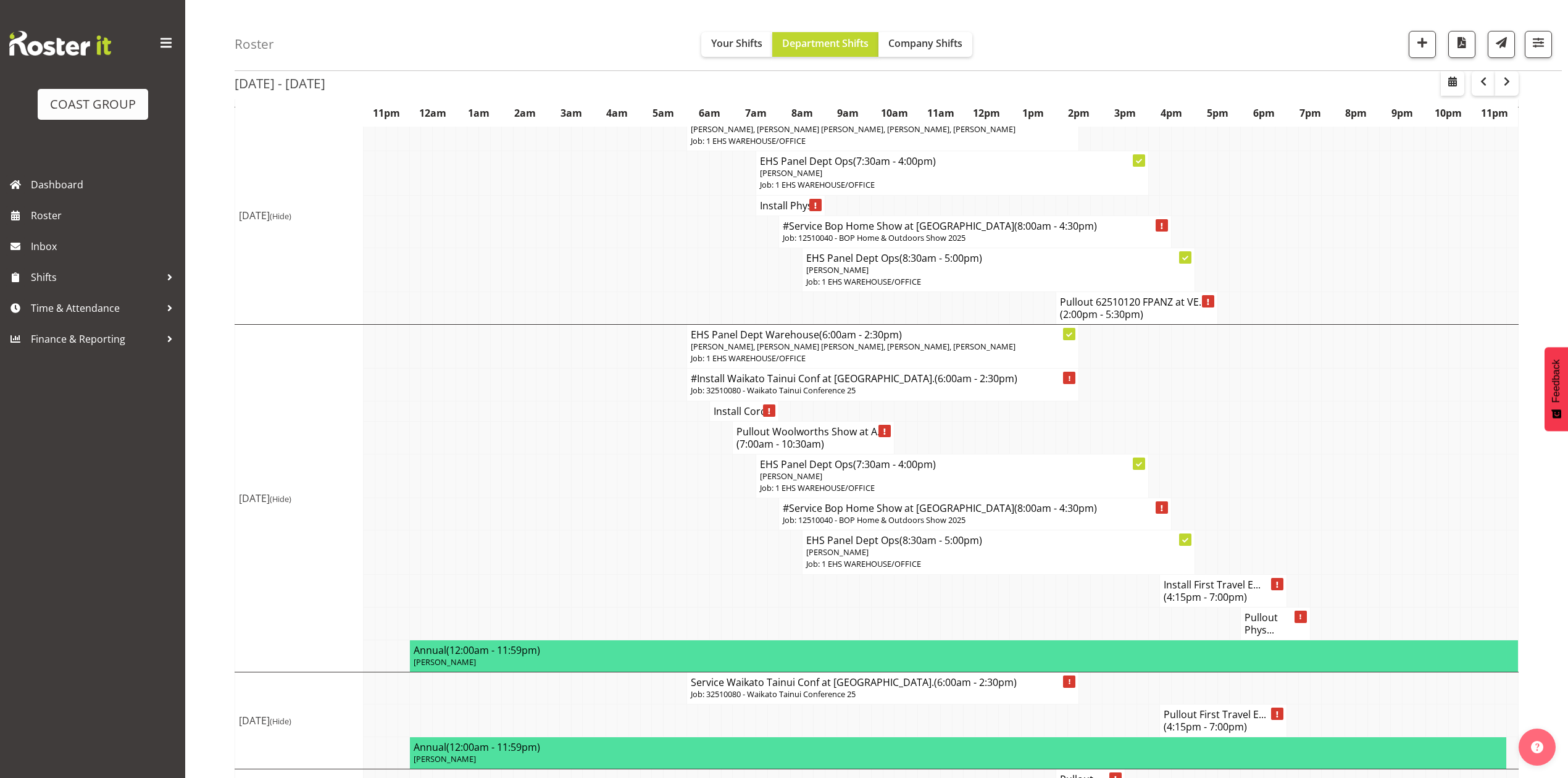
click at [729, 417] on h4 "Install Cord..." at bounding box center [744, 411] width 61 height 12
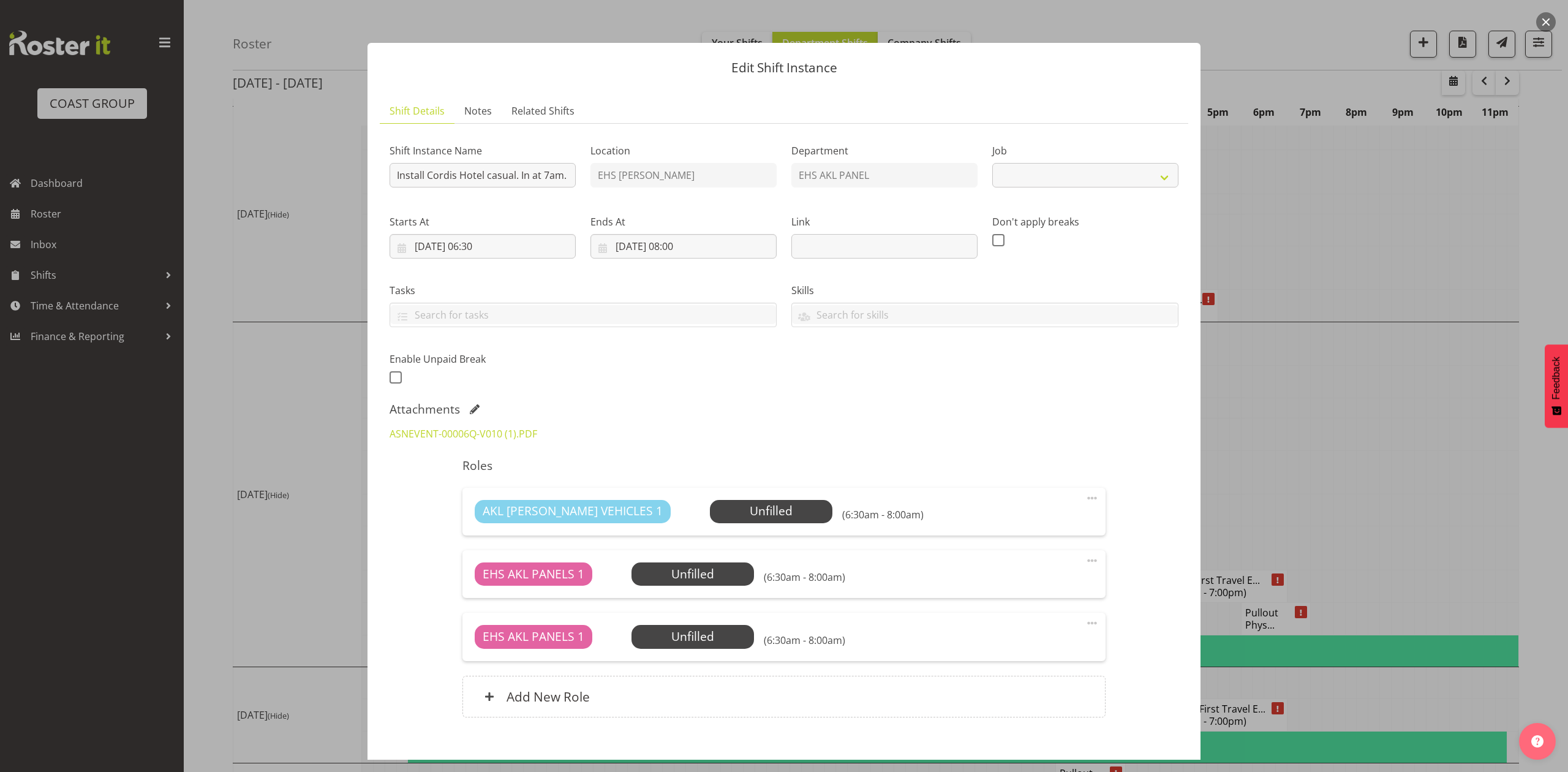
select select "8654"
click at [554, 174] on input "Install Cordis Hotel casual. In at 7am." at bounding box center [483, 175] width 187 height 25
click at [544, 174] on input "Install Cordis Hotel casual. In at 7am." at bounding box center [483, 175] width 187 height 25
click at [546, 184] on input "Install Cordis Hotel casual. In at 7am." at bounding box center [483, 175] width 187 height 25
type input "Install Cordis Hotel casual. In at 7:00am."
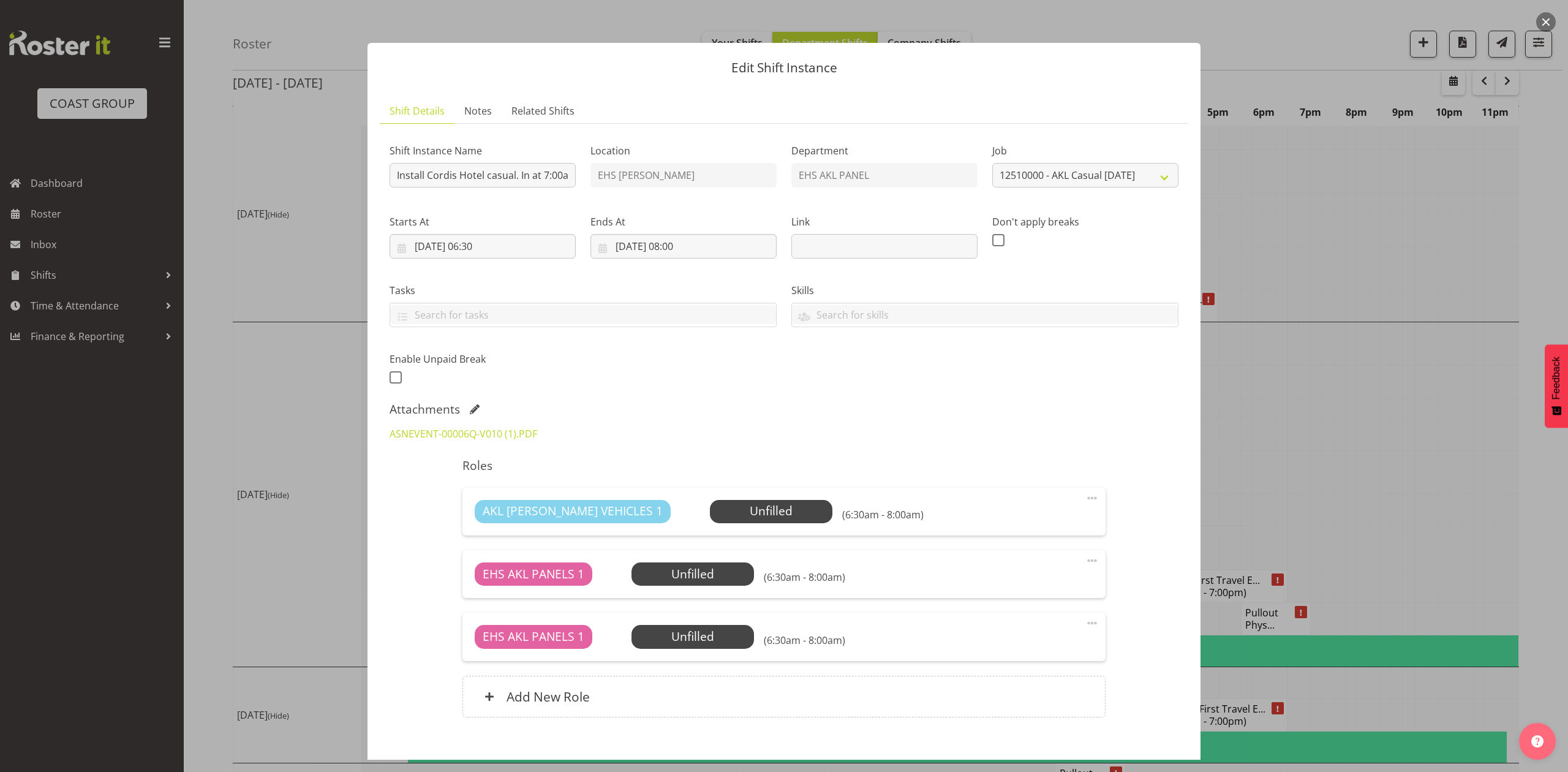
click at [694, 383] on div "Shift Instance Name Install Cordis Hotel casual. In at 7:00am. Location EHS [PE…" at bounding box center [784, 260] width 804 height 269
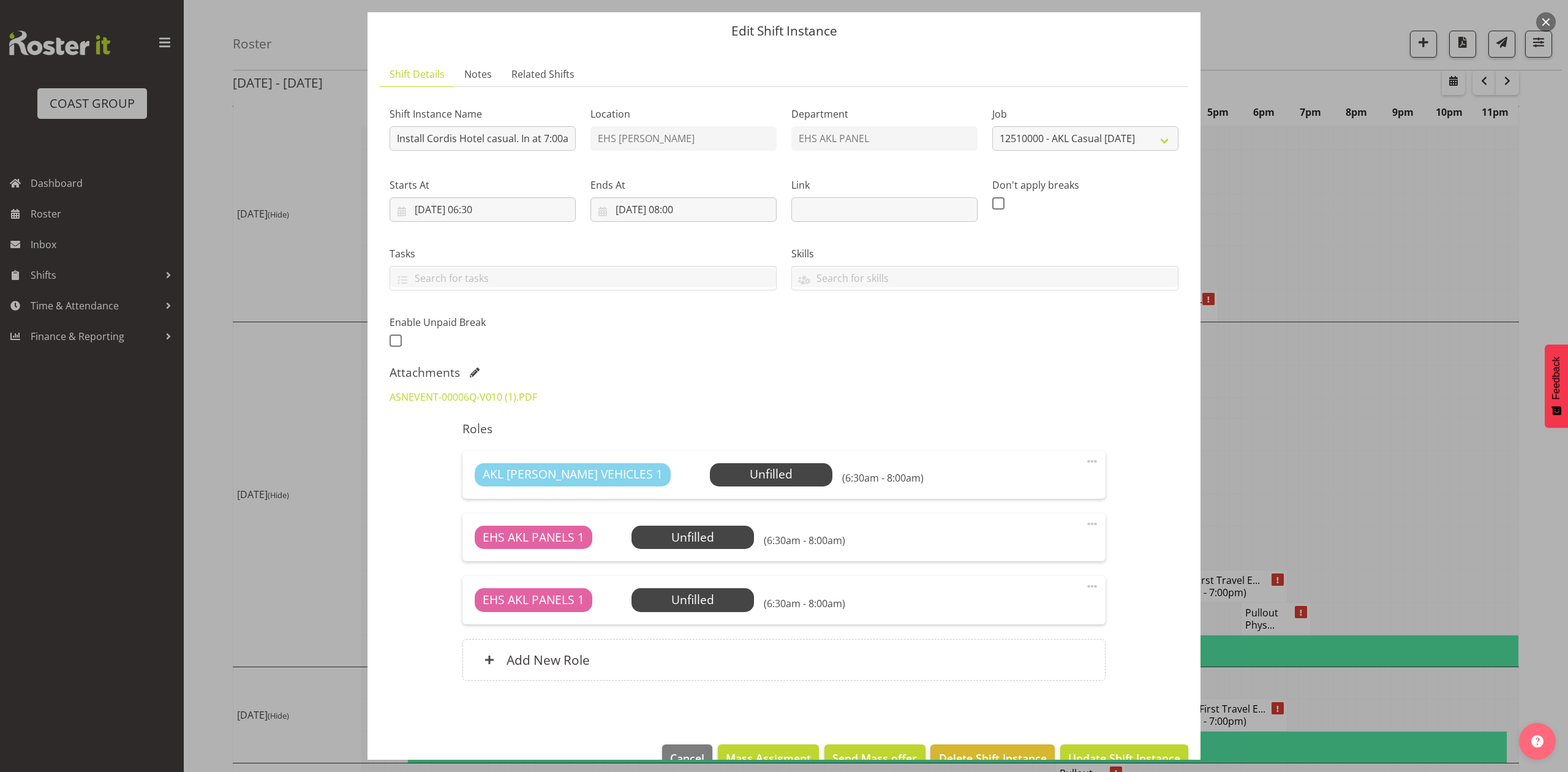
scroll to position [69, 0]
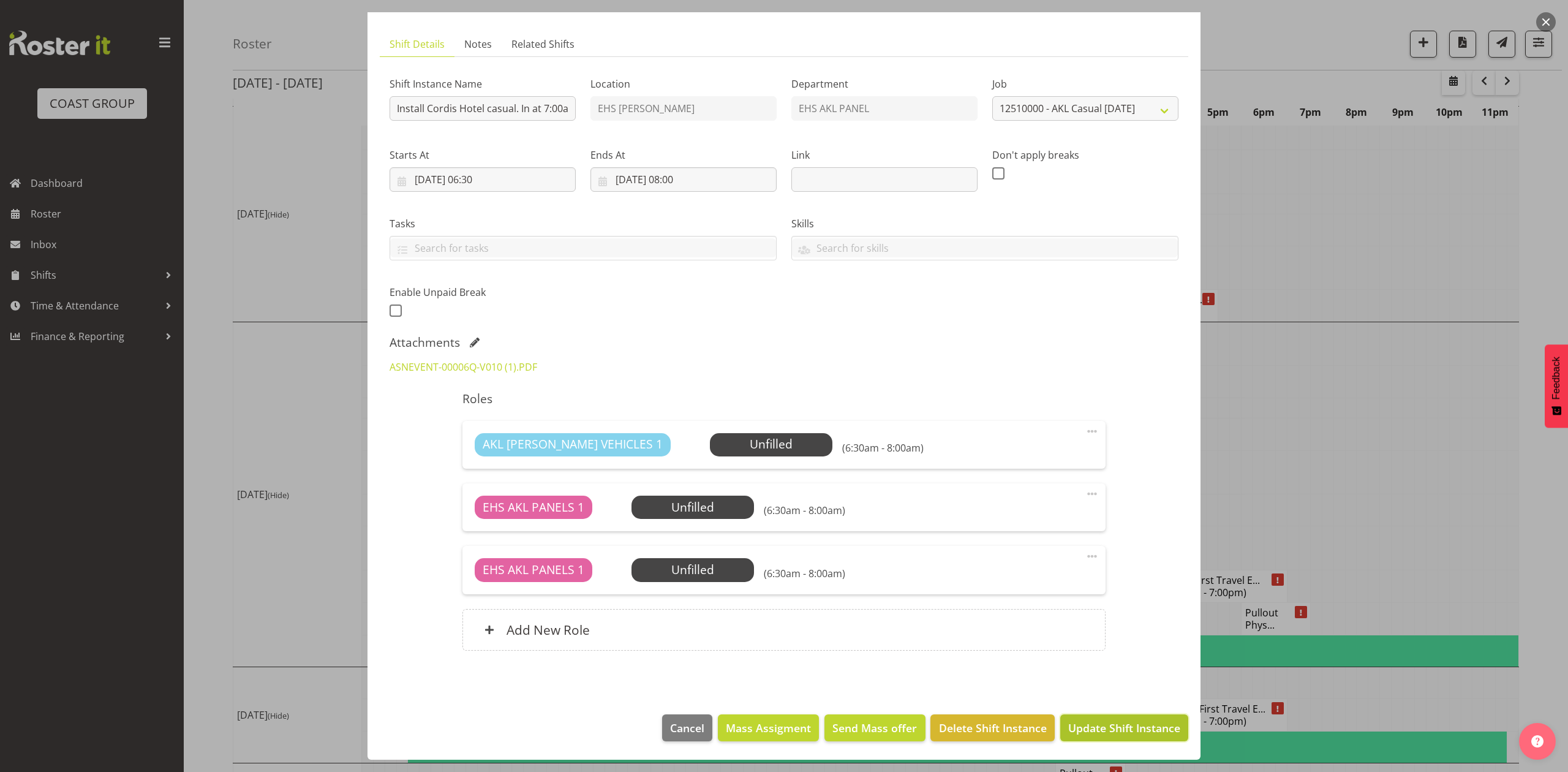
click at [1111, 728] on span "Update Shift Instance" at bounding box center [1124, 727] width 112 height 16
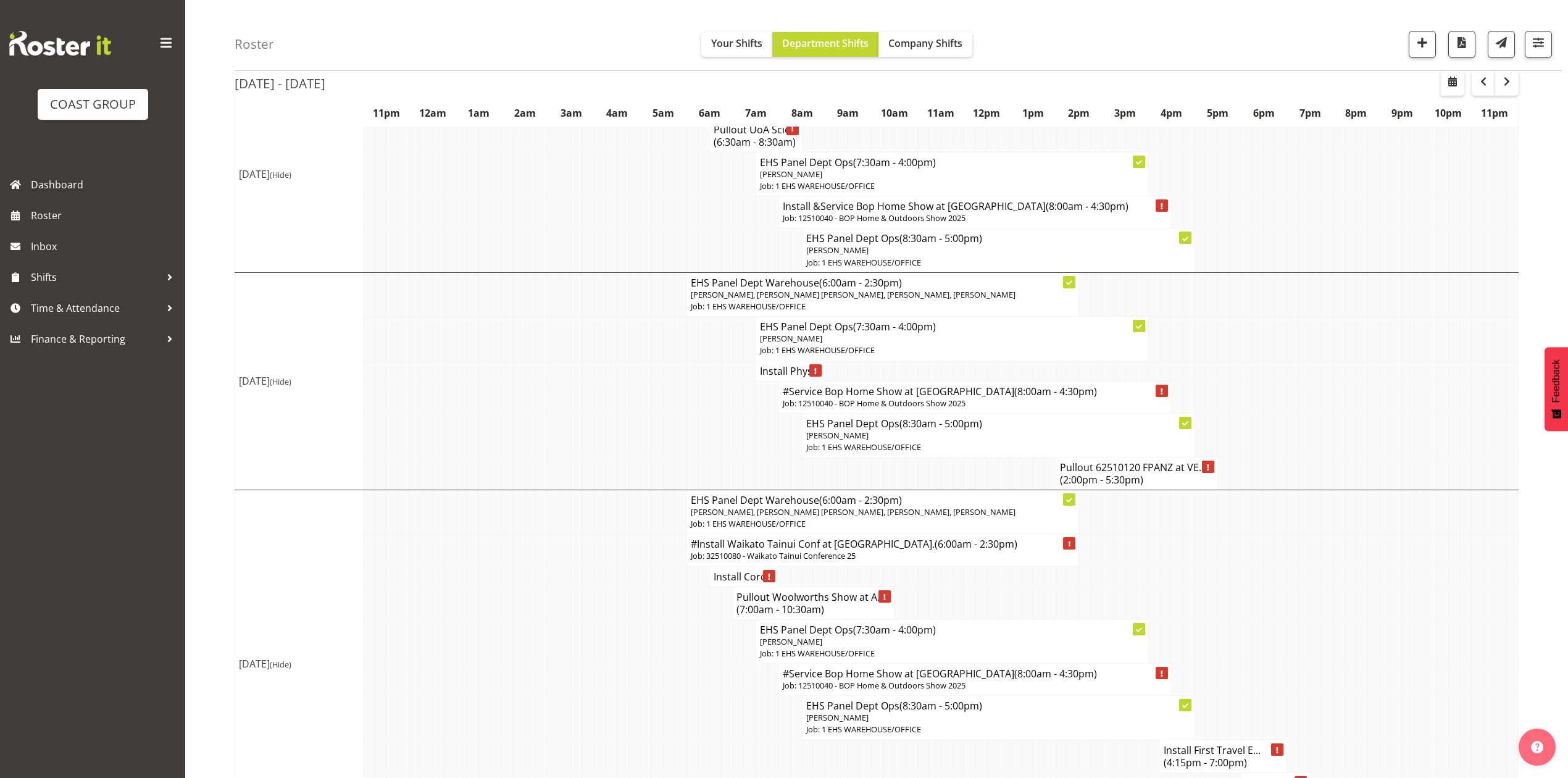
scroll to position [494, 0]
click at [734, 582] on h4 "Install Cord..." at bounding box center [744, 574] width 61 height 12
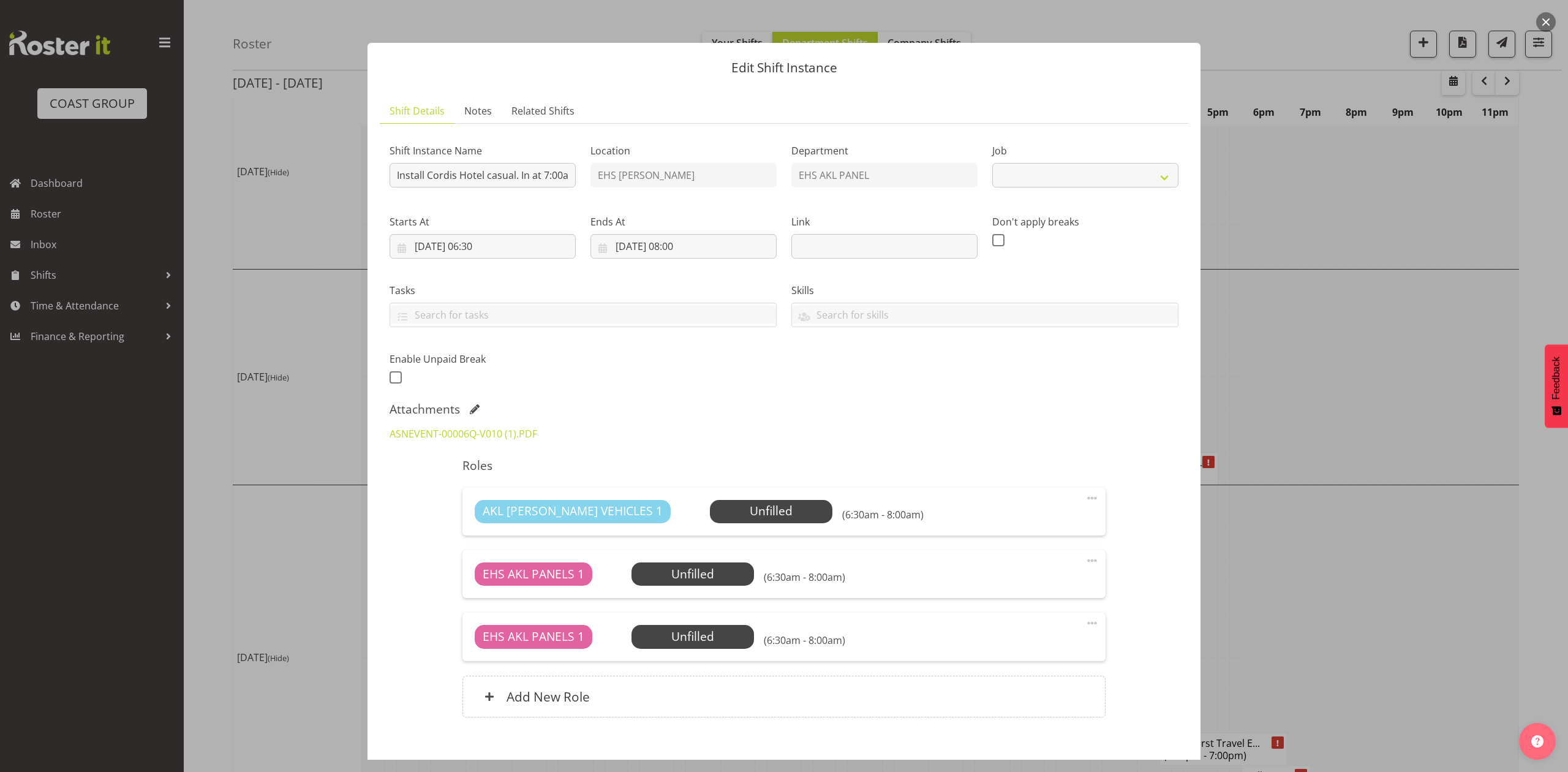
select select "8654"
click at [689, 248] on input "[DATE] 08:00" at bounding box center [684, 246] width 187 height 25
drag, startPoint x: 925, startPoint y: 429, endPoint x: 932, endPoint y: 429, distance: 7.0
click at [926, 429] on div "ASNEVENT-00006Q-V010 (1).PDF" at bounding box center [784, 433] width 804 height 29
click at [1419, 438] on div at bounding box center [784, 386] width 1568 height 772
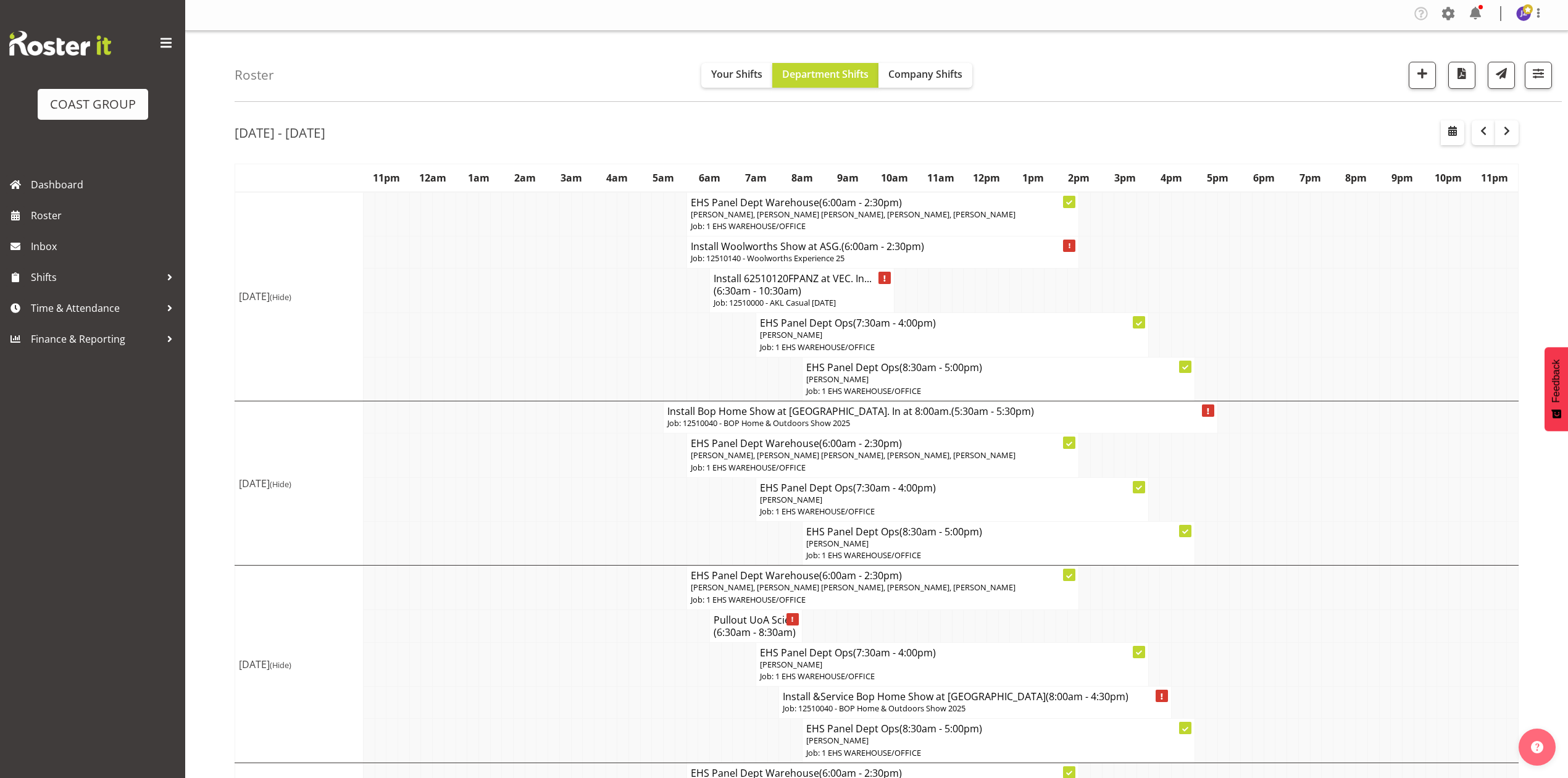
scroll to position [0, 0]
click at [1460, 134] on button "button" at bounding box center [1452, 135] width 23 height 25
select select "8"
select select "2025"
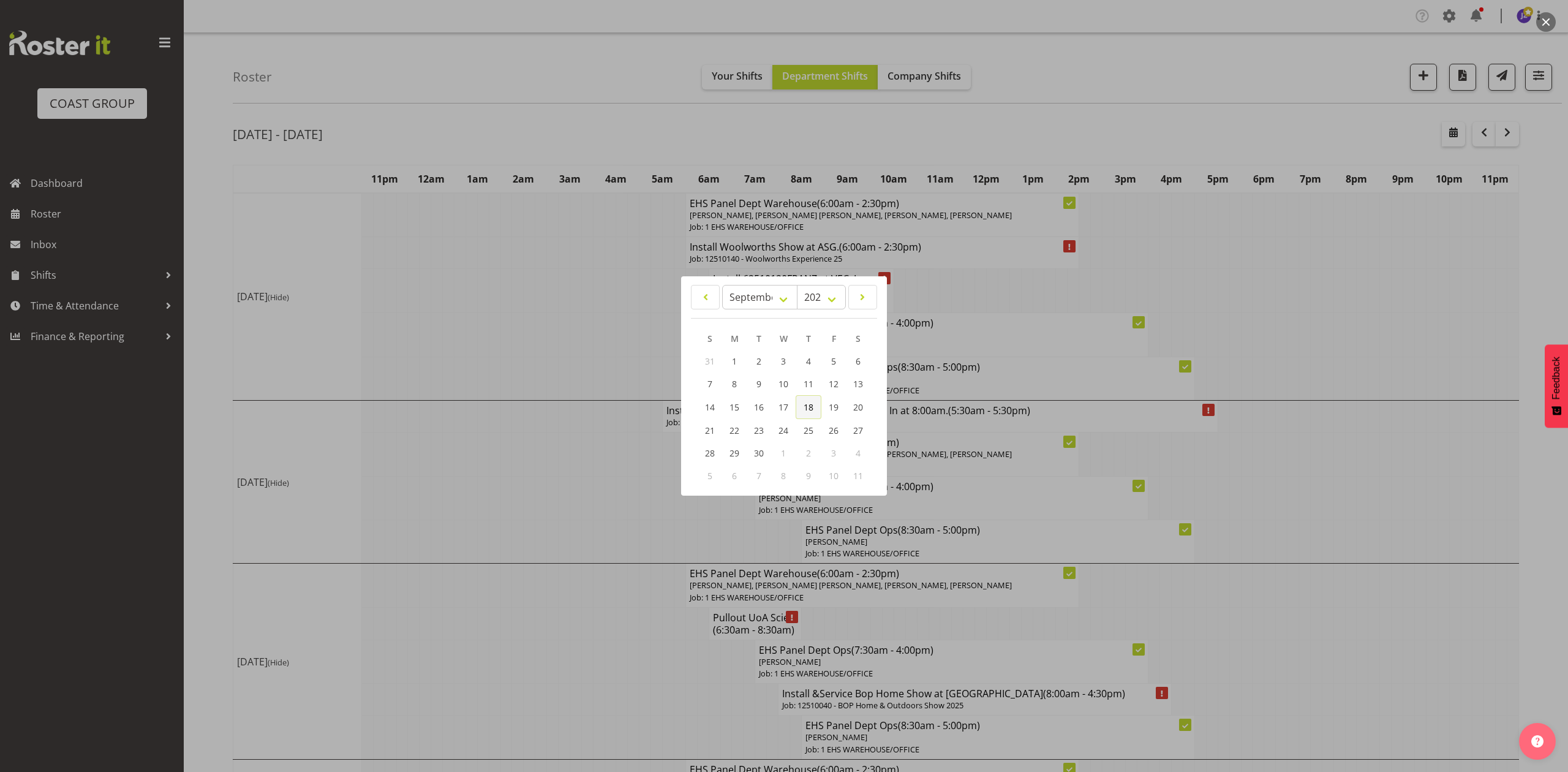
click at [802, 407] on link "18" at bounding box center [809, 407] width 26 height 24
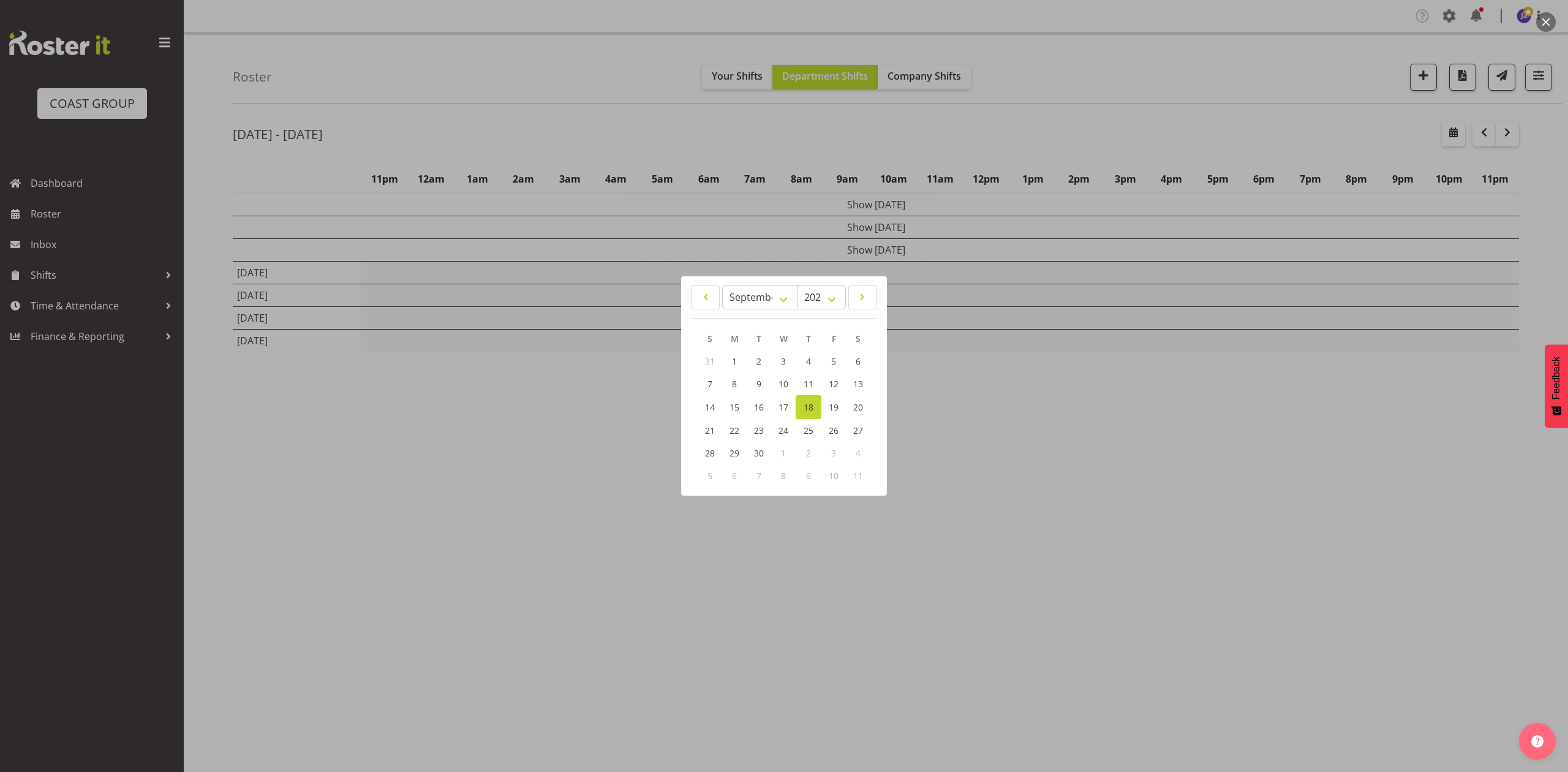
click at [1180, 111] on div at bounding box center [784, 386] width 1568 height 772
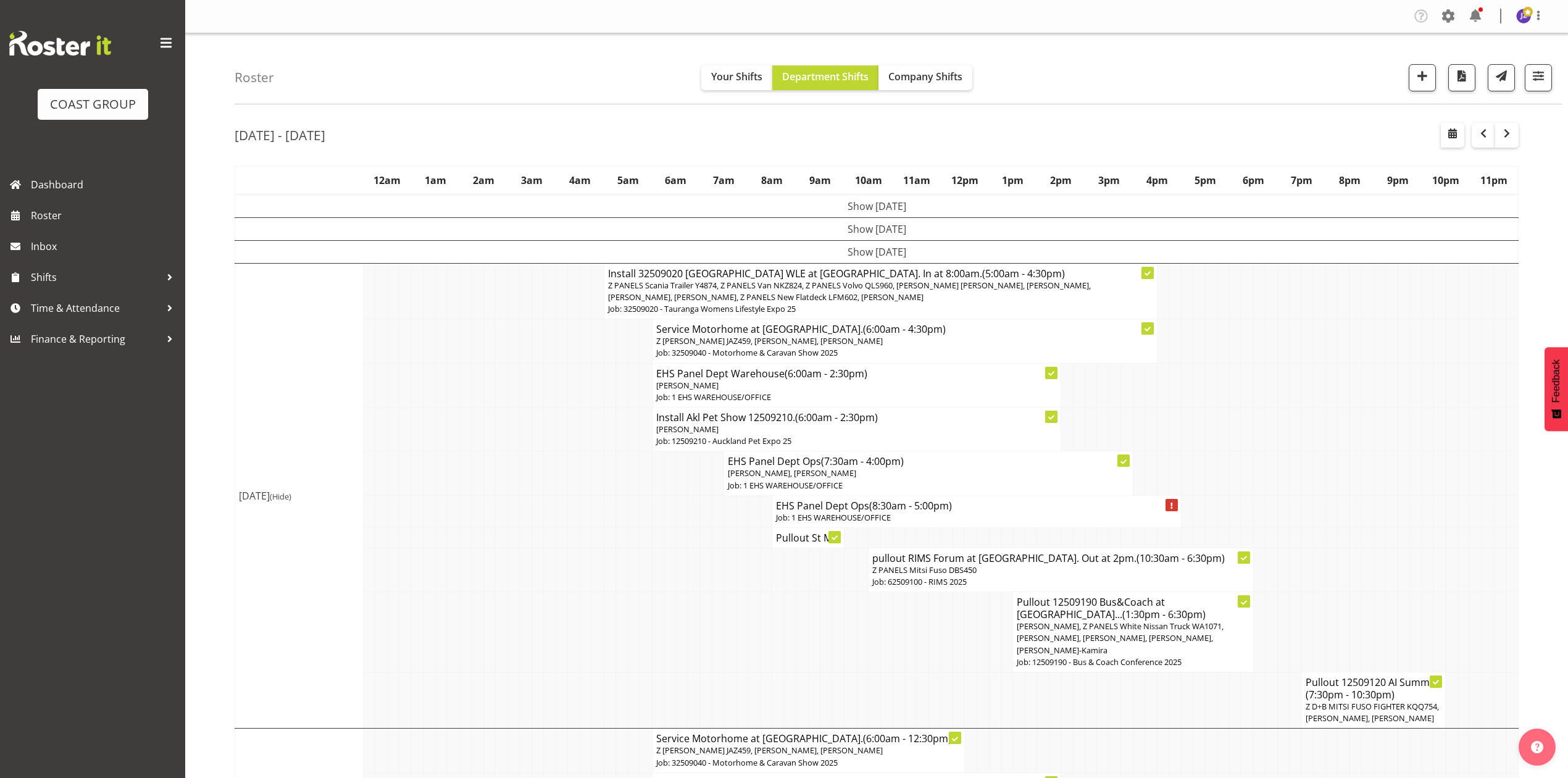
click at [1299, 339] on td at bounding box center [1295, 341] width 12 height 44
click at [1507, 137] on span "button" at bounding box center [1507, 133] width 15 height 15
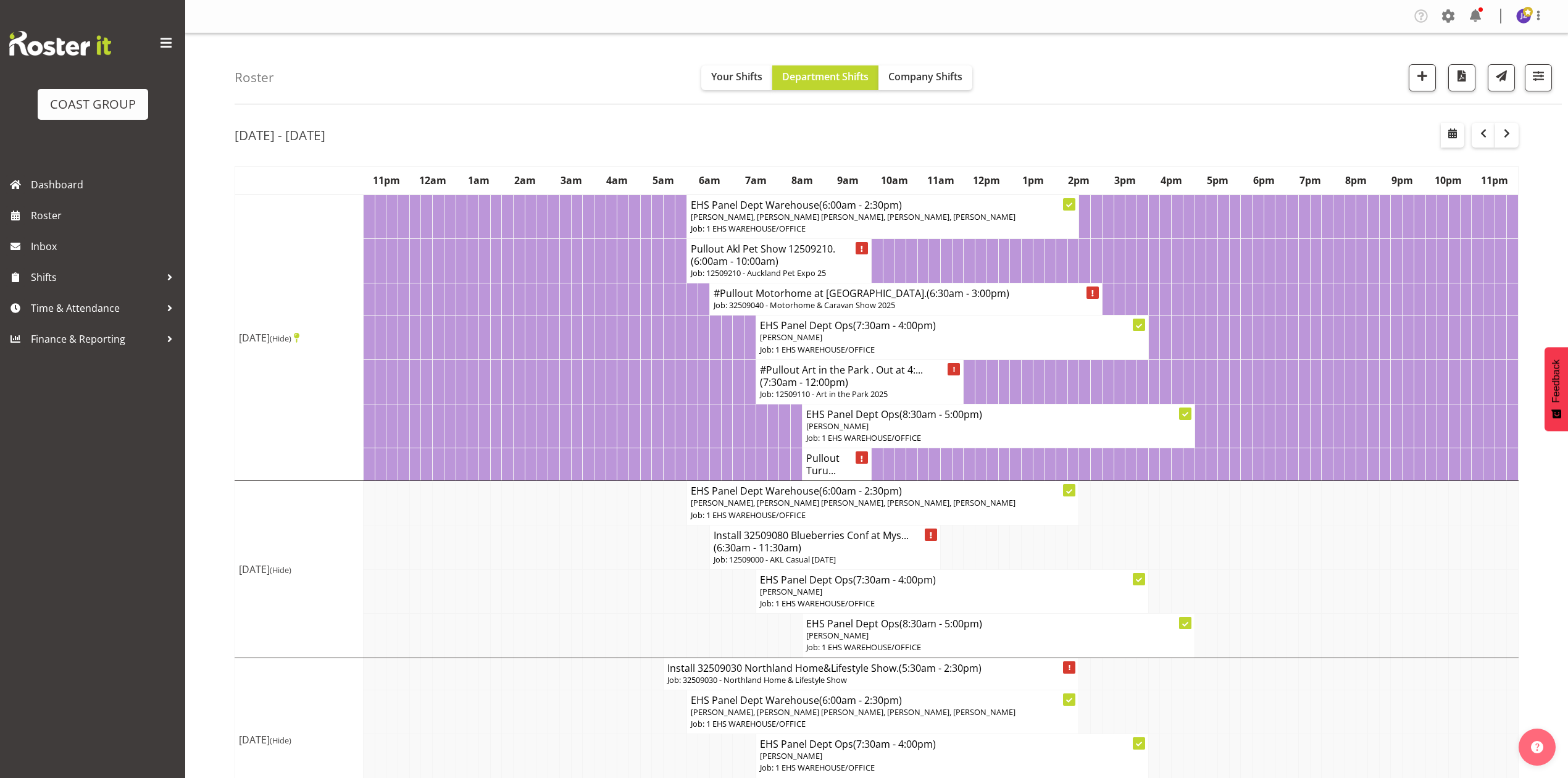
click at [942, 131] on div "[DATE] - [DATE]" at bounding box center [876, 137] width 1284 height 28
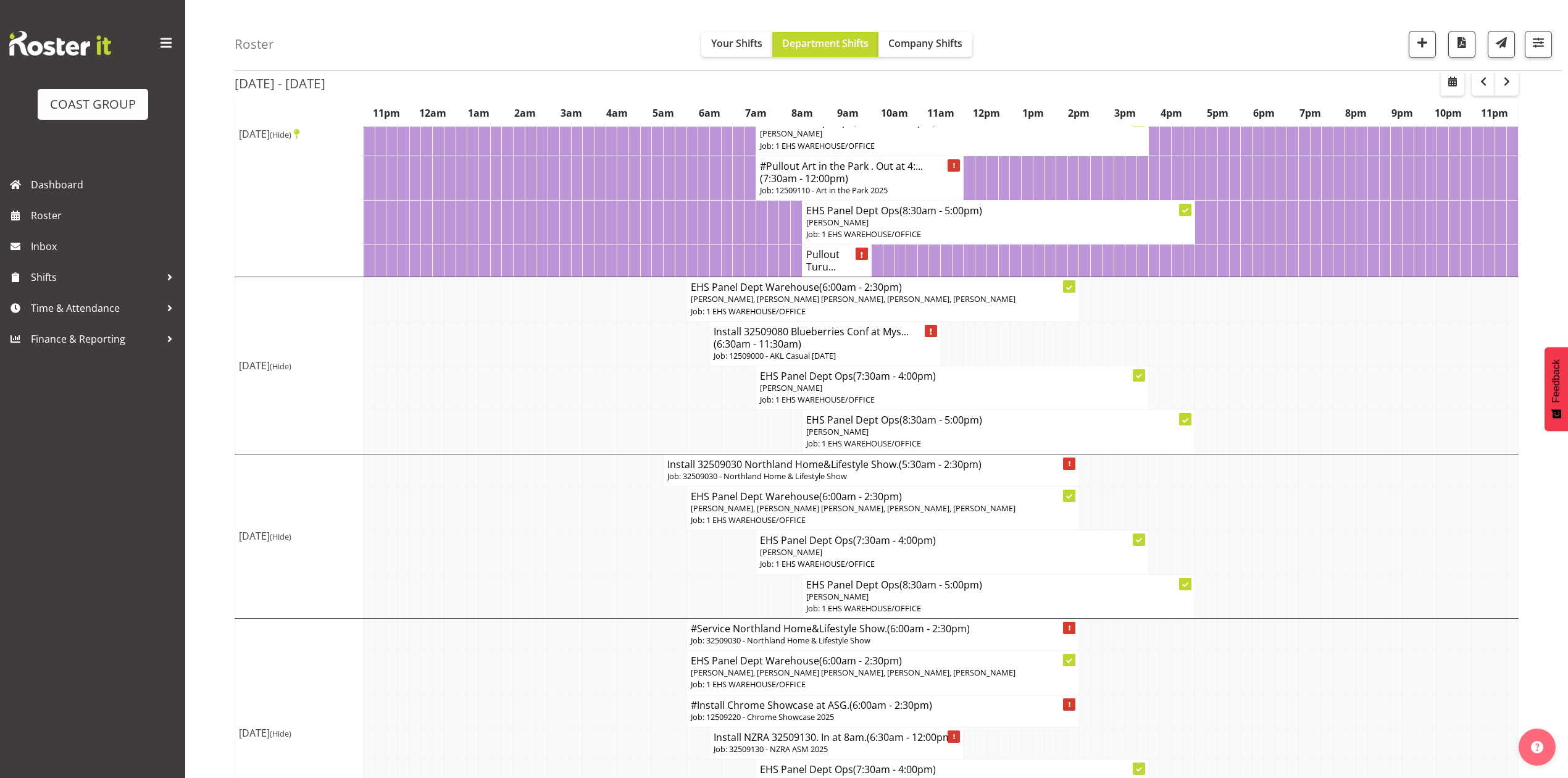
scroll to position [247, 0]
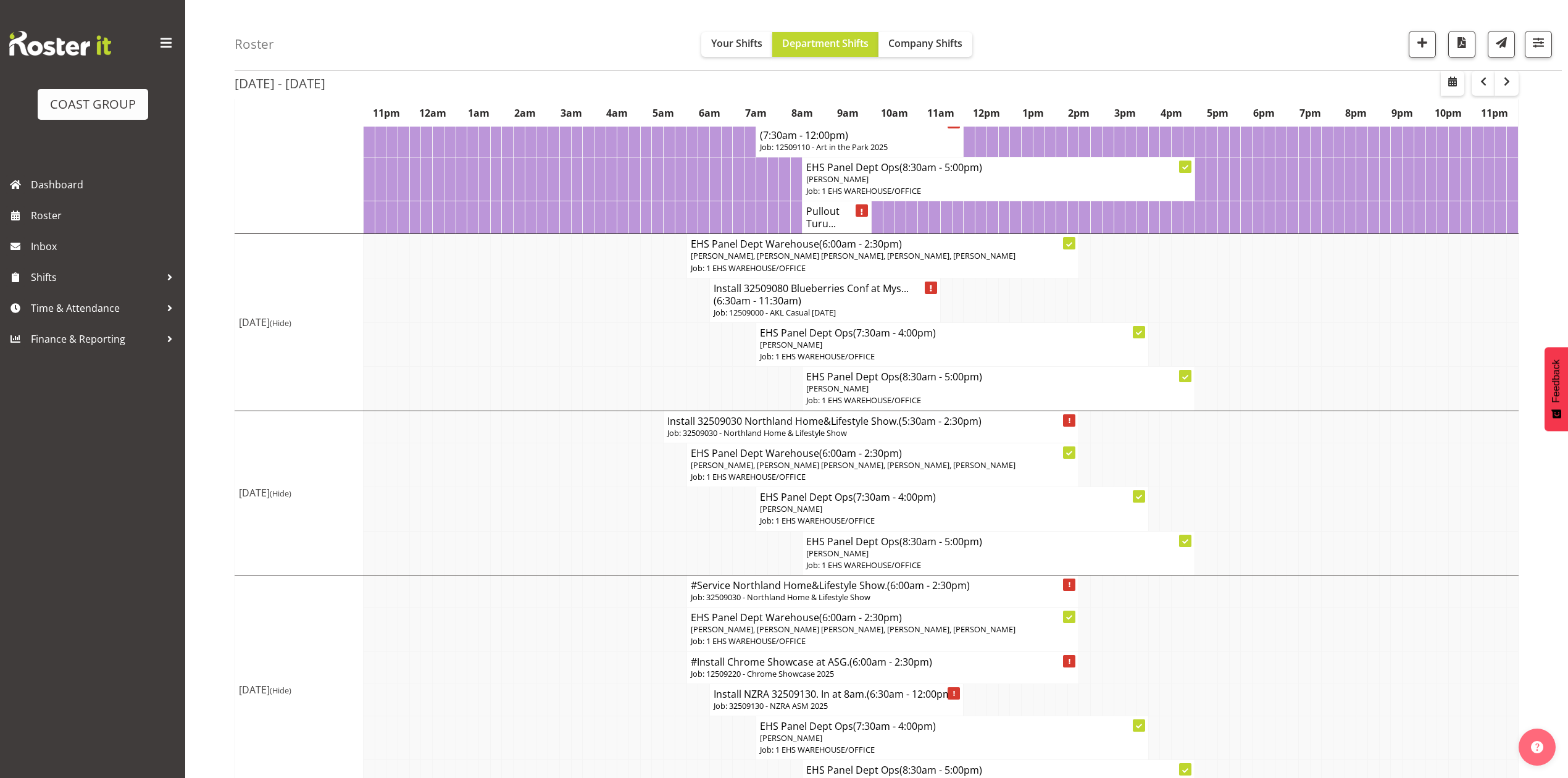
click at [882, 307] on h4 "Install 32509080 Blueberries Conf at Mys... (6:30am - 11:30am)" at bounding box center [825, 294] width 223 height 25
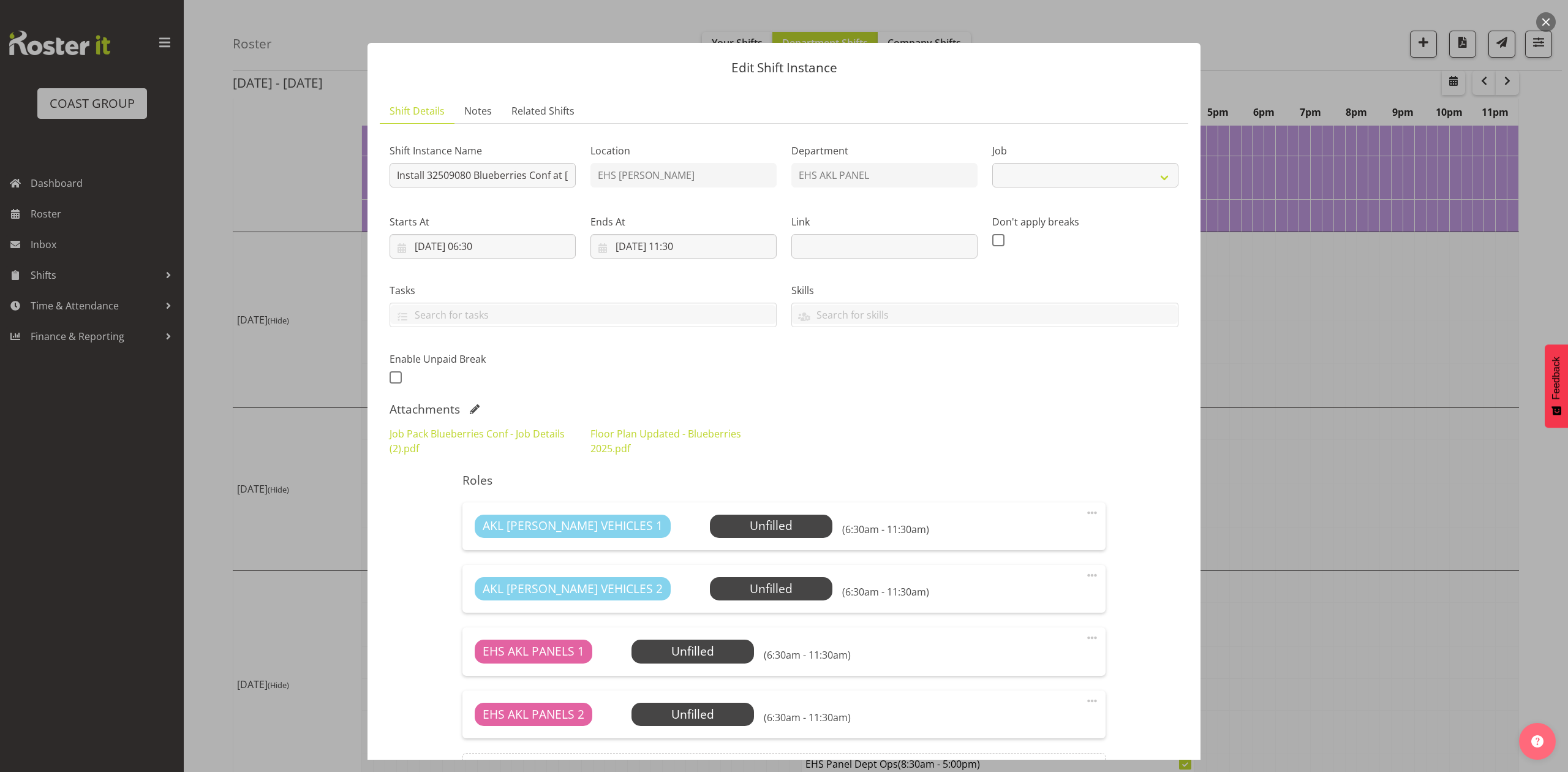
select select "8653"
click at [621, 438] on link "Floor Plan Updated - Blueberries 2025.pdf" at bounding box center [665, 441] width 151 height 28
click at [1297, 307] on div at bounding box center [784, 386] width 1568 height 772
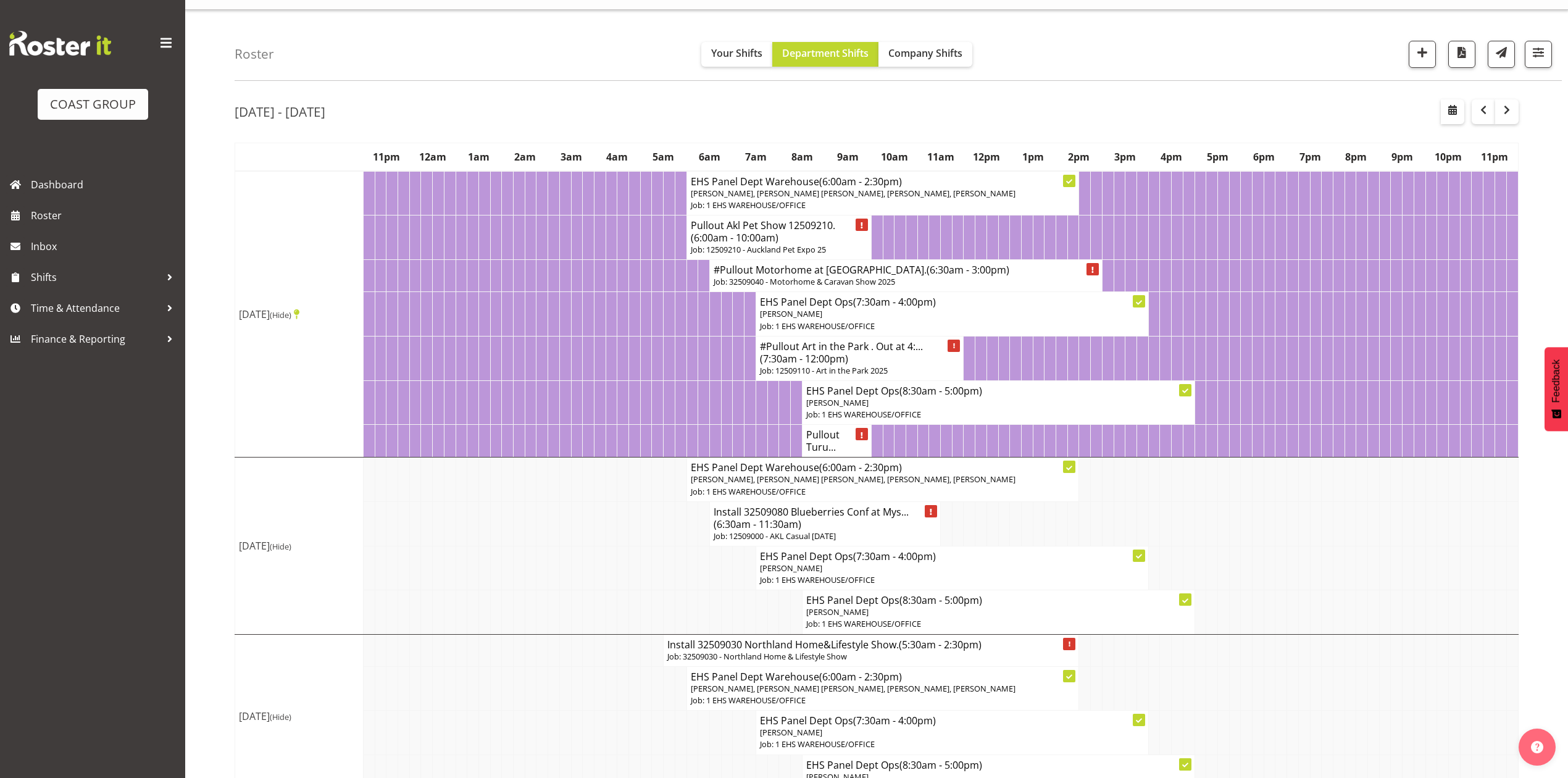
scroll to position [0, 0]
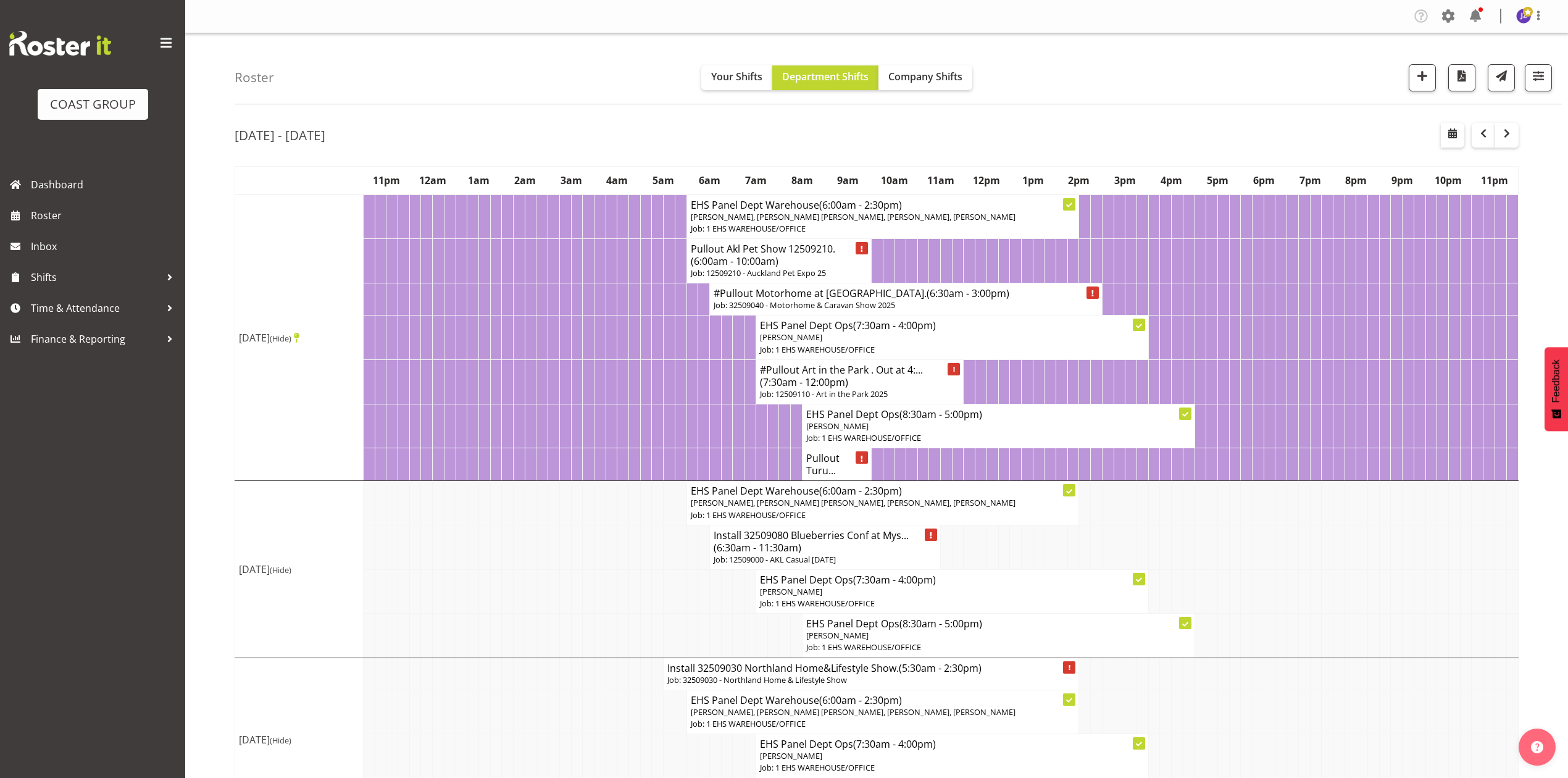
click at [888, 565] on p "Job: 12509000 - AKL Casual [DATE]" at bounding box center [825, 560] width 223 height 12
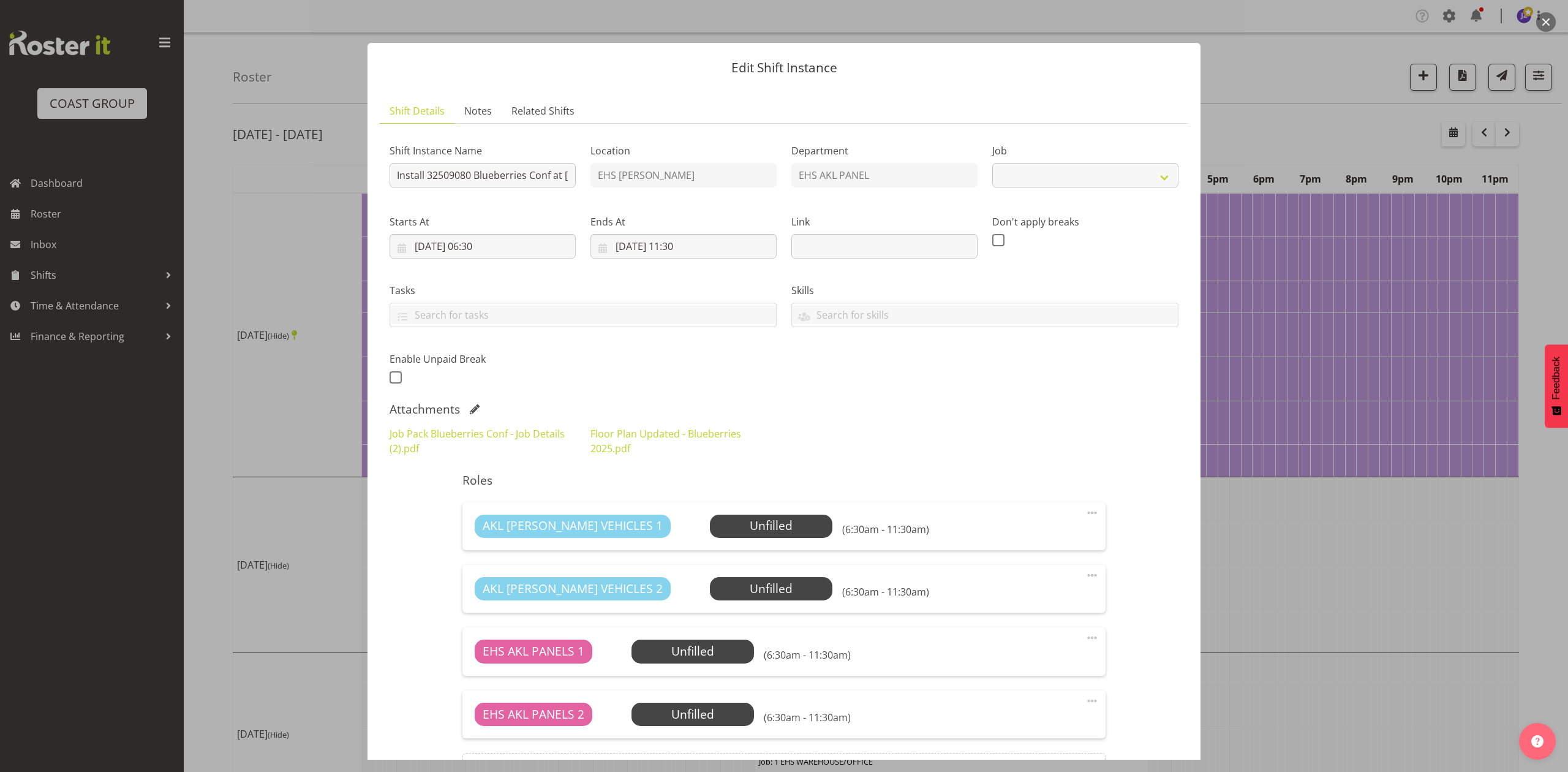
select select "8653"
click at [1309, 547] on div at bounding box center [784, 386] width 1568 height 772
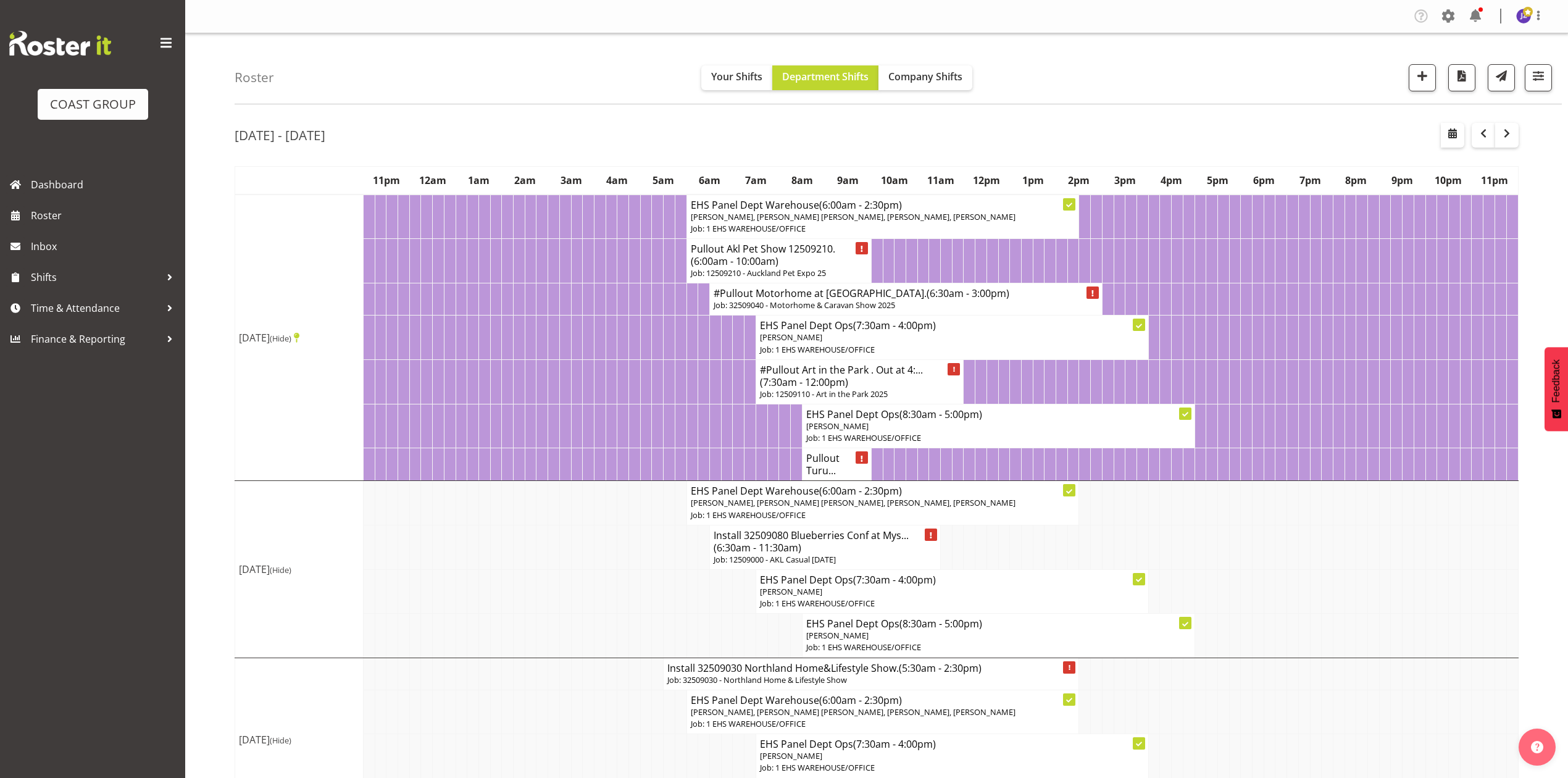
click at [859, 554] on h4 "Install 32509080 Blueberries Conf at Mys... (6:30am - 11:30am)" at bounding box center [825, 541] width 223 height 25
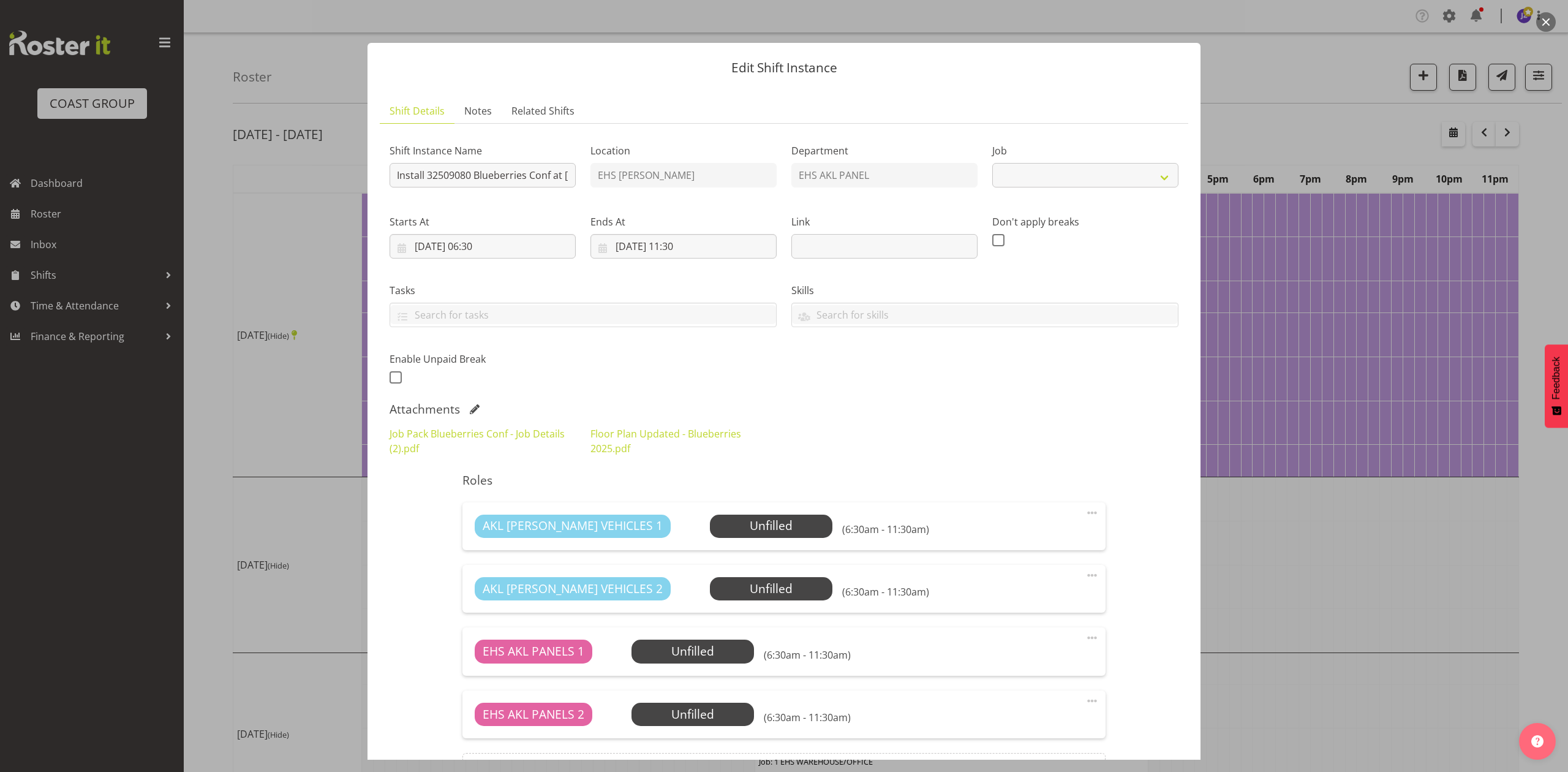
select select "8653"
click at [1415, 555] on div at bounding box center [784, 386] width 1568 height 772
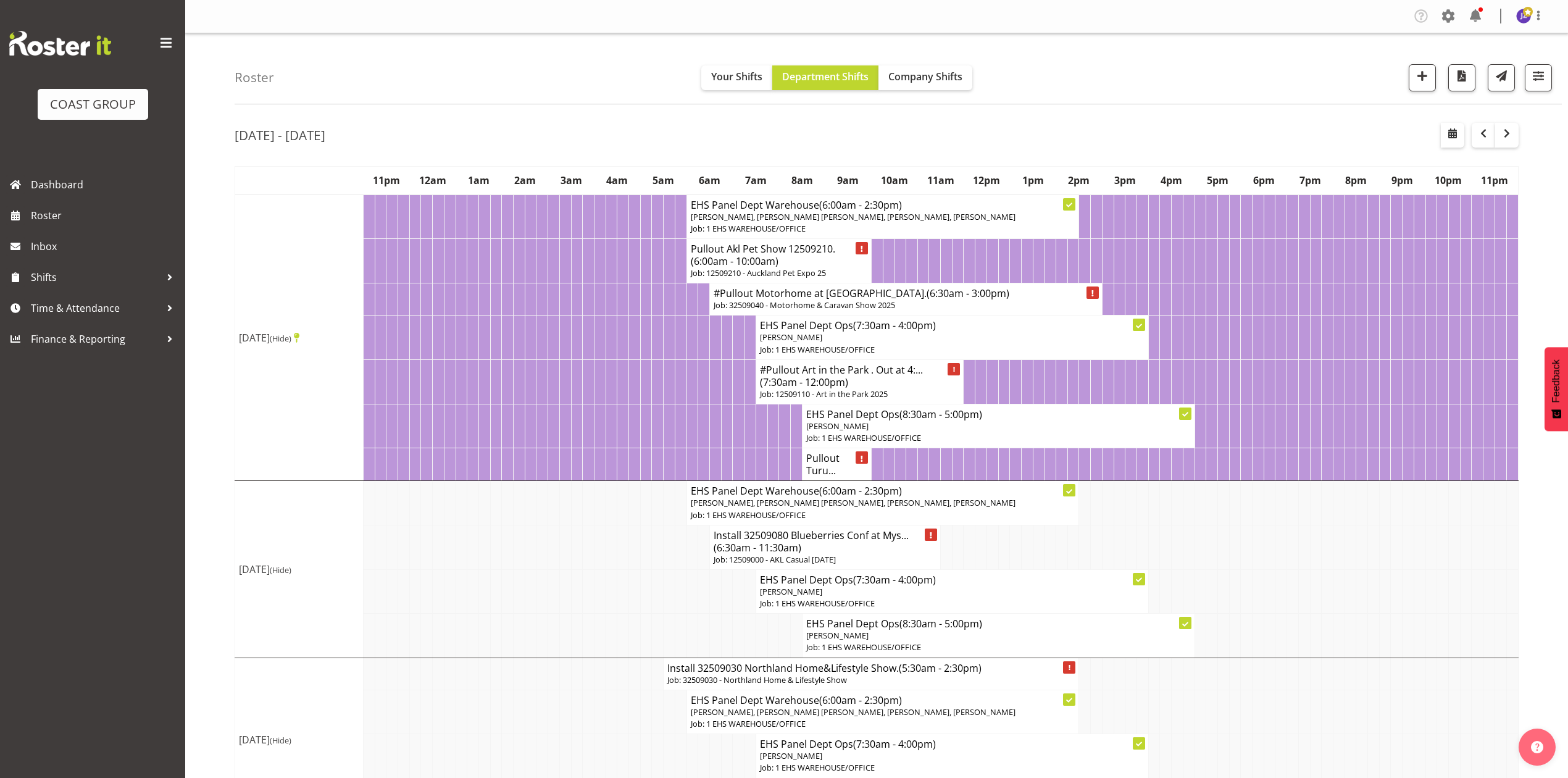
click at [830, 554] on h4 "Install 32509080 Blueberries Conf at Mys... (6:30am - 11:30am)" at bounding box center [825, 541] width 223 height 25
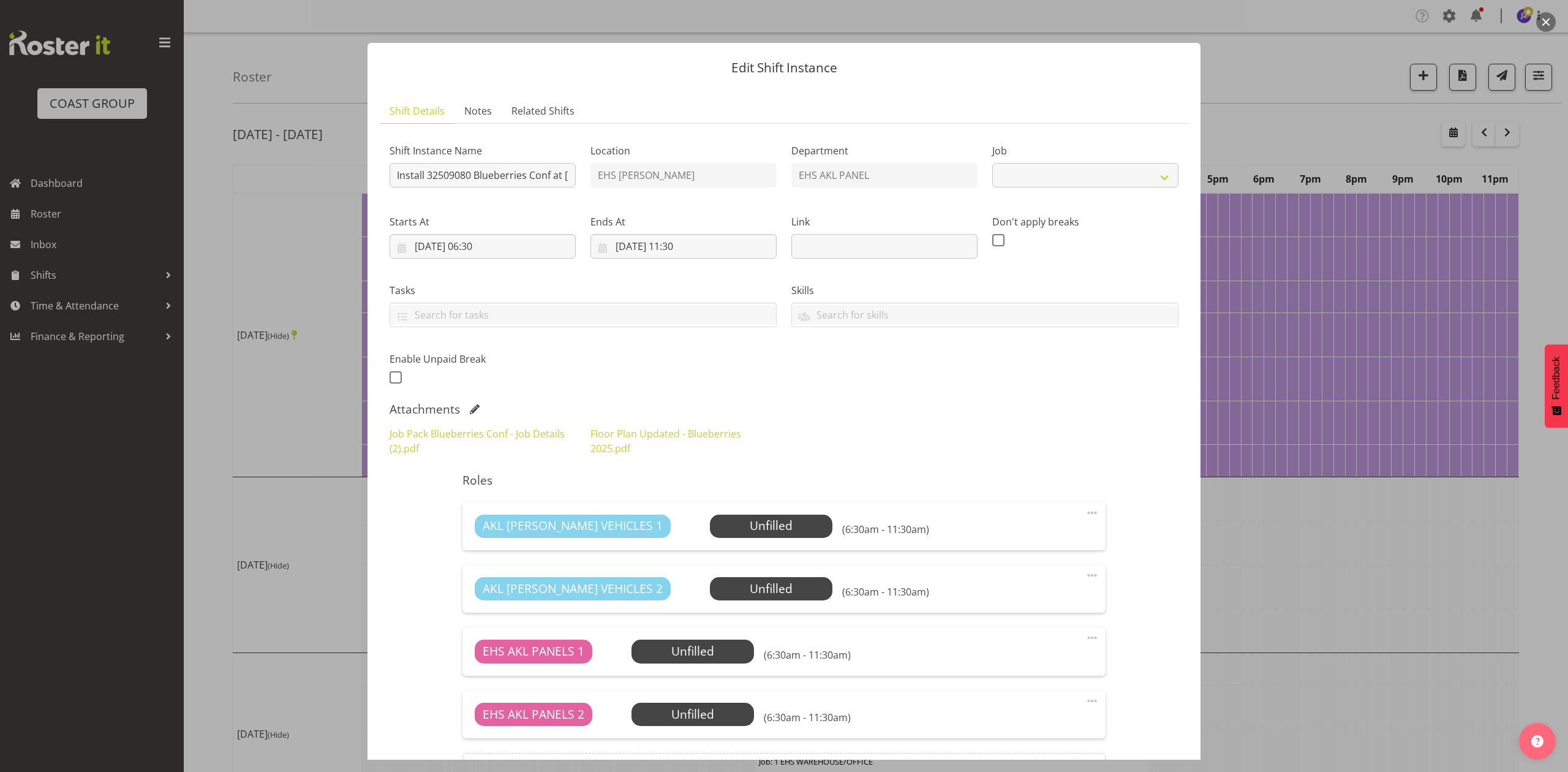
select select "8653"
click at [609, 433] on link "Floor Plan Updated - Blueberries 2025.pdf" at bounding box center [665, 441] width 151 height 28
drag, startPoint x: 1353, startPoint y: 592, endPoint x: 1294, endPoint y: 557, distance: 68.6
click at [1353, 591] on div at bounding box center [784, 386] width 1568 height 772
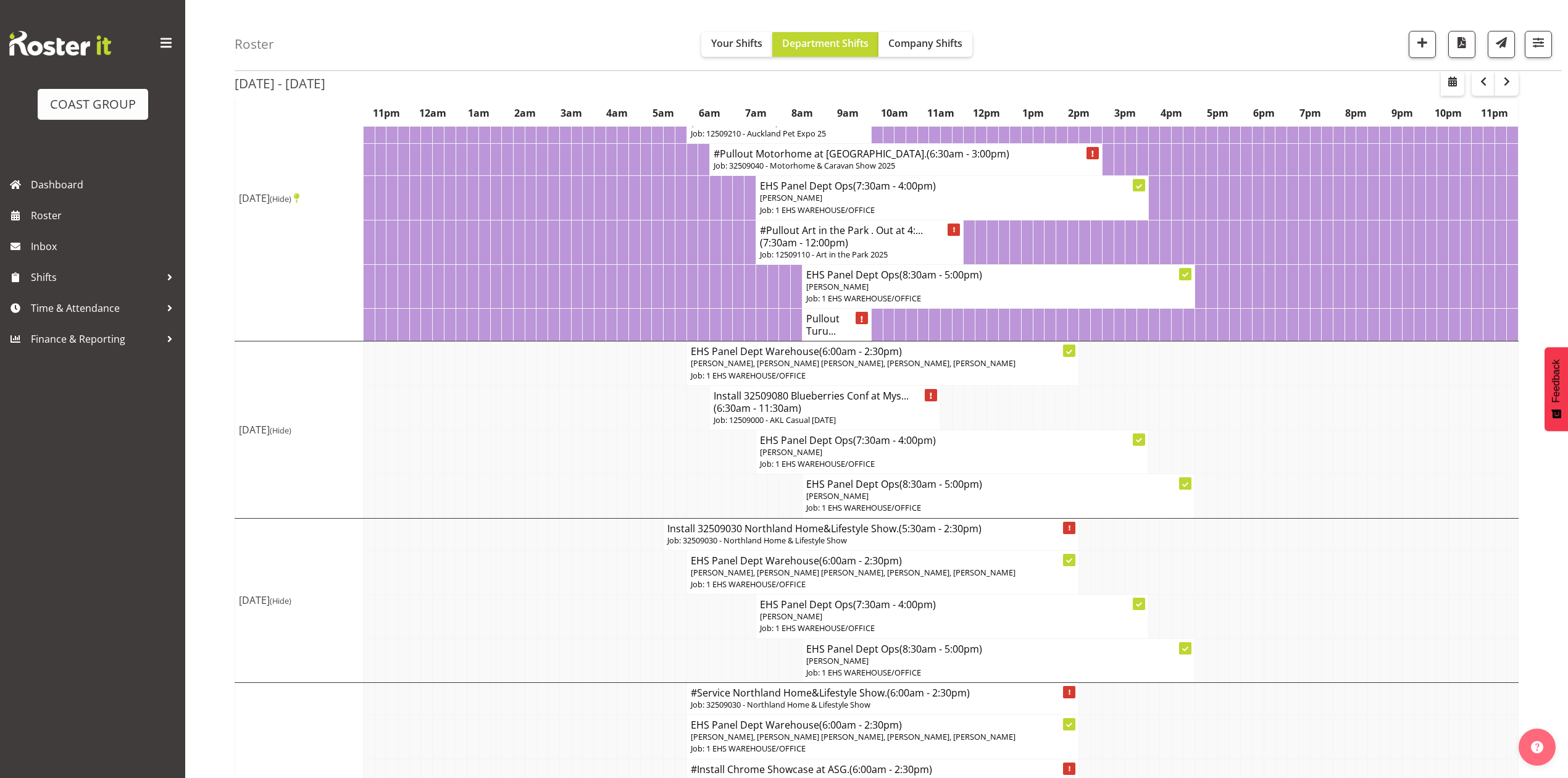
scroll to position [164, 0]
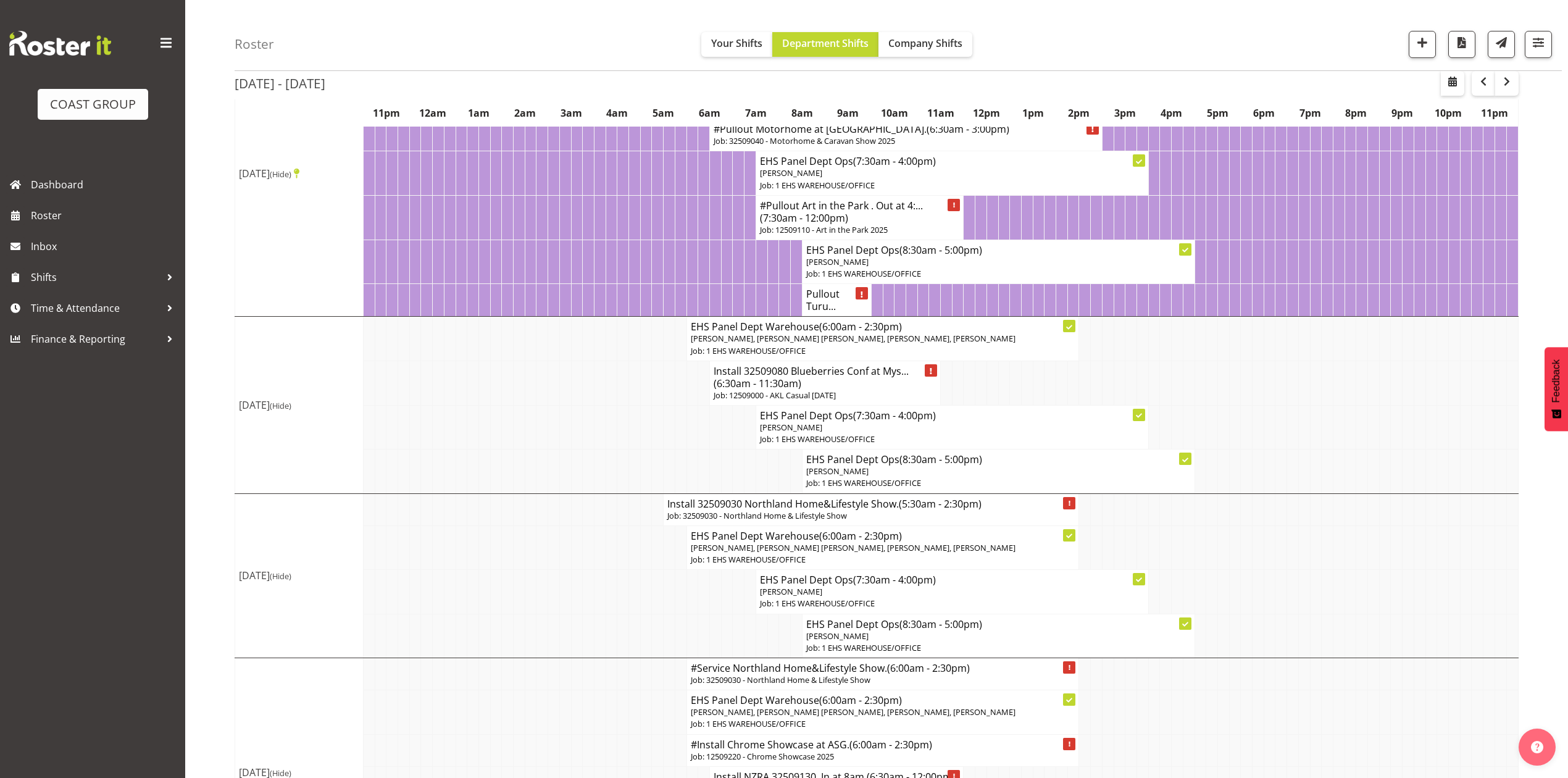
click at [969, 403] on td at bounding box center [969, 382] width 12 height 45
click at [880, 389] on h4 "Install 32509080 Blueberries Conf at Mys... (6:30am - 11:30am)" at bounding box center [825, 377] width 223 height 25
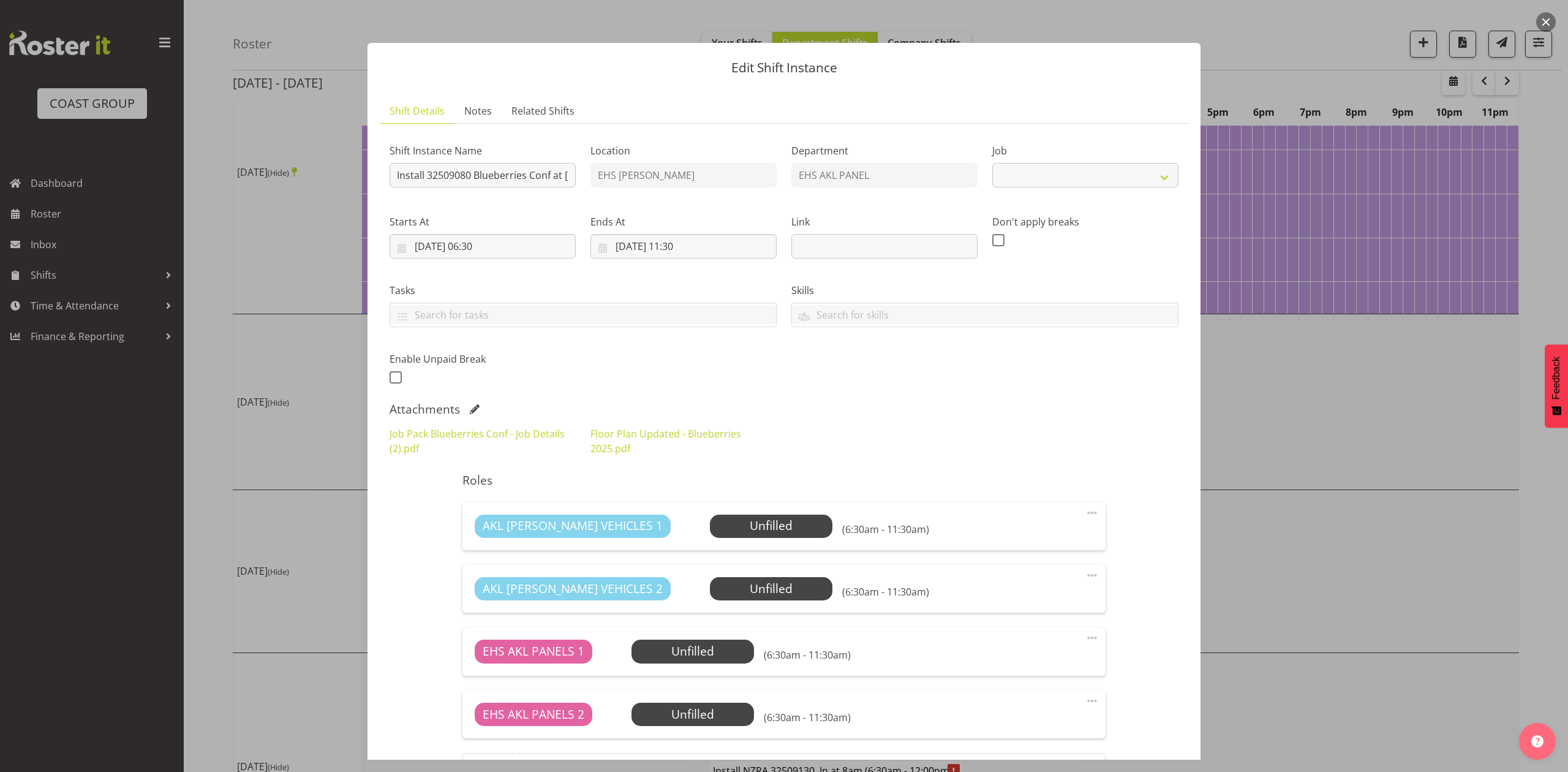
select select "8653"
click at [1545, 18] on button "button" at bounding box center [1546, 22] width 20 height 20
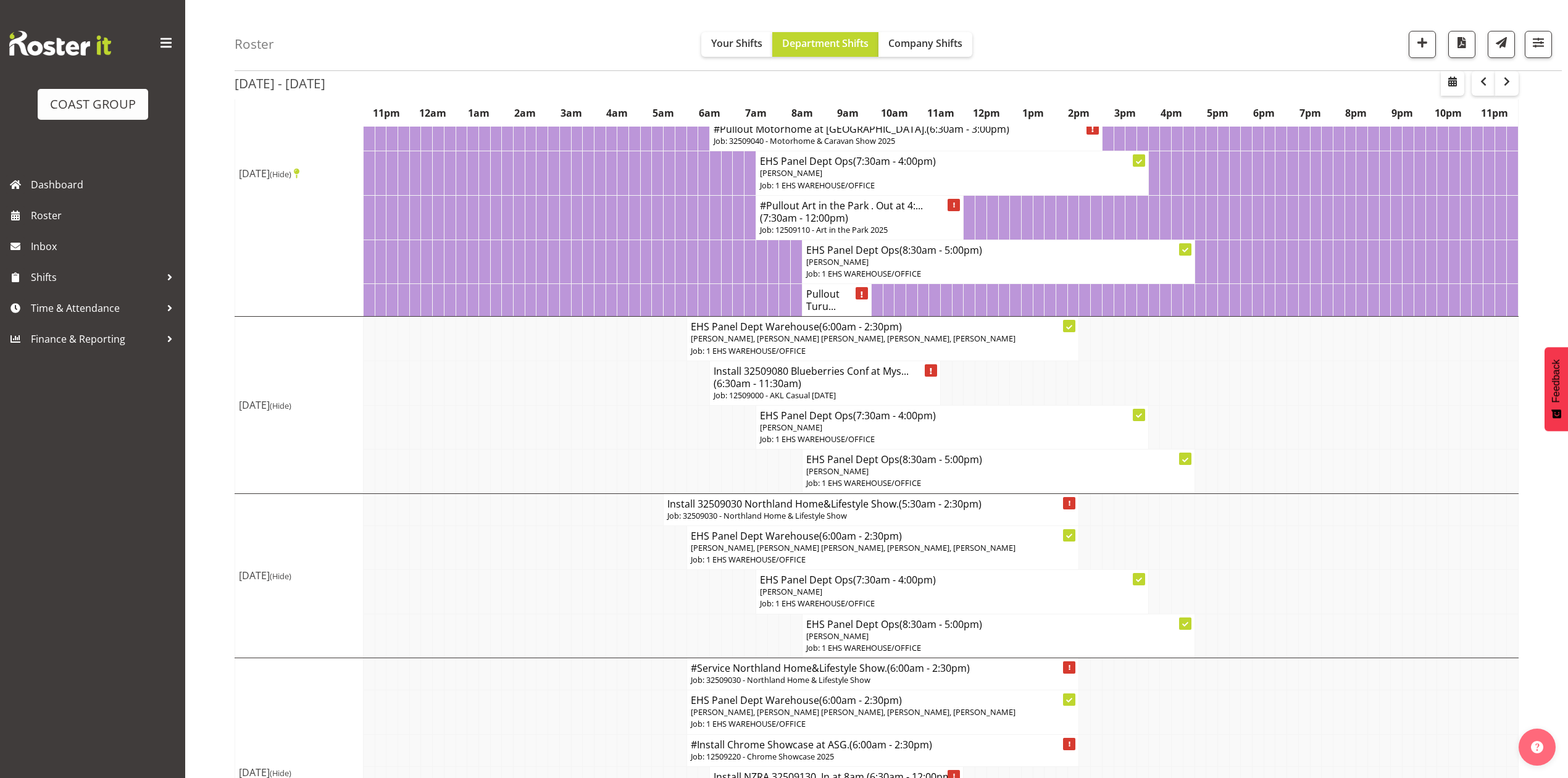
click at [1271, 405] on td at bounding box center [1269, 382] width 12 height 45
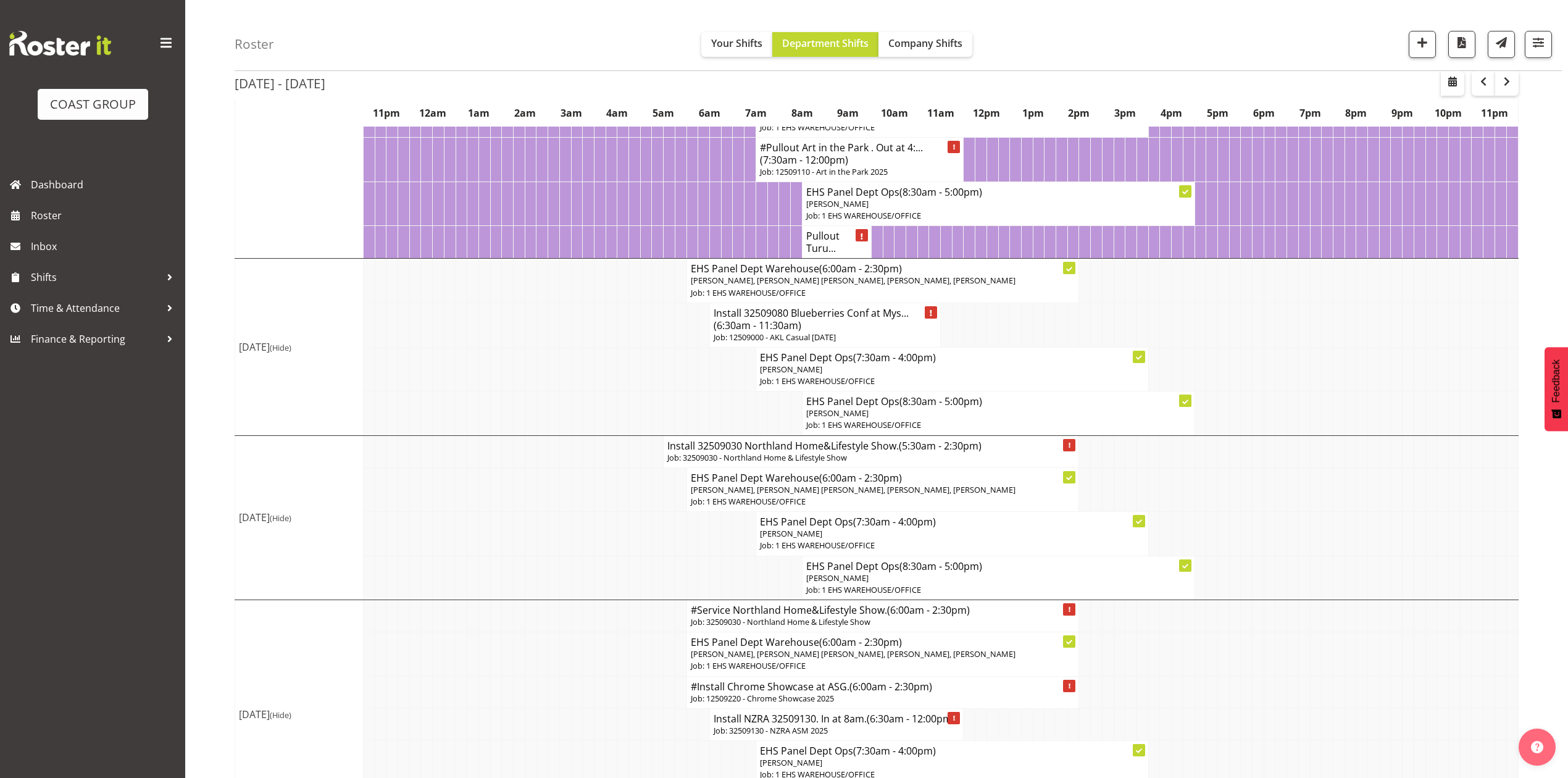
scroll to position [247, 0]
